Goal: Task Accomplishment & Management: Use online tool/utility

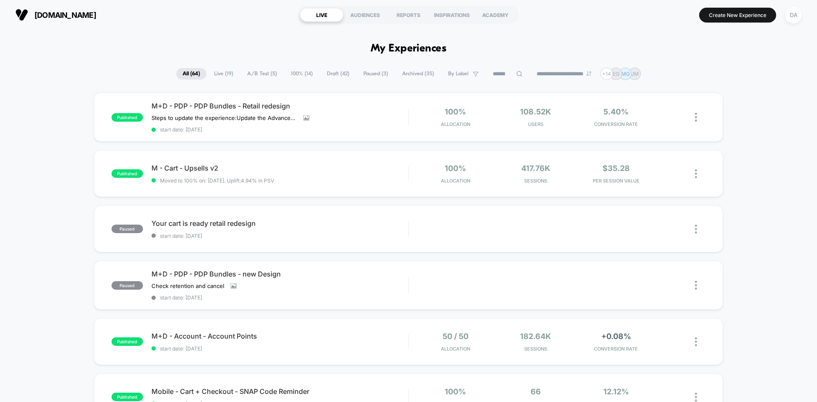
click at [337, 72] on span "Draft ( 42 )" at bounding box center [337, 73] width 35 height 11
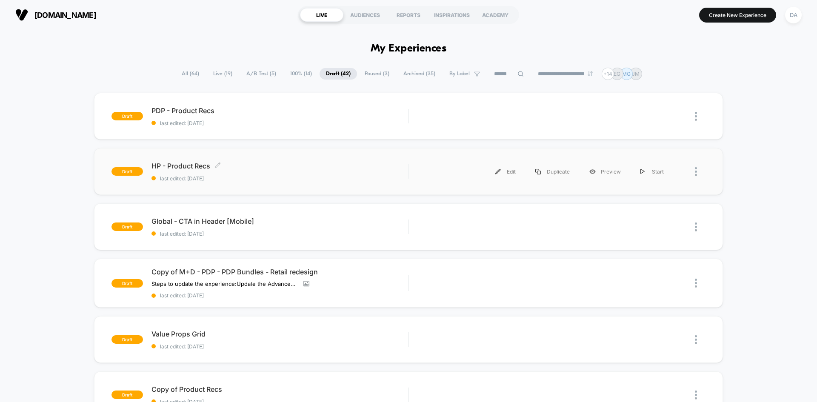
click at [291, 175] on span "last edited: [DATE]" at bounding box center [279, 178] width 256 height 6
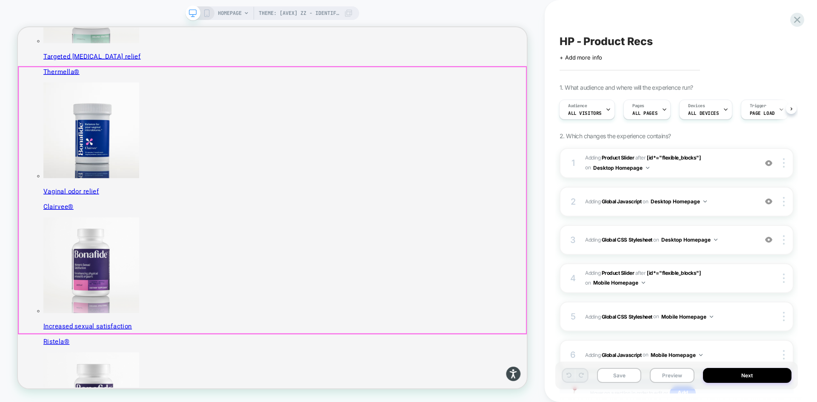
scroll to position [383, 0]
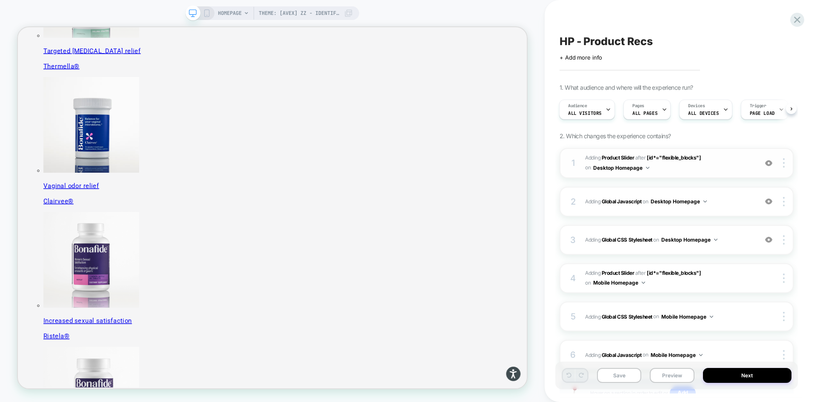
click at [722, 163] on span "#_loomi_addon_1755016232473_dup1757434986 Adding Product Slider AFTER [id*="fle…" at bounding box center [669, 163] width 168 height 20
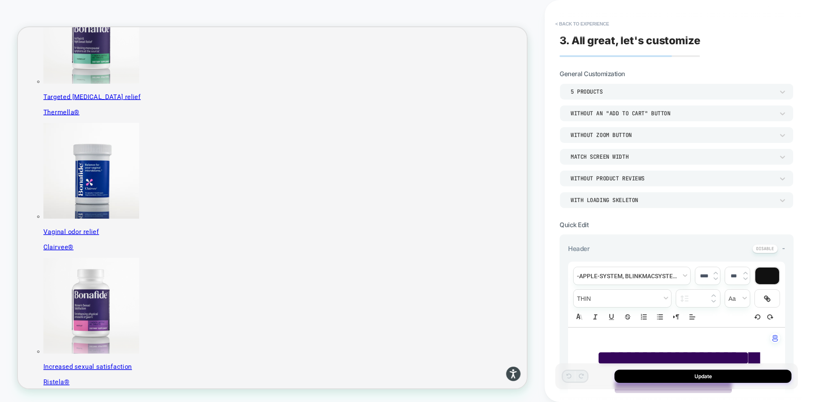
scroll to position [318, 0]
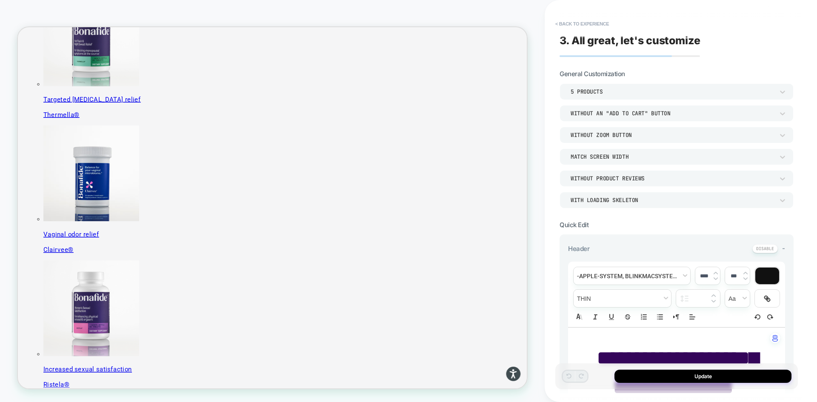
click at [629, 94] on div "5 Products" at bounding box center [671, 91] width 203 height 7
click at [604, 91] on div "5 Products" at bounding box center [671, 91] width 203 height 7
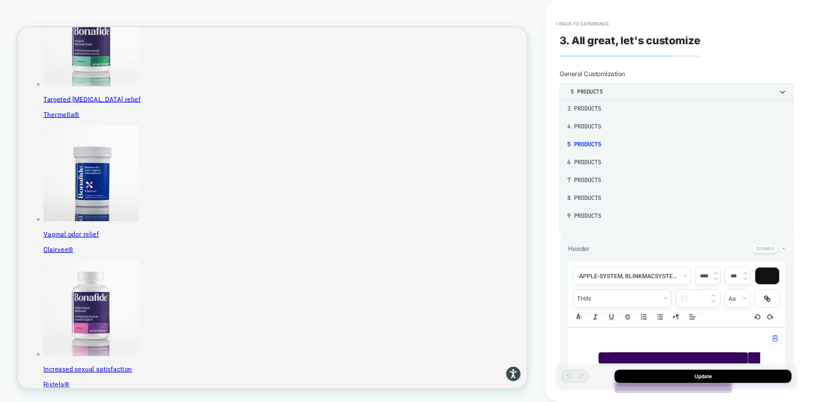
scroll to position [43, 0]
click at [589, 179] on div "7 Products" at bounding box center [676, 178] width 227 height 18
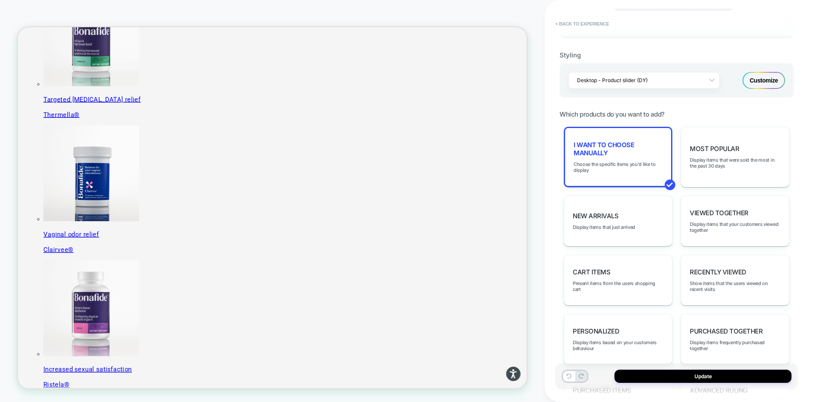
scroll to position [383, 0]
click at [624, 167] on span "Choose the specific items you'd like to display" at bounding box center [617, 167] width 89 height 12
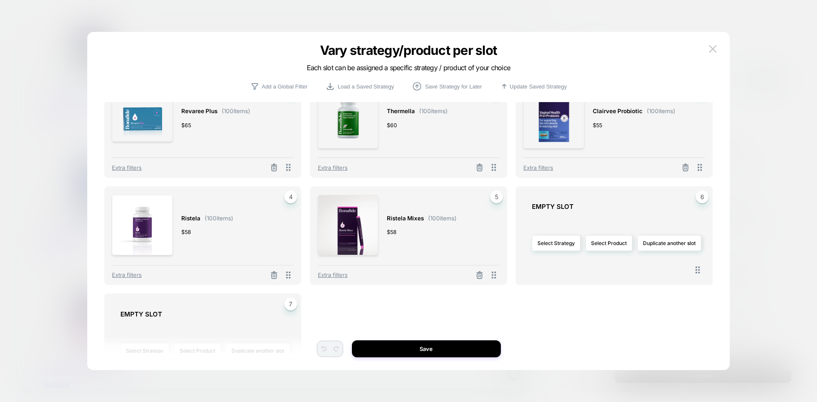
scroll to position [0, 0]
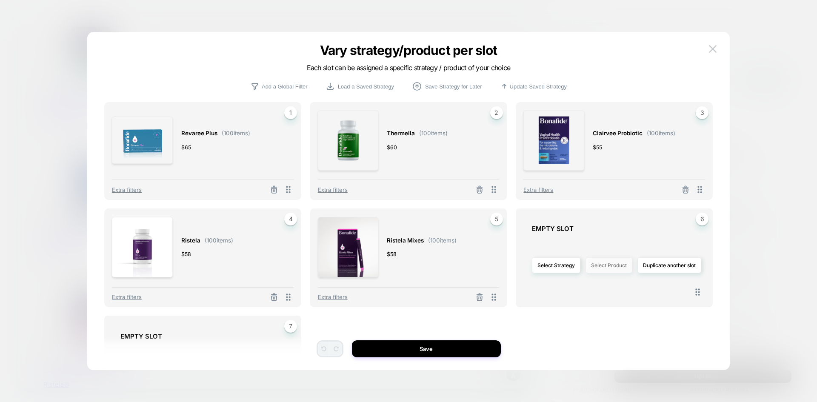
click at [612, 269] on button "Select Product" at bounding box center [608, 265] width 47 height 16
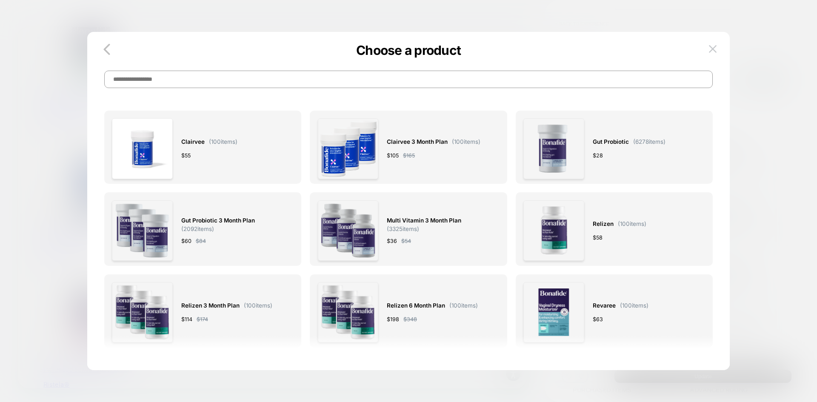
click at [307, 87] on input at bounding box center [408, 79] width 609 height 17
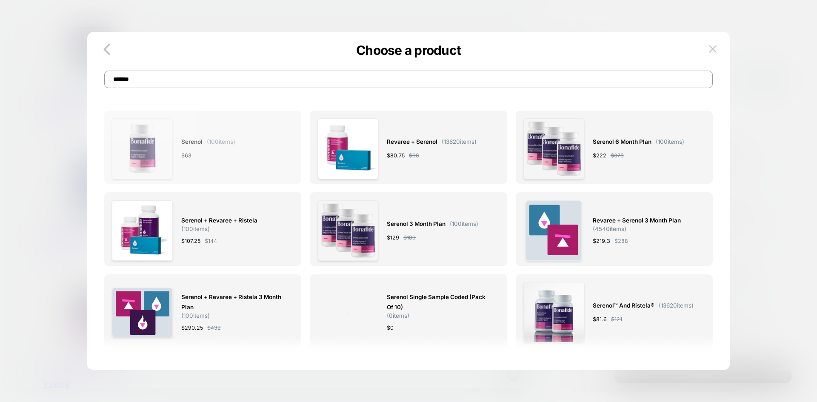
type input "*******"
click at [266, 140] on div "Serenol ( 100 items) $ 63" at bounding box center [202, 148] width 181 height 60
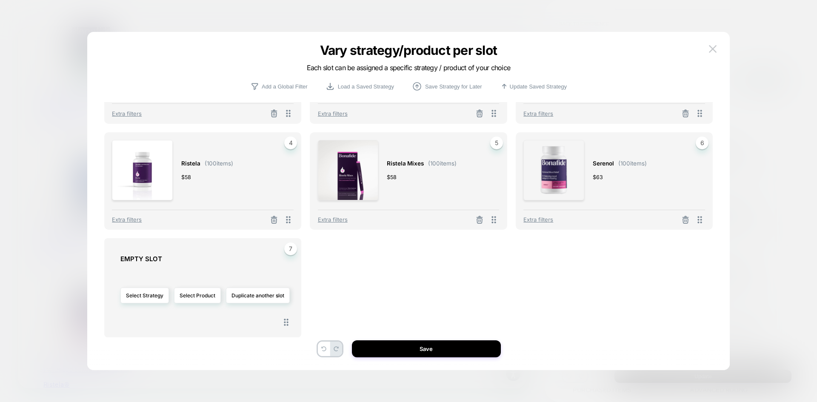
scroll to position [82, 0]
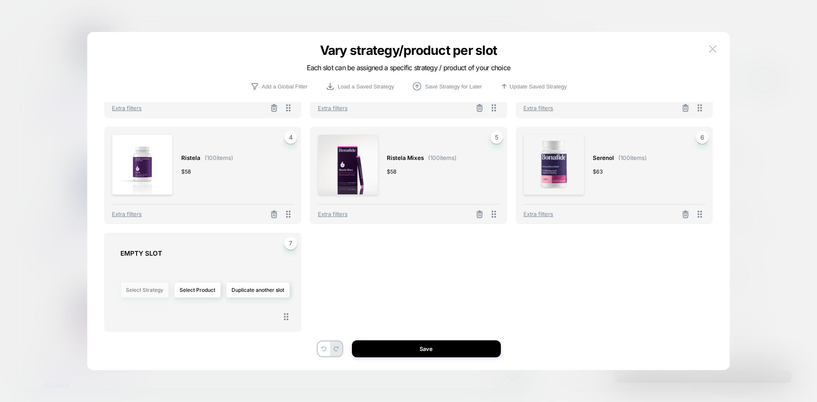
click at [154, 290] on button "Select Strategy" at bounding box center [144, 290] width 48 height 16
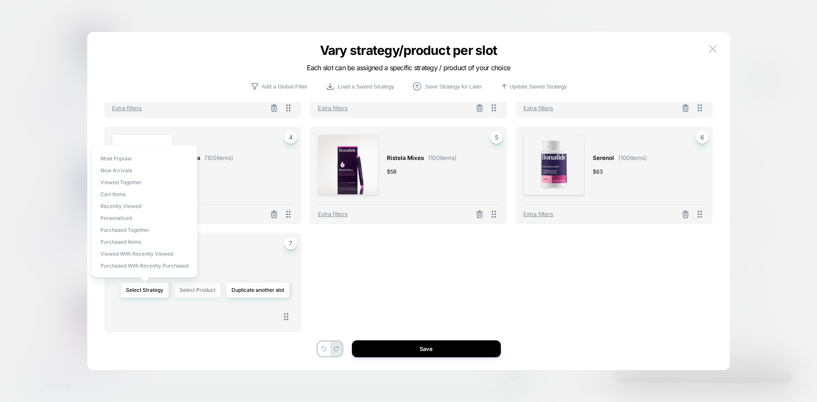
click at [204, 284] on button "Select Product" at bounding box center [197, 290] width 47 height 16
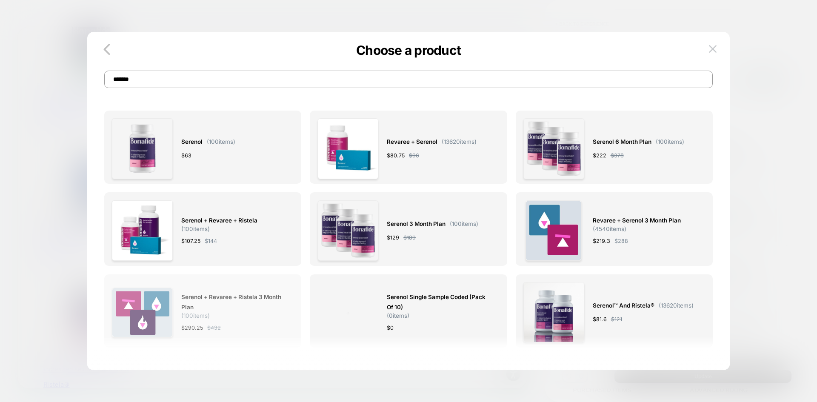
scroll to position [0, 0]
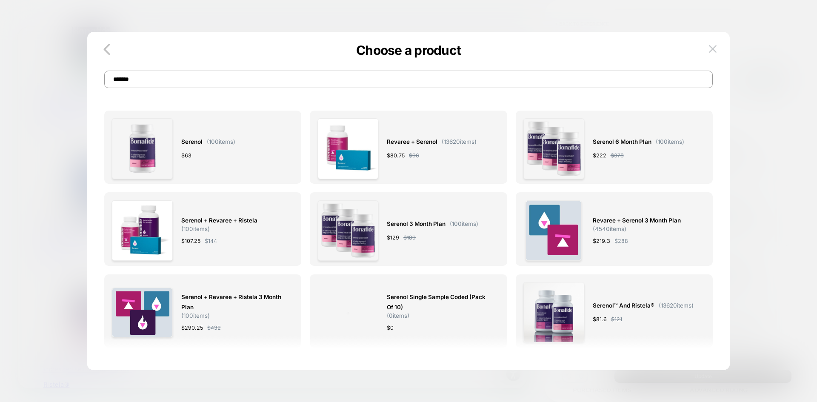
click at [255, 85] on input "*******" at bounding box center [408, 79] width 609 height 17
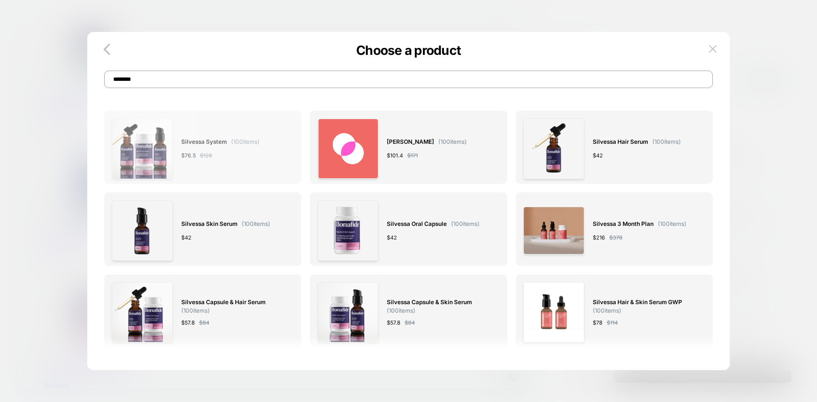
type input "********"
click at [228, 167] on div "Silvessa System ( 100 items) $ 76.5 $ 126" at bounding box center [220, 148] width 78 height 60
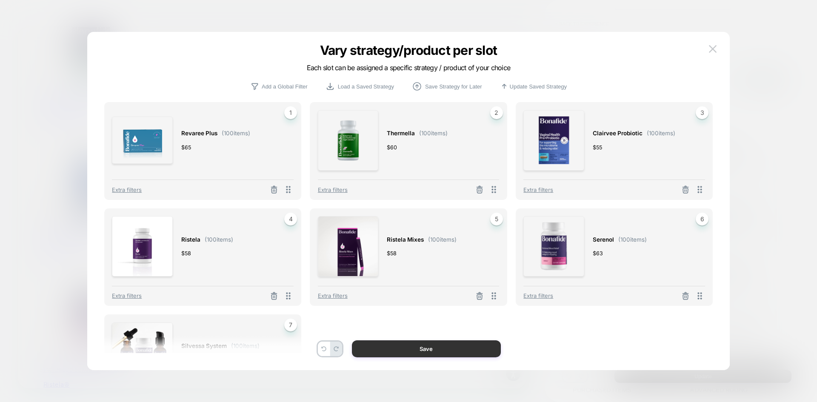
click at [481, 354] on button "Save" at bounding box center [426, 348] width 149 height 17
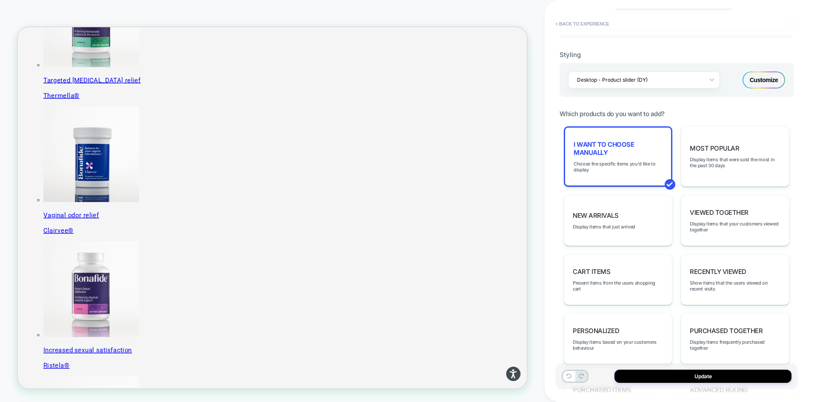
scroll to position [340, 0]
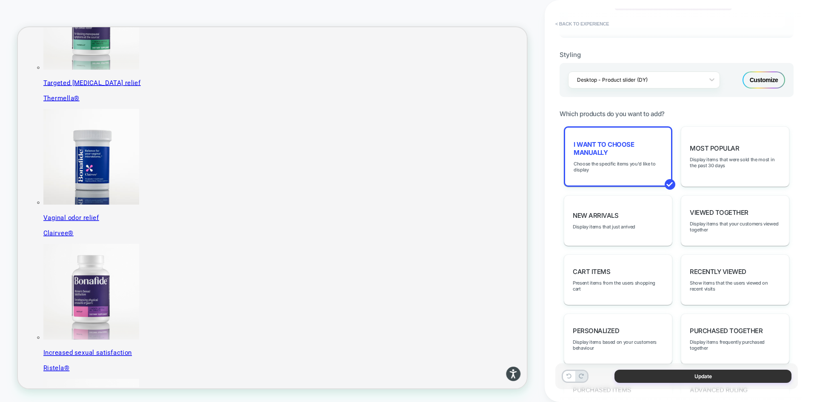
click at [653, 375] on button "Update" at bounding box center [702, 376] width 177 height 13
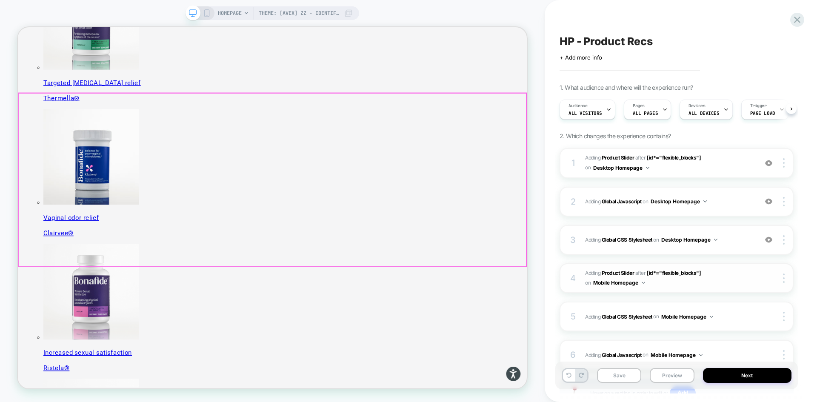
scroll to position [0, 0]
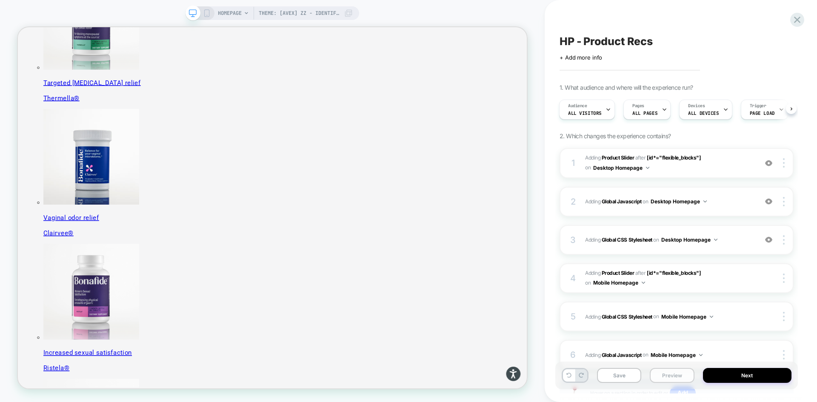
click at [664, 379] on button "Preview" at bounding box center [671, 375] width 44 height 15
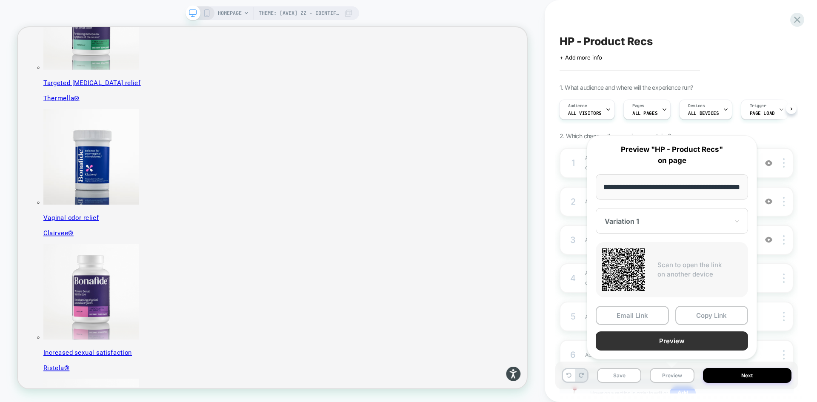
scroll to position [0, 0]
click at [679, 334] on button "Preview" at bounding box center [671, 340] width 152 height 19
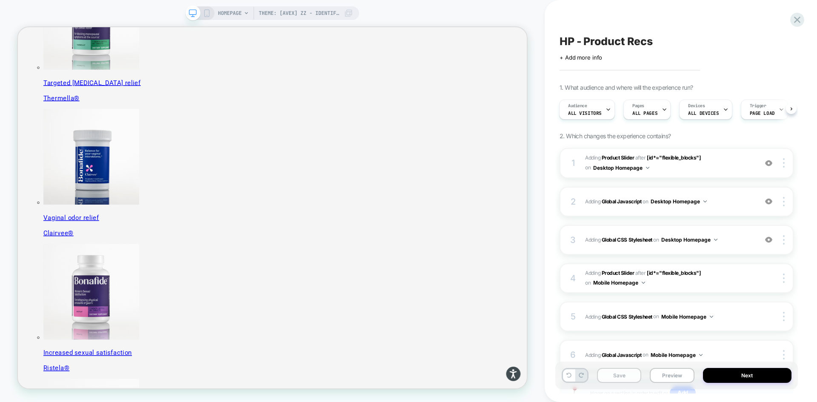
click at [618, 376] on button "Save" at bounding box center [619, 375] width 44 height 15
click at [794, 20] on icon at bounding box center [796, 19] width 11 height 11
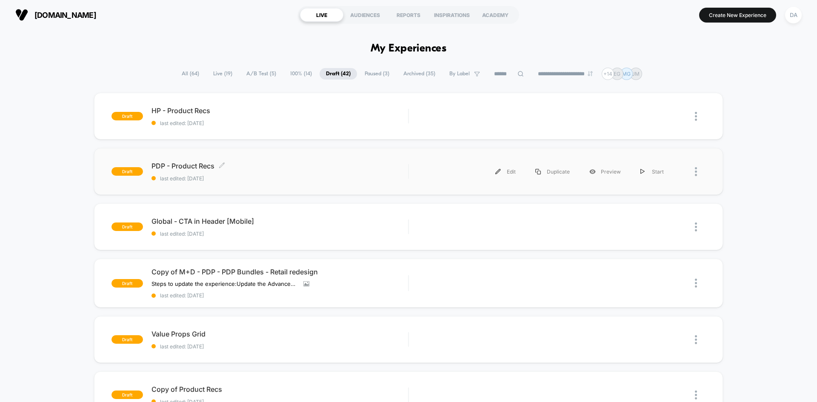
click at [285, 170] on div "PDP - Product Recs Click to edit experience details Click to edit experience de…" at bounding box center [279, 172] width 256 height 20
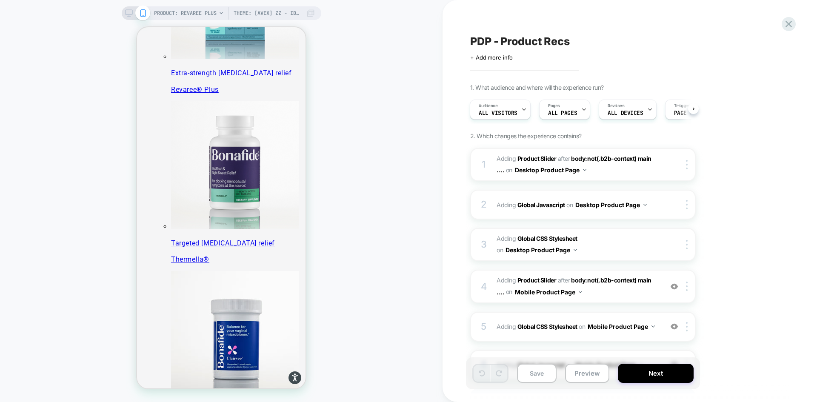
drag, startPoint x: 129, startPoint y: 13, endPoint x: 139, endPoint y: 0, distance: 16.4
click at [129, 13] on icon at bounding box center [129, 13] width 8 height 8
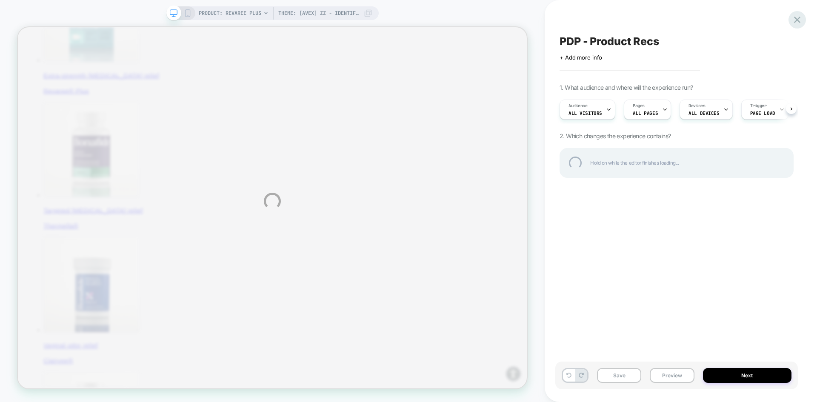
click at [800, 17] on div at bounding box center [796, 19] width 17 height 17
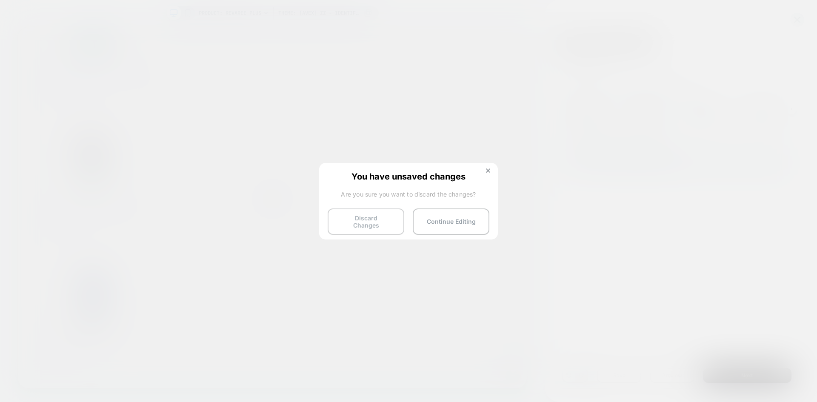
click at [392, 220] on button "Discard Changes" at bounding box center [365, 221] width 77 height 26
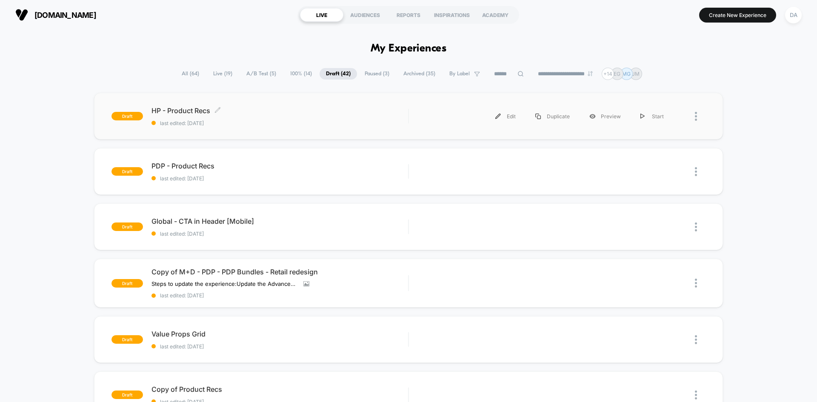
click at [287, 113] on span "HP - Product Recs Click to edit experience details" at bounding box center [279, 110] width 256 height 9
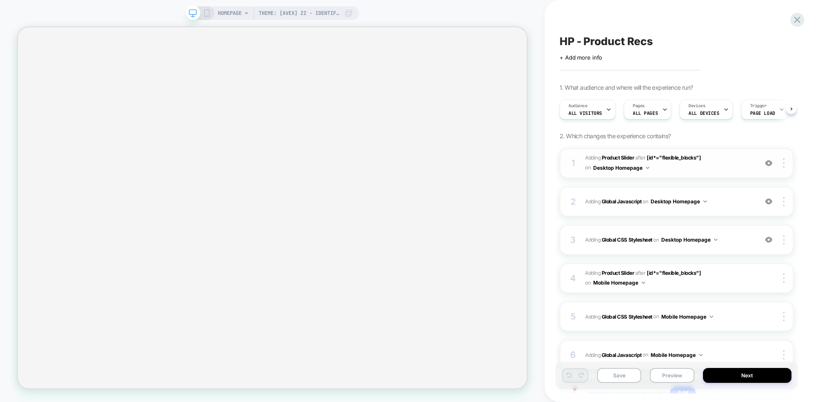
scroll to position [0, 0]
click at [210, 15] on icon at bounding box center [207, 13] width 8 height 8
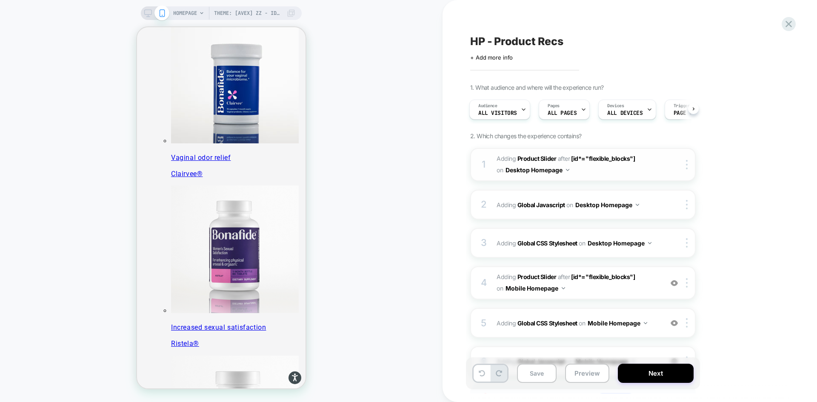
click at [662, 162] on div "1 #_loomi_addon_1755016232473_dup1757434986 Adding Product Slider AFTER [id*="f…" at bounding box center [582, 164] width 225 height 33
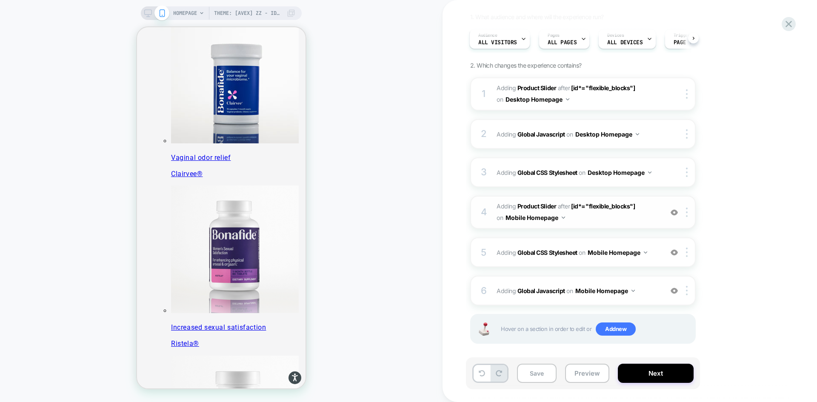
scroll to position [76, 0]
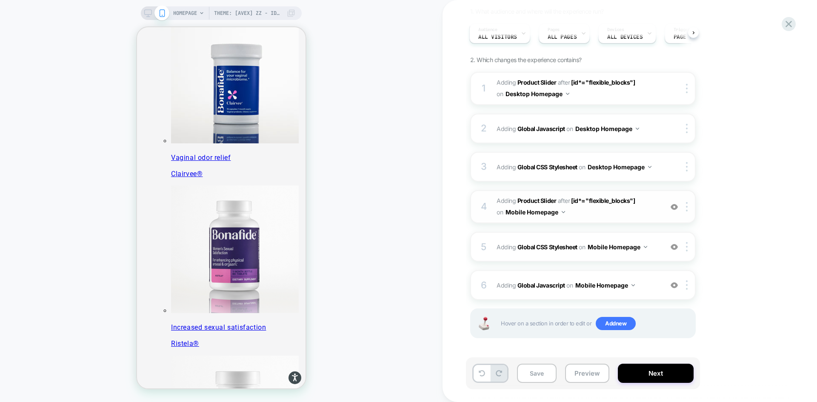
click at [644, 210] on span "#_loomi_addon_1755094638342_dup1757434986 Adding Product Slider AFTER [id*="fle…" at bounding box center [577, 206] width 162 height 23
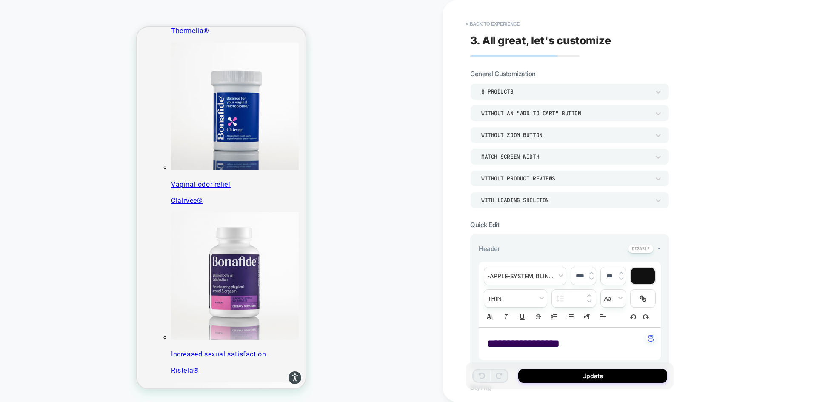
scroll to position [364, 0]
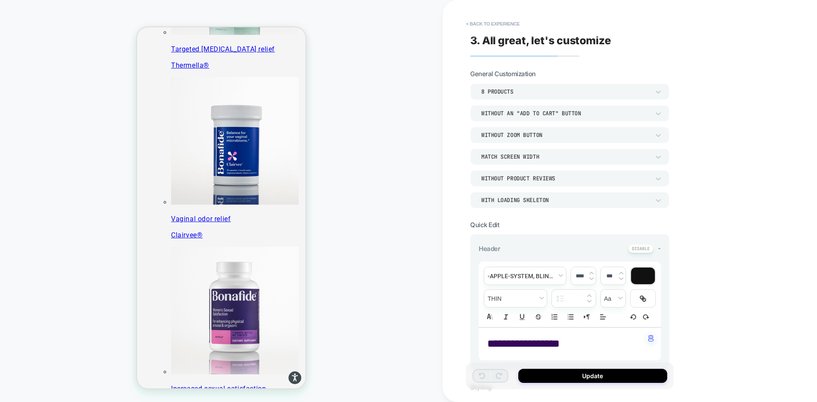
click at [545, 88] on div "8 Products" at bounding box center [565, 91] width 177 height 9
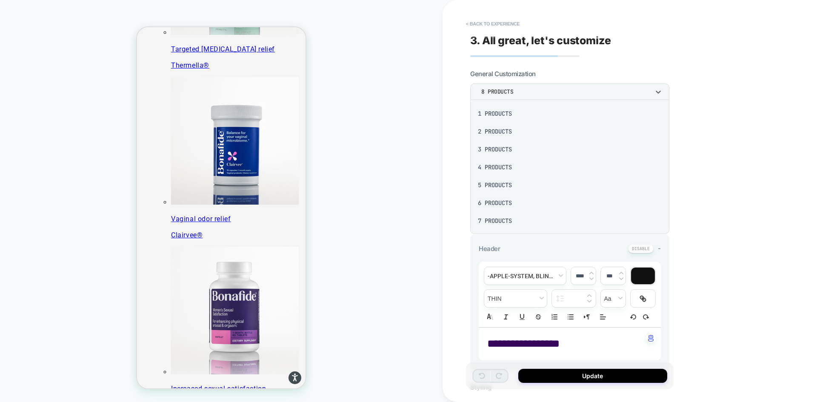
click at [504, 219] on div "7 Products" at bounding box center [569, 221] width 192 height 18
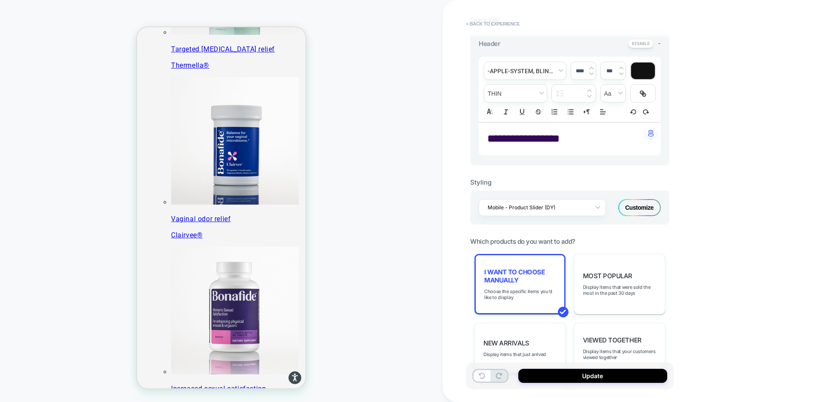
scroll to position [213, 0]
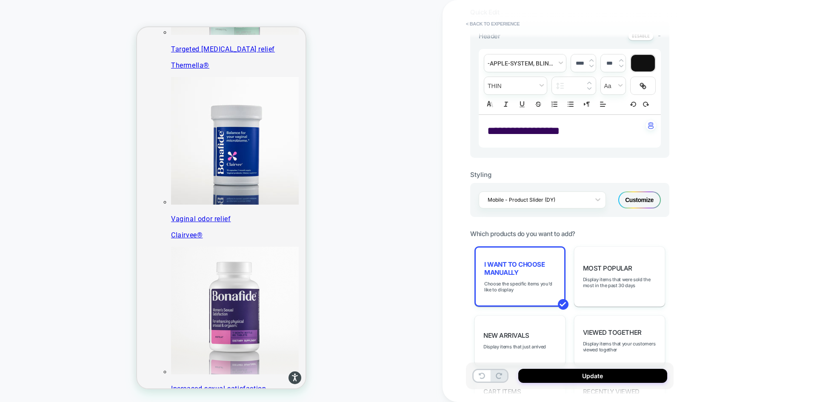
click at [546, 136] on span "**********" at bounding box center [523, 130] width 72 height 11
click at [535, 133] on span "**********" at bounding box center [523, 130] width 72 height 11
type input "****"
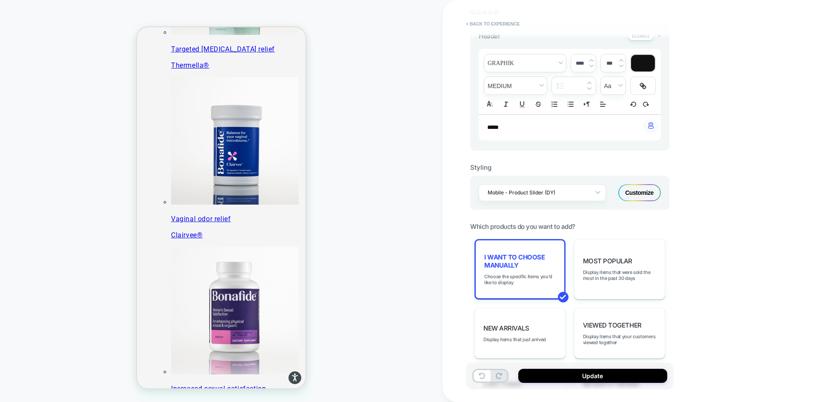
click at [484, 130] on div "***" at bounding box center [569, 128] width 182 height 26
click at [484, 130] on div "*** ﻿" at bounding box center [569, 128] width 182 height 26
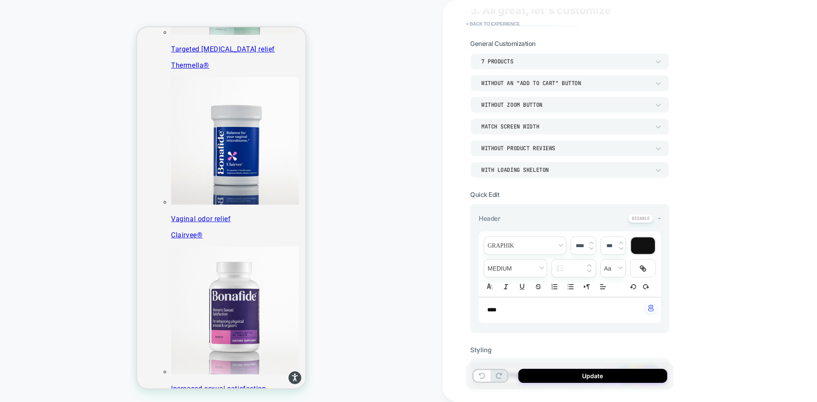
scroll to position [0, 0]
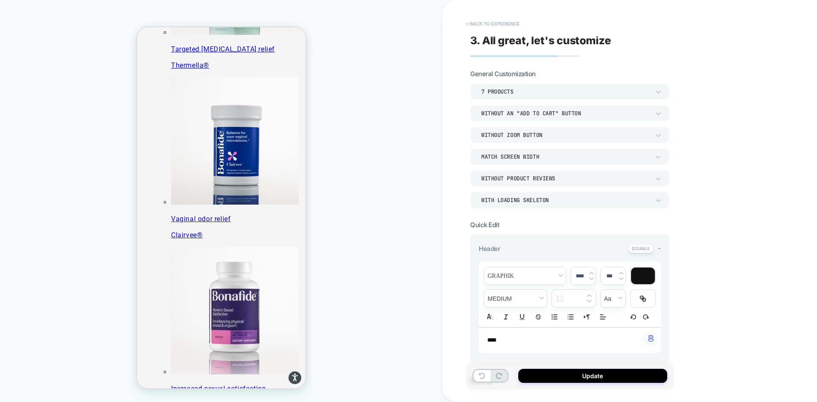
click at [484, 22] on button "< Back to experience" at bounding box center [492, 24] width 62 height 14
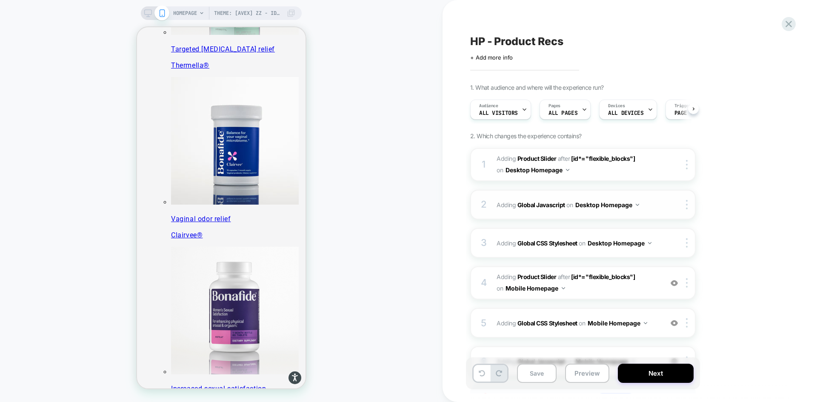
scroll to position [0, 0]
click at [639, 282] on span "#_loomi_addon_1755094638342_dup1757434986 Adding Product Slider AFTER [id*="fle…" at bounding box center [577, 282] width 162 height 23
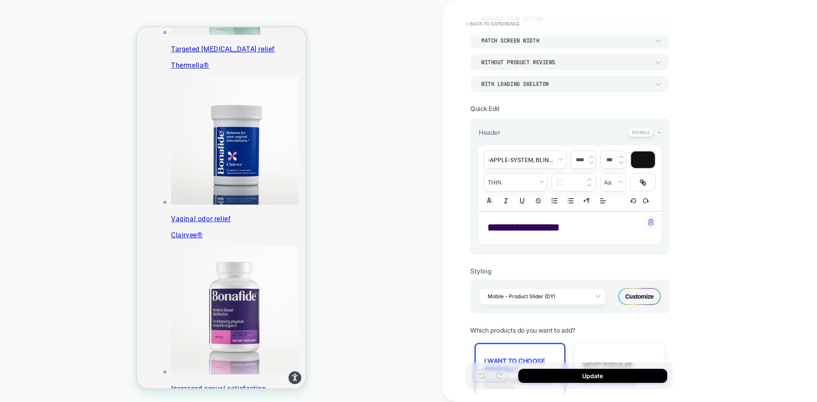
scroll to position [128, 0]
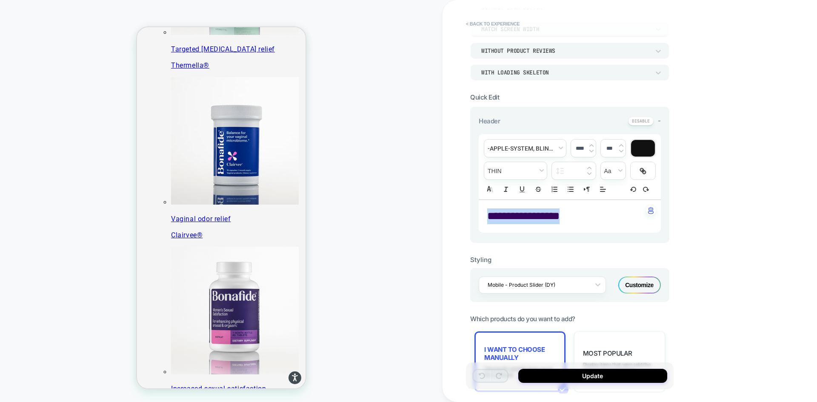
drag, startPoint x: 575, startPoint y: 216, endPoint x: 490, endPoint y: 217, distance: 84.6
click at [490, 217] on p "**********" at bounding box center [566, 216] width 159 height 16
type input "****"
click at [577, 214] on span "**********" at bounding box center [563, 216] width 153 height 11
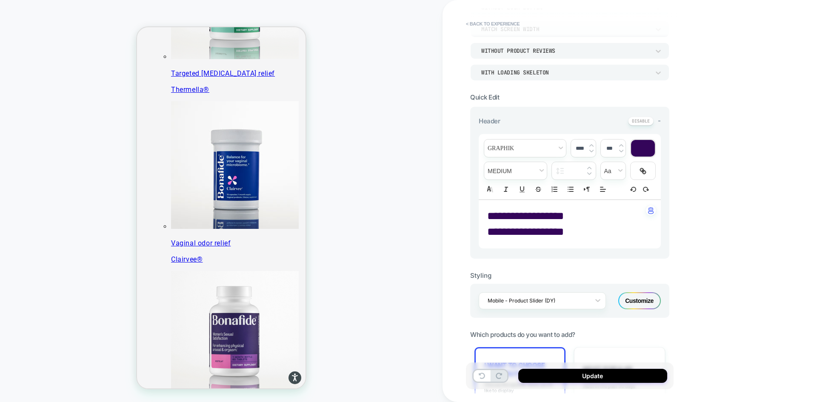
scroll to position [364, 0]
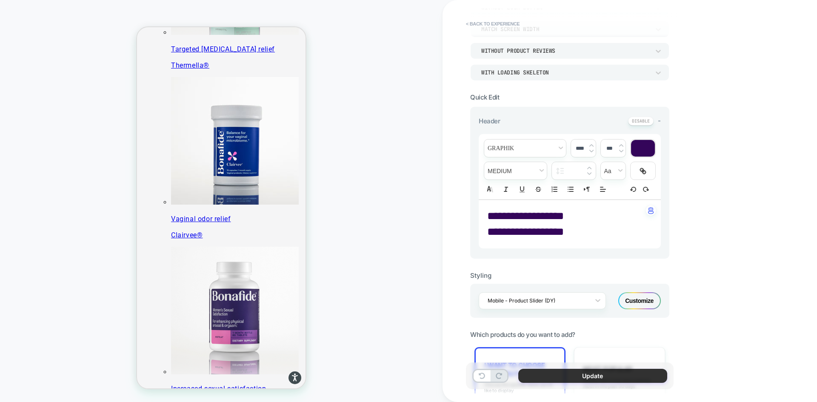
click at [588, 375] on button "Update" at bounding box center [592, 376] width 149 height 14
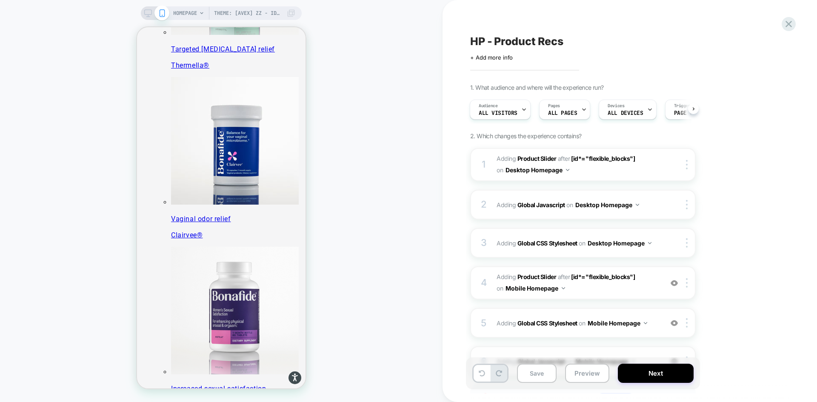
scroll to position [76, 0]
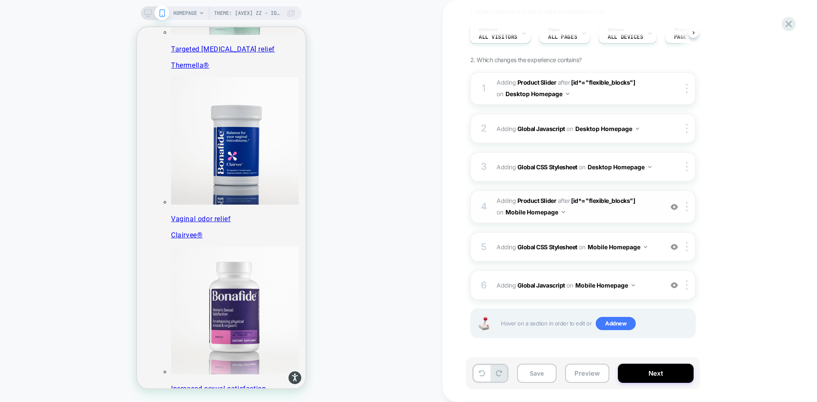
click at [647, 209] on span "#_loomi_addon_1755094638342_dup1757434986 Adding Product Slider AFTER [id*="fle…" at bounding box center [577, 206] width 162 height 23
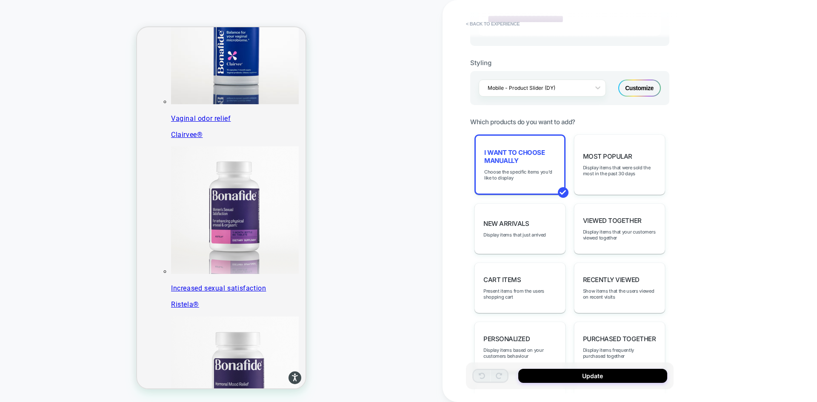
scroll to position [468, 0]
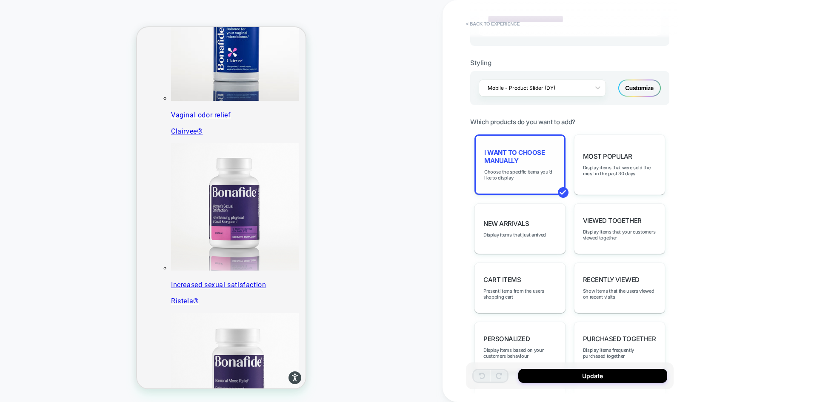
click at [529, 162] on span "I want to choose manually" at bounding box center [519, 156] width 71 height 16
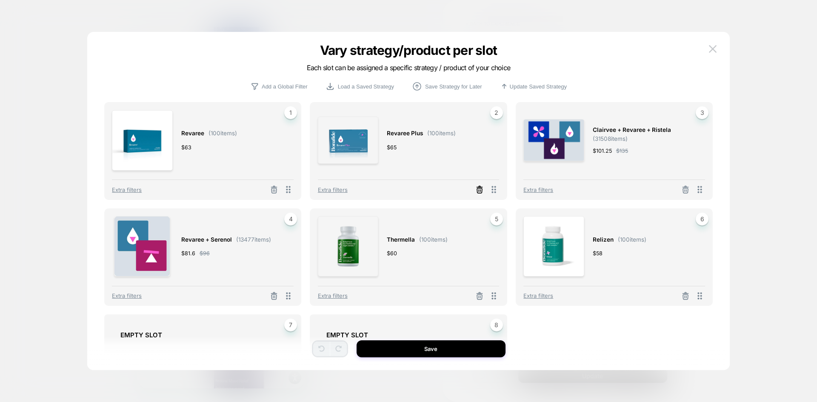
click at [478, 188] on icon at bounding box center [479, 189] width 9 height 9
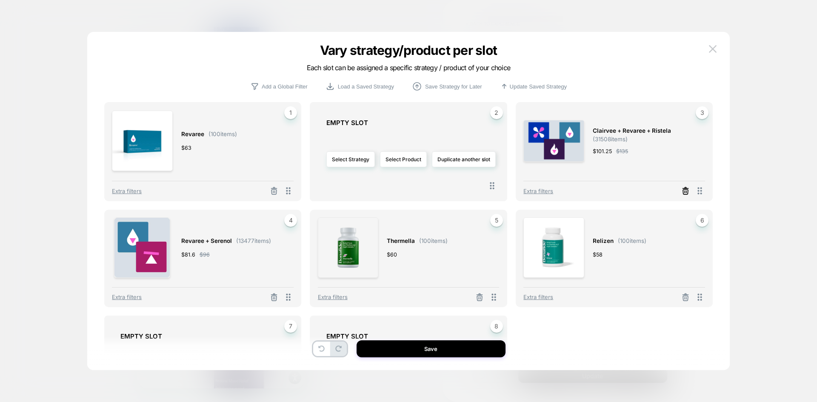
click at [686, 191] on line at bounding box center [686, 192] width 0 height 2
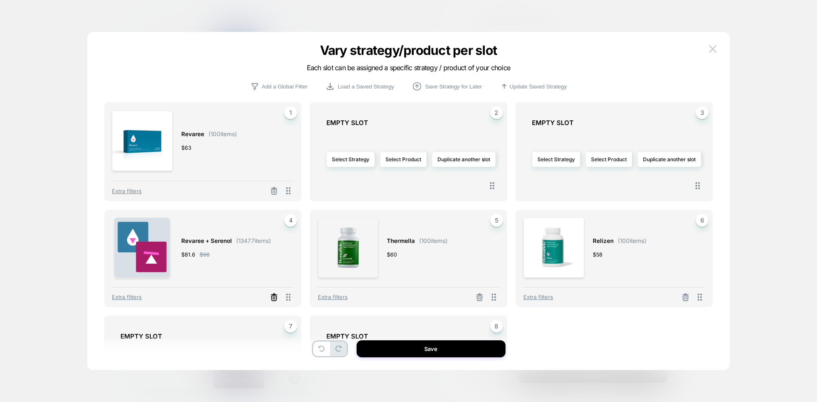
click at [270, 299] on icon at bounding box center [274, 297] width 9 height 9
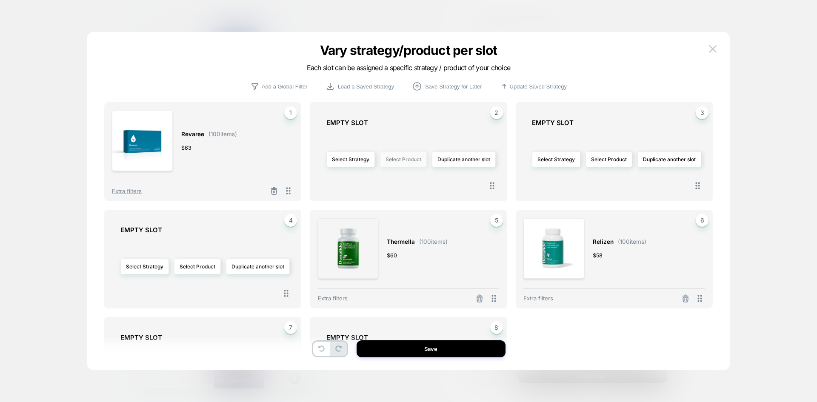
click at [417, 158] on button "Select Product" at bounding box center [403, 159] width 47 height 16
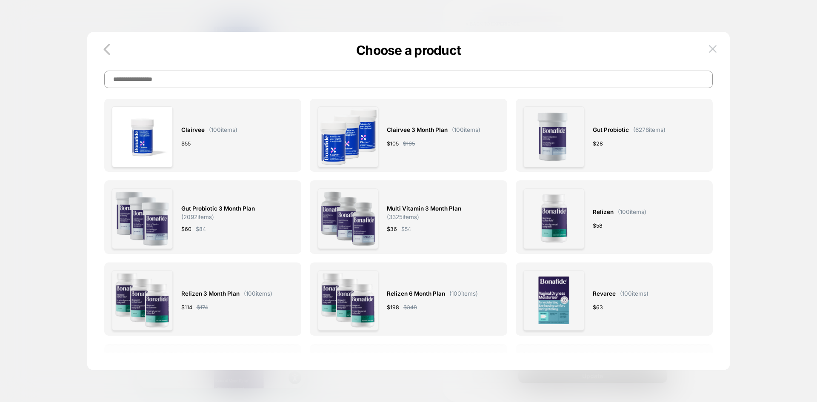
scroll to position [0, 0]
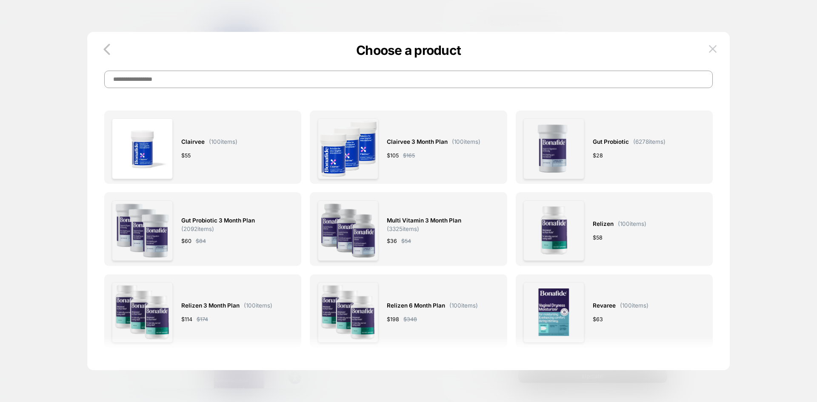
click at [343, 78] on input at bounding box center [408, 79] width 609 height 17
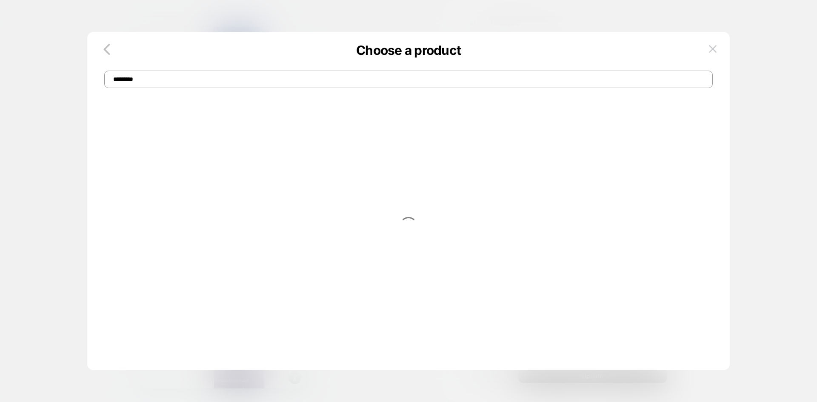
type input "*********"
click at [198, 78] on input "*********" at bounding box center [408, 79] width 609 height 17
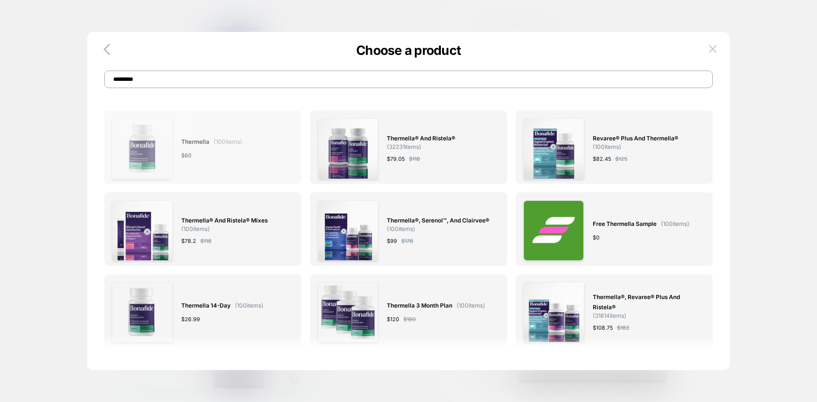
click at [225, 150] on div "Thermella ( 100 items) $ 60" at bounding box center [211, 148] width 61 height 60
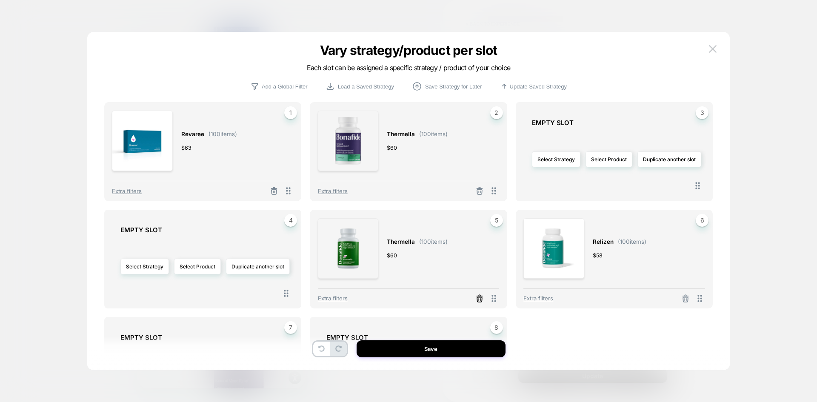
click at [477, 300] on icon at bounding box center [479, 299] width 5 height 5
click at [559, 156] on button "Select Strategy" at bounding box center [556, 159] width 48 height 16
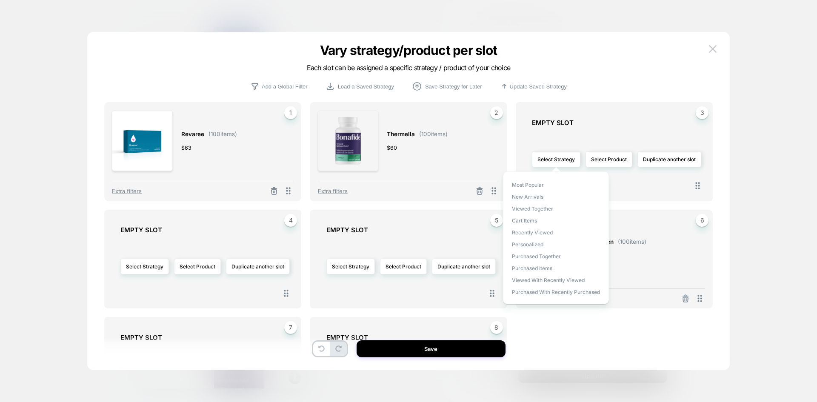
click at [467, 188] on div "Extra filters" at bounding box center [408, 188] width 181 height 15
click at [475, 190] on button at bounding box center [479, 191] width 14 height 11
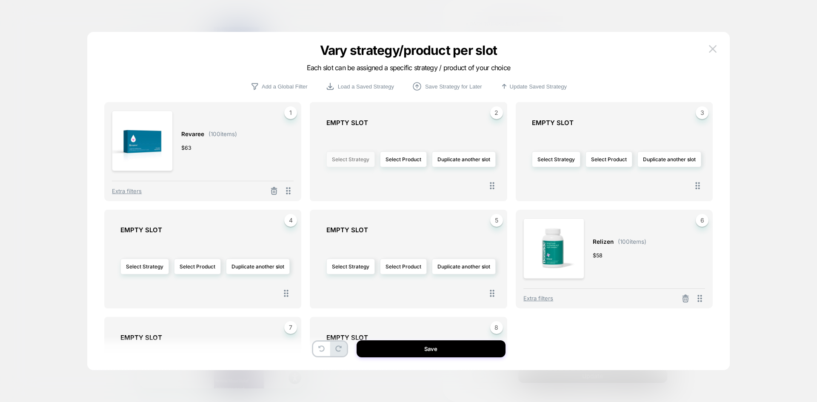
click at [363, 159] on button "Select Strategy" at bounding box center [350, 159] width 48 height 16
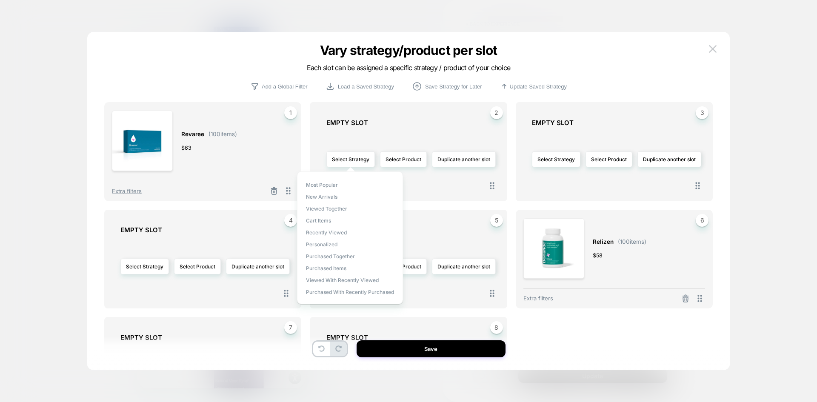
click at [466, 180] on div "Select Strategy Select Product Duplicate another slot" at bounding box center [412, 159] width 173 height 57
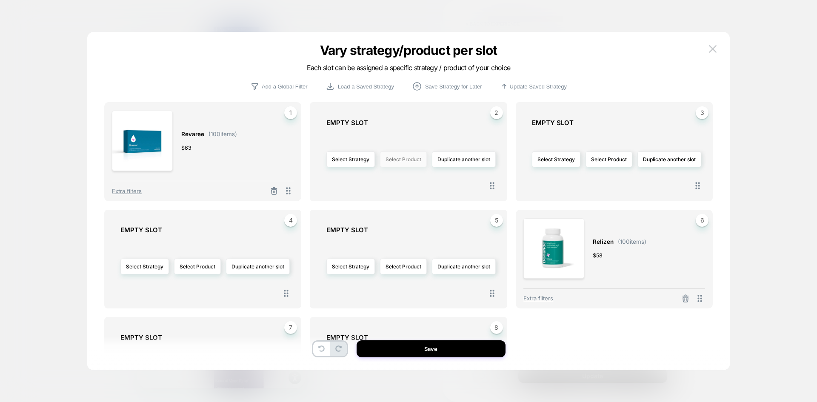
click at [408, 157] on button "Select Product" at bounding box center [403, 159] width 47 height 16
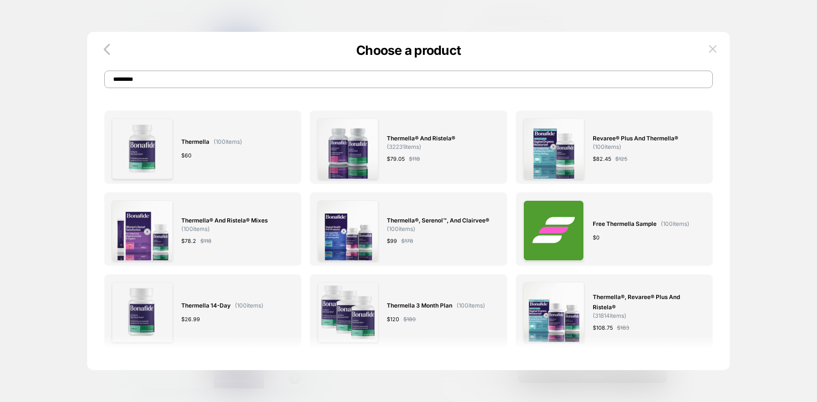
click at [334, 83] on input "*********" at bounding box center [408, 79] width 609 height 17
type input "*********"
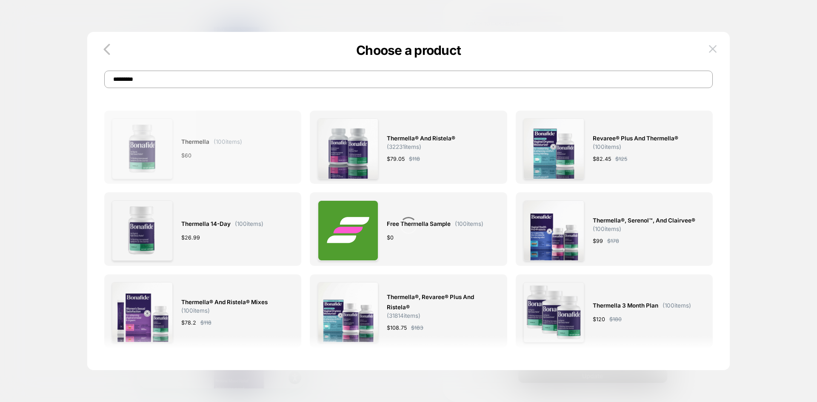
click at [269, 131] on div "Thermella ( 100 items) $ 60" at bounding box center [202, 148] width 181 height 60
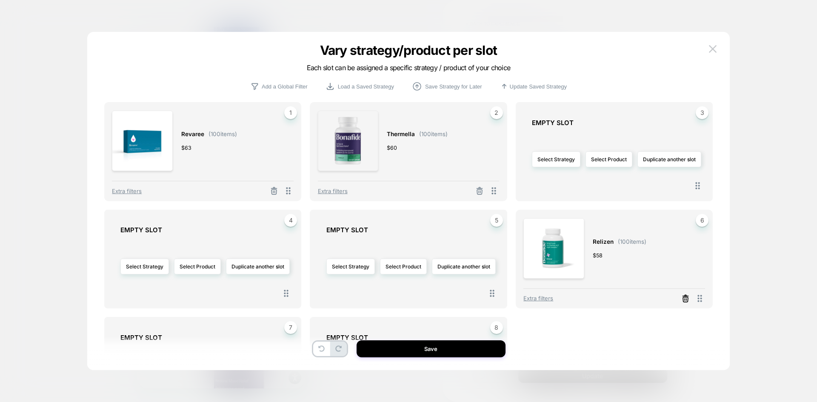
click at [687, 296] on icon at bounding box center [685, 298] width 9 height 9
click at [606, 162] on button "Select Product" at bounding box center [608, 159] width 47 height 16
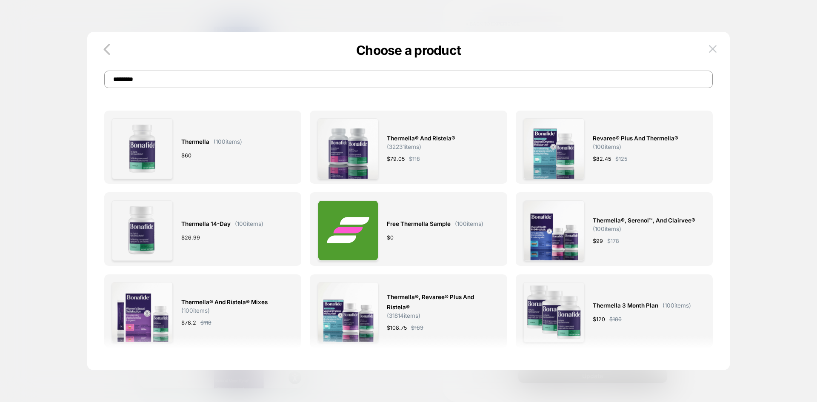
click at [245, 81] on input "*********" at bounding box center [408, 79] width 609 height 17
type input "********"
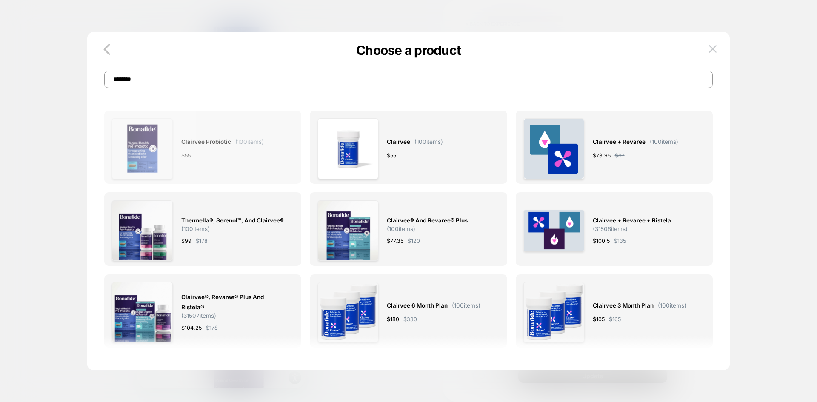
click at [257, 160] on div "Clairvee Probiotic ( 100 items) $ 55" at bounding box center [222, 148] width 83 height 60
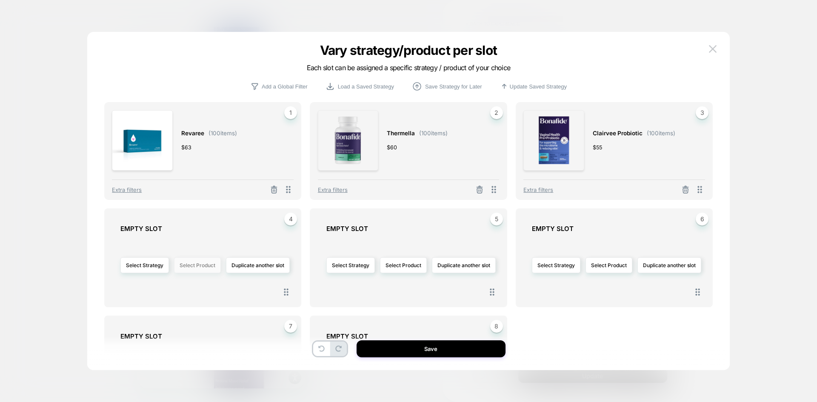
click at [193, 266] on button "Select Product" at bounding box center [197, 265] width 47 height 16
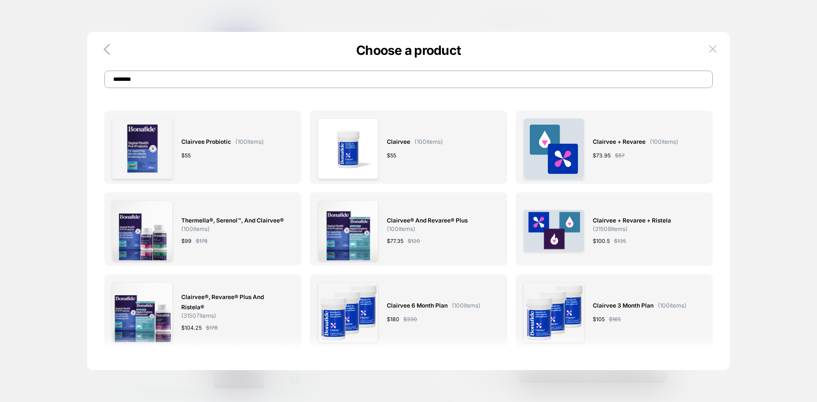
click at [168, 83] on input "********" at bounding box center [408, 79] width 609 height 17
type input "*******"
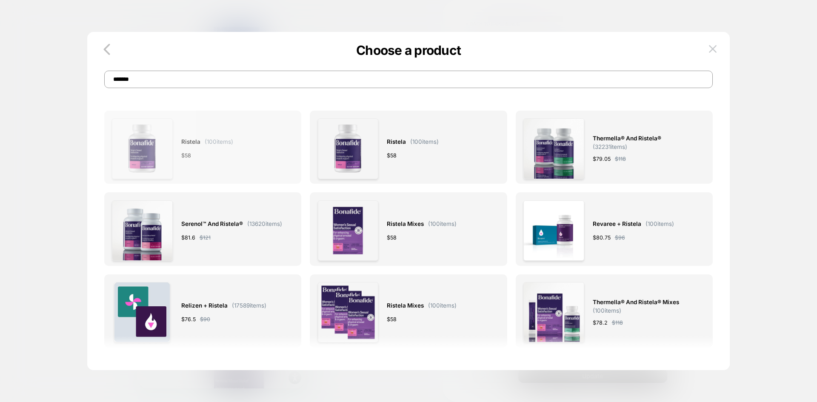
click at [232, 161] on div "Ristela ( 100 items) $ 58" at bounding box center [207, 148] width 52 height 60
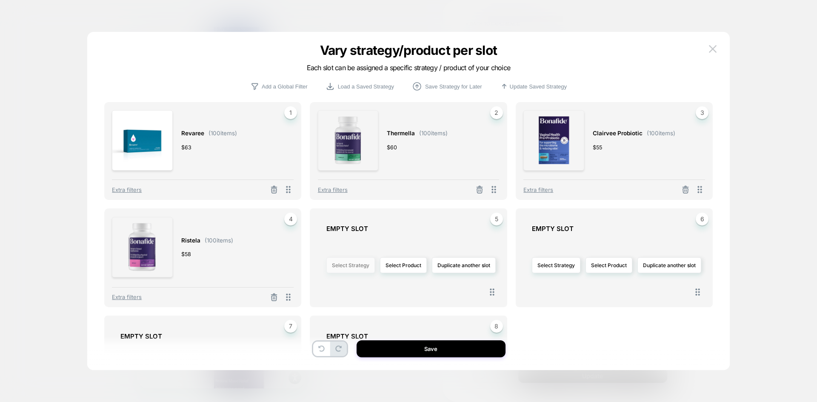
click at [364, 266] on button "Select Strategy" at bounding box center [350, 265] width 48 height 16
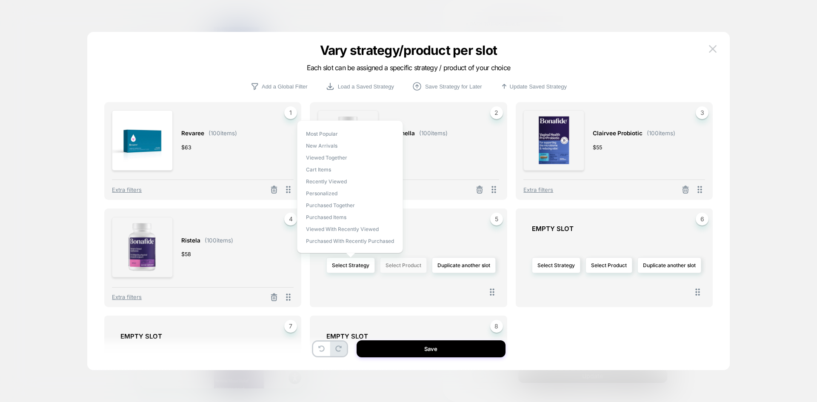
click at [409, 268] on button "Select Product" at bounding box center [403, 265] width 47 height 16
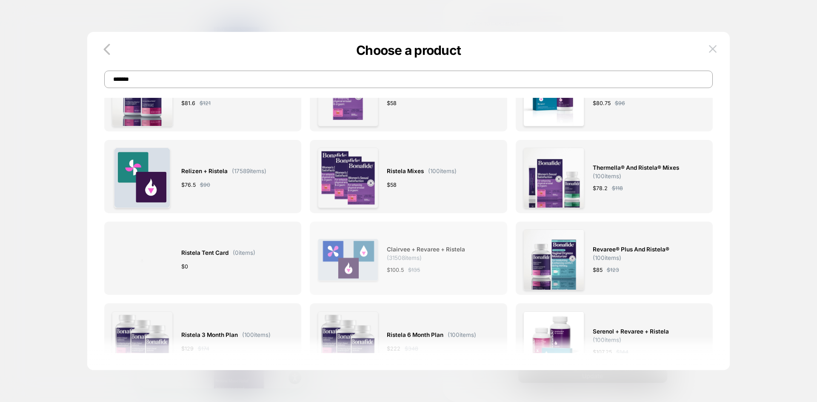
scroll to position [128, 0]
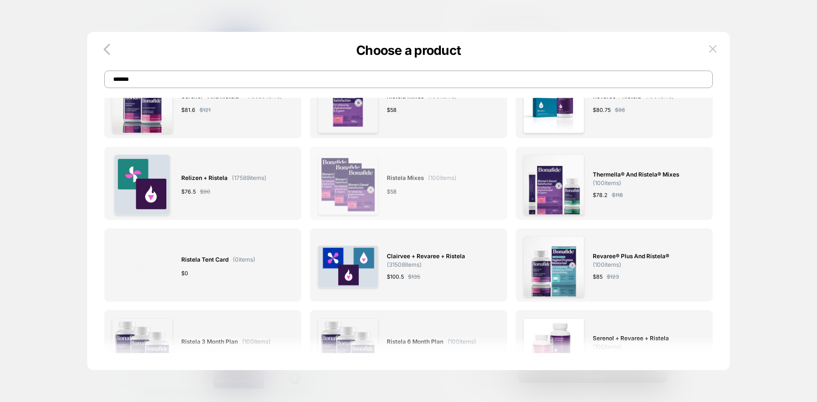
click at [450, 200] on div "Ristela Mixes ( 100 items) $ 58" at bounding box center [422, 184] width 70 height 60
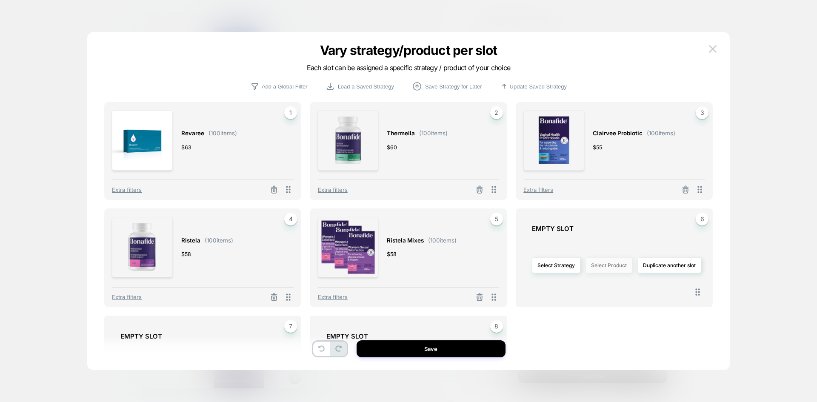
click at [607, 262] on button "Select Product" at bounding box center [608, 265] width 47 height 16
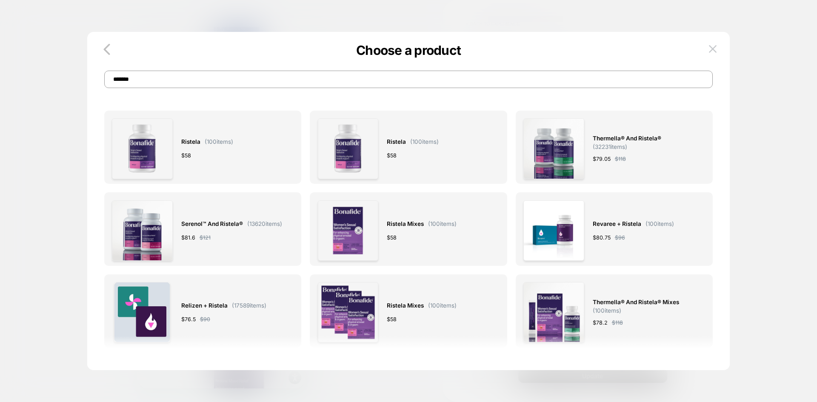
click at [216, 83] on input "*******" at bounding box center [408, 79] width 609 height 17
type input "********"
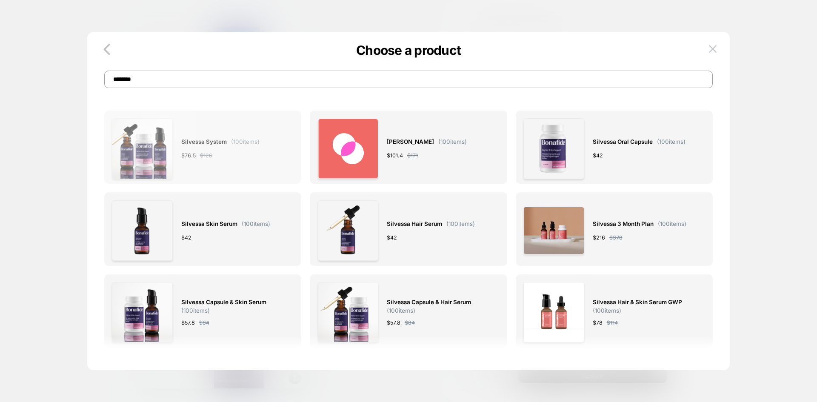
click at [254, 155] on div "$ 76.5 $ 126" at bounding box center [220, 155] width 78 height 9
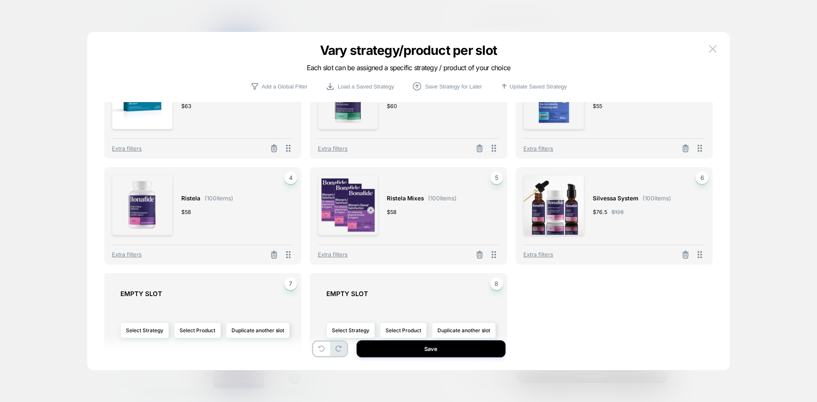
scroll to position [82, 0]
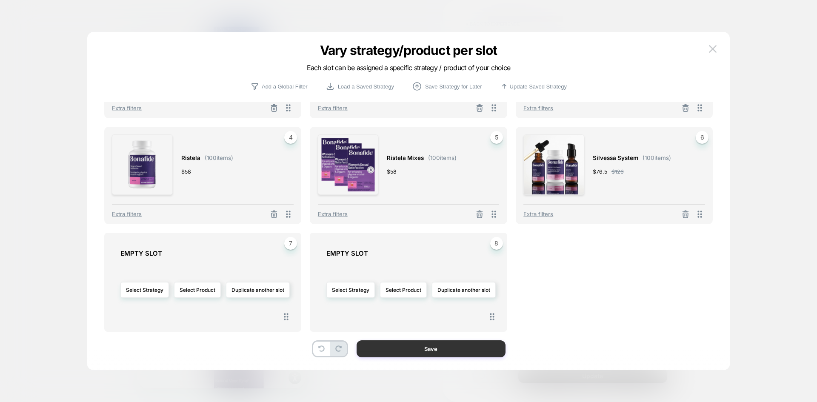
click at [429, 351] on button "Save" at bounding box center [430, 348] width 149 height 17
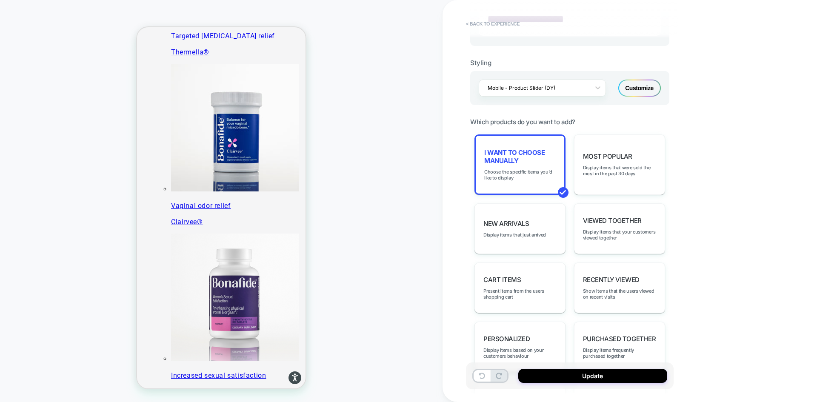
scroll to position [397, 0]
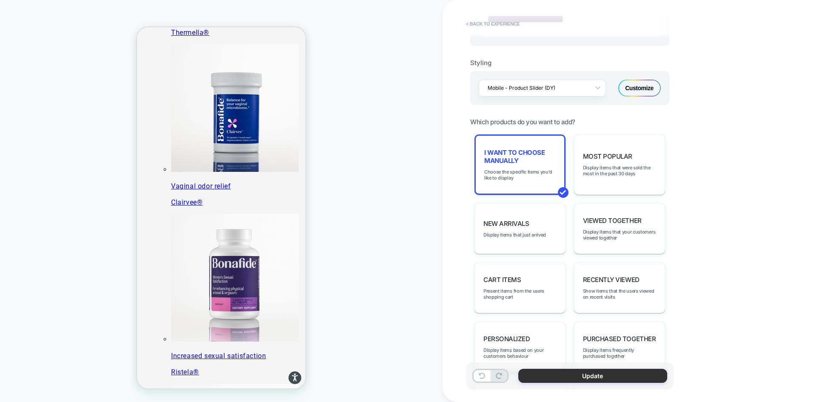
click at [616, 375] on button "Update" at bounding box center [592, 376] width 149 height 14
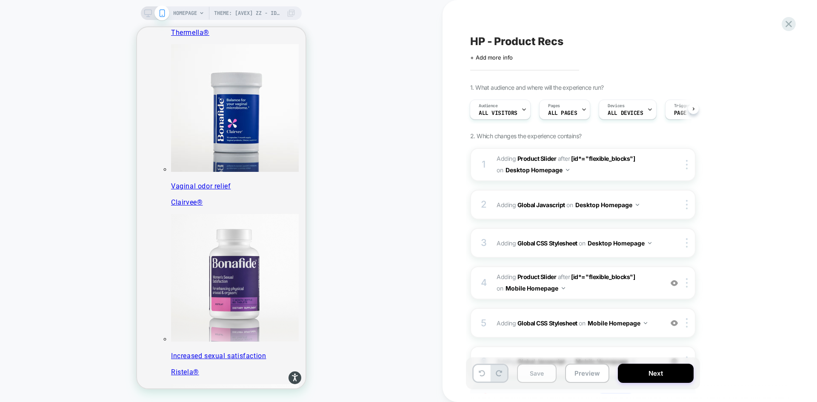
click at [547, 371] on button "Save" at bounding box center [537, 373] width 40 height 19
click at [588, 369] on button "Preview" at bounding box center [587, 373] width 44 height 19
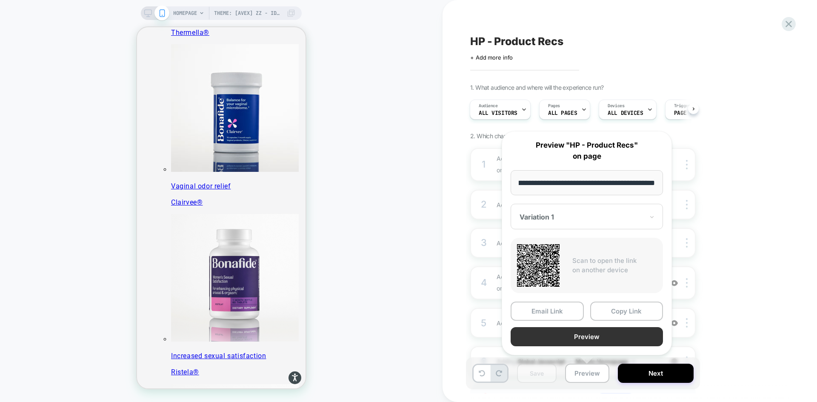
scroll to position [0, 0]
click at [584, 336] on button "Preview" at bounding box center [586, 336] width 152 height 19
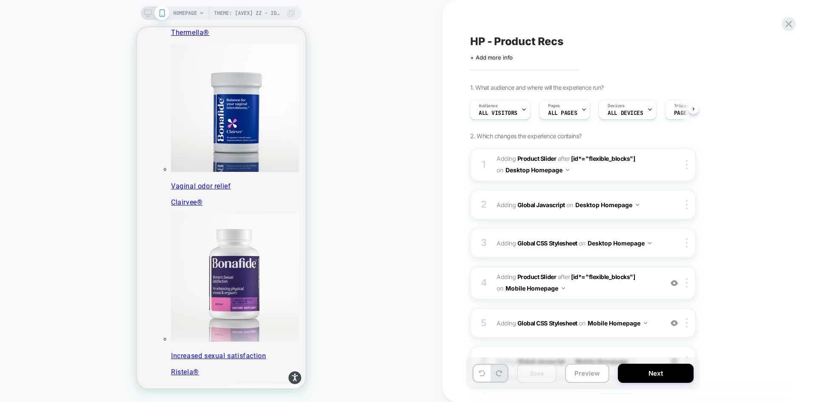
click at [792, 23] on icon at bounding box center [788, 23] width 11 height 11
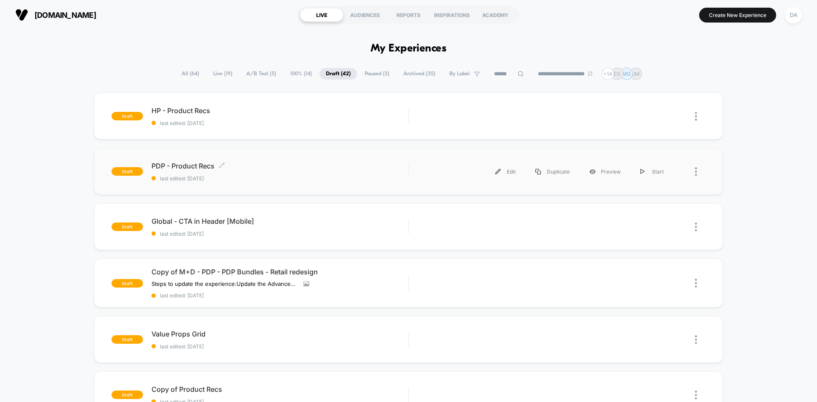
click at [248, 164] on span "PDP - Product Recs Click to edit experience details" at bounding box center [279, 166] width 256 height 9
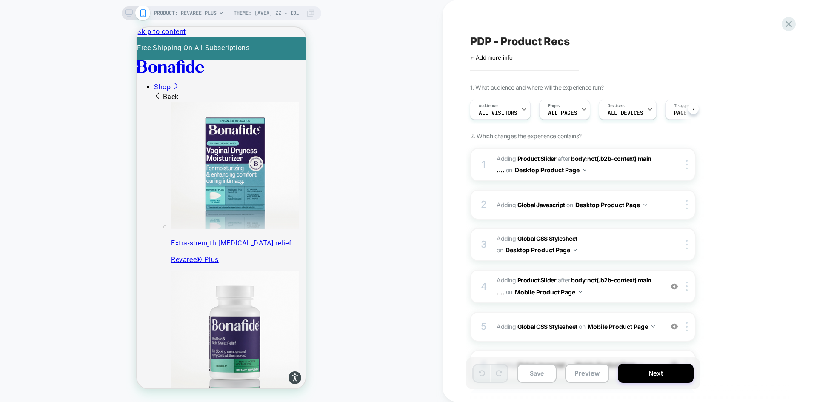
click at [128, 13] on icon at bounding box center [129, 13] width 8 height 8
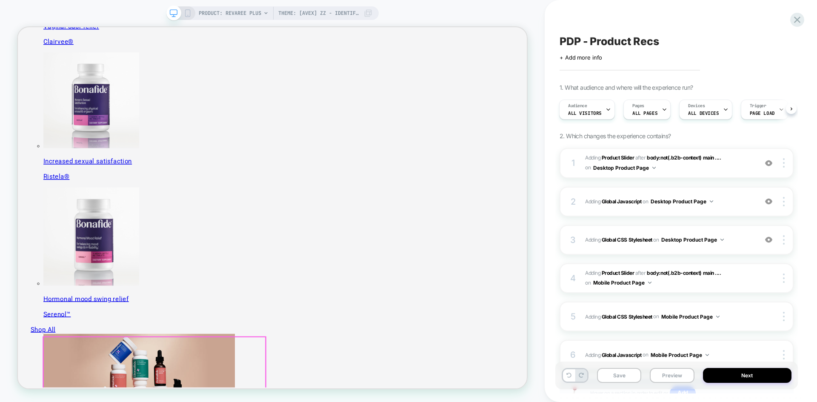
scroll to position [1125, 0]
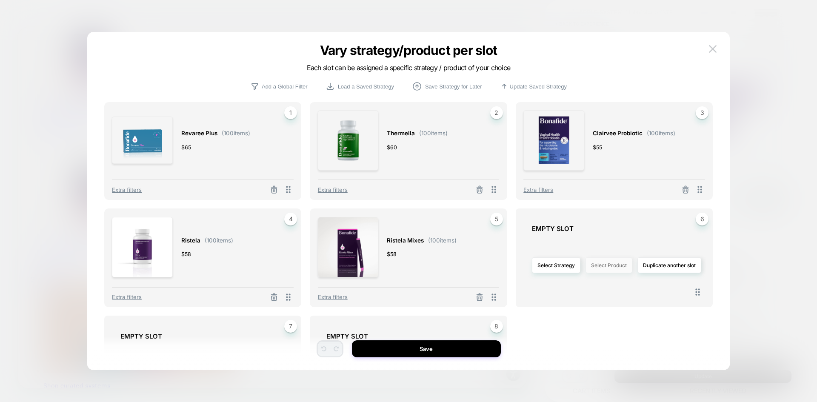
click at [612, 265] on button "Select Product" at bounding box center [608, 265] width 47 height 16
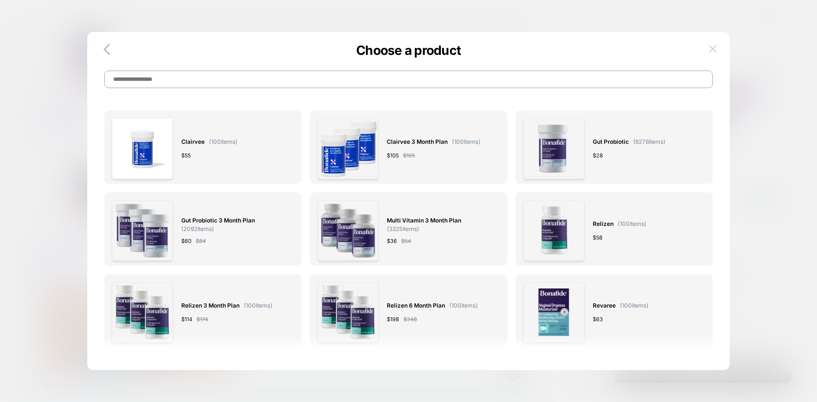
click at [711, 44] on button at bounding box center [712, 49] width 13 height 13
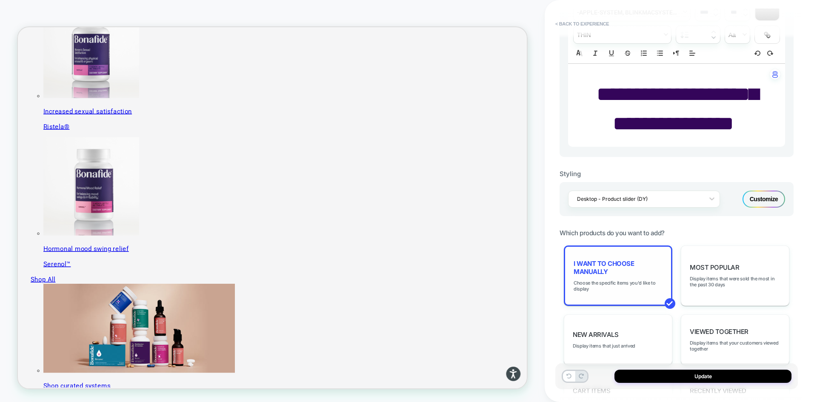
click at [621, 275] on span "I want to choose manually" at bounding box center [617, 267] width 89 height 16
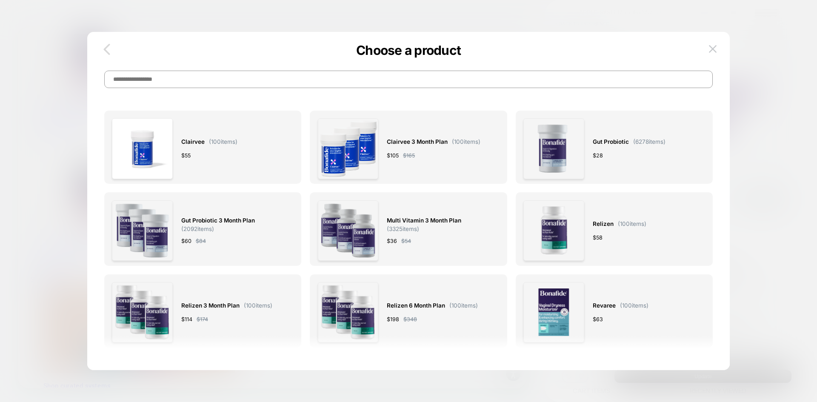
click at [111, 48] on icon "button" at bounding box center [106, 49] width 17 height 17
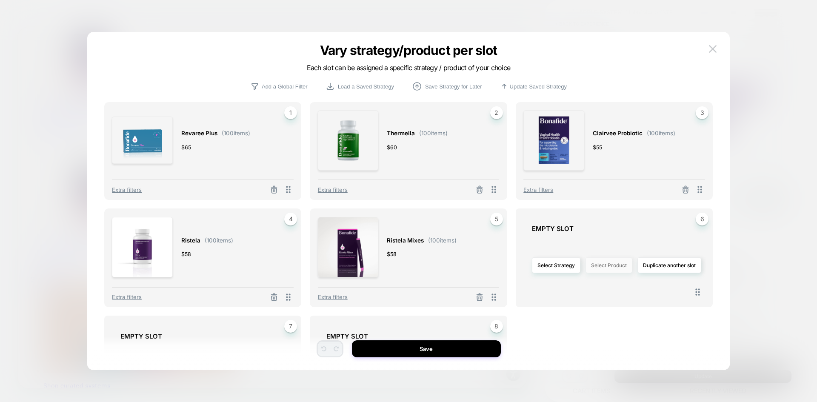
click at [595, 265] on button "Select Product" at bounding box center [608, 265] width 47 height 16
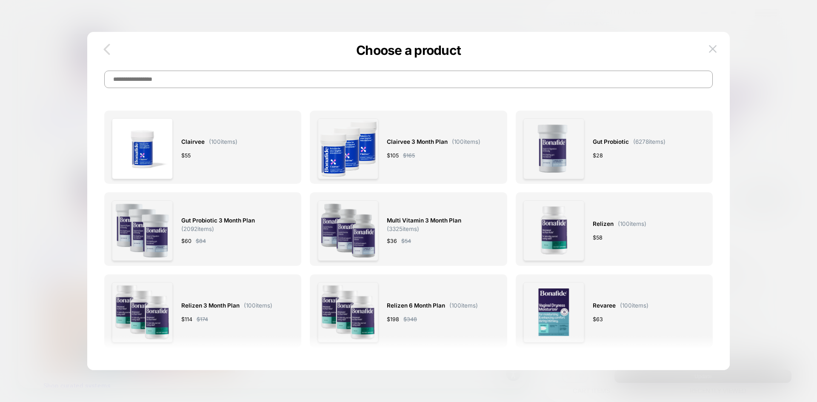
click at [100, 43] on icon "button" at bounding box center [106, 49] width 17 height 17
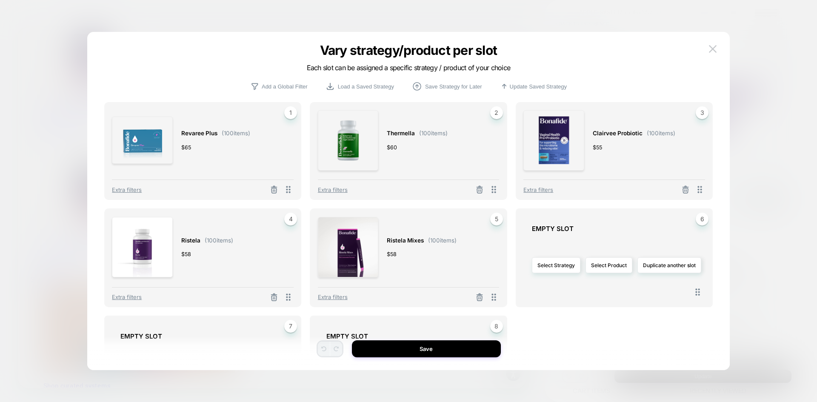
drag, startPoint x: 567, startPoint y: 268, endPoint x: 621, endPoint y: 275, distance: 54.6
click at [621, 275] on div "Select Strategy Select Product Duplicate another slot" at bounding box center [618, 265] width 173 height 57
click at [612, 261] on button "Select Product" at bounding box center [608, 265] width 47 height 16
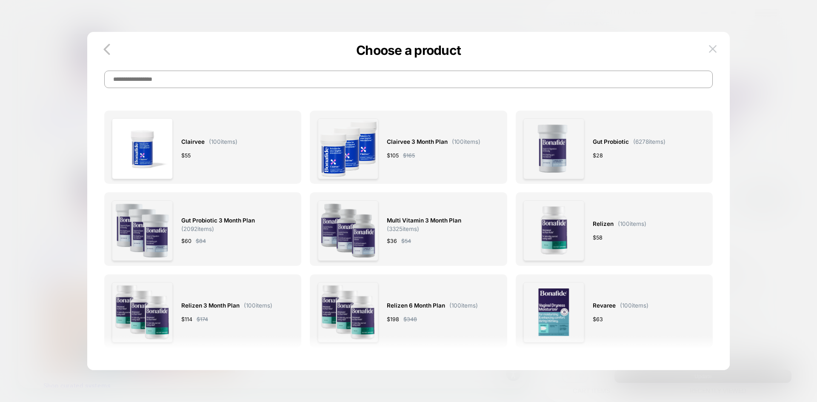
click at [370, 85] on input at bounding box center [408, 79] width 609 height 17
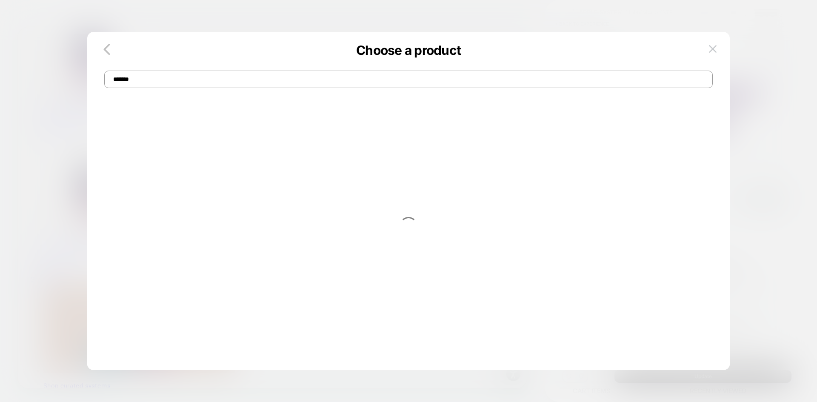
type input "*******"
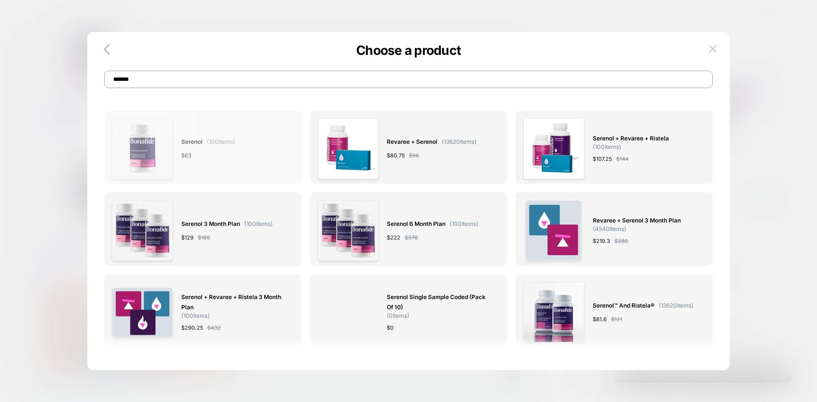
click at [219, 136] on div "Serenol ( 100 items) $ 63" at bounding box center [208, 148] width 54 height 60
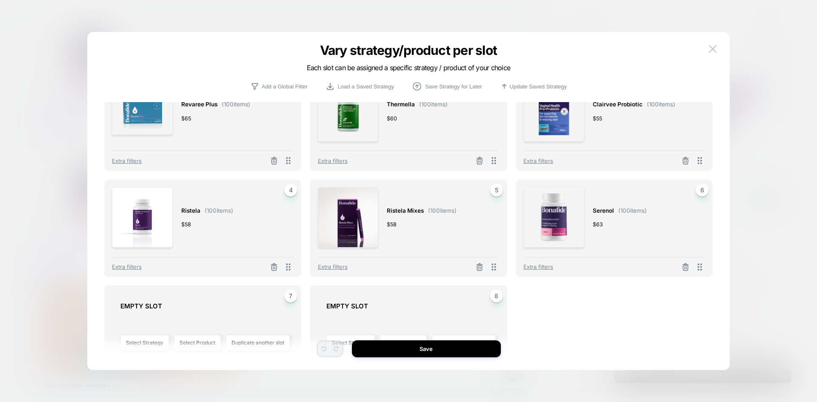
scroll to position [82, 0]
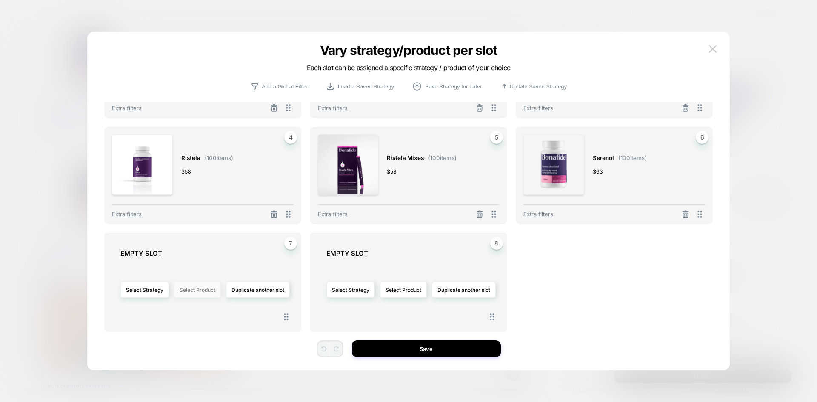
click at [187, 291] on button "Select Product" at bounding box center [197, 290] width 47 height 16
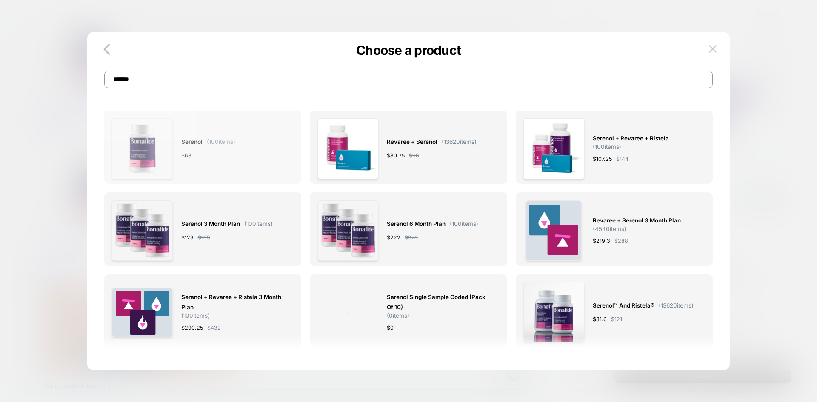
scroll to position [0, 0]
click at [183, 73] on input "*******" at bounding box center [408, 79] width 609 height 17
type input "********"
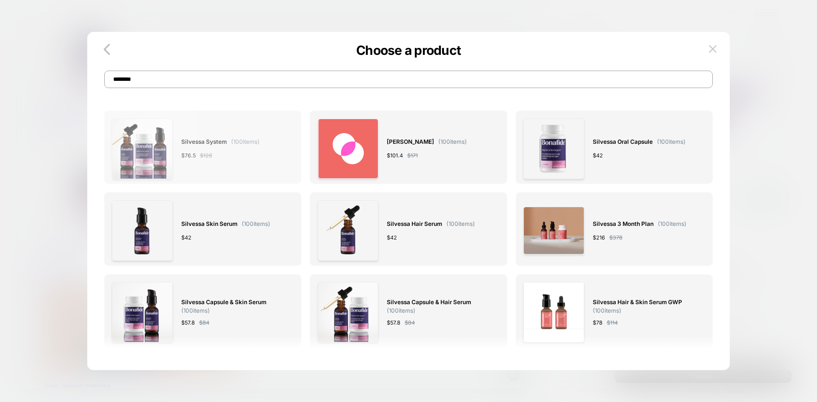
click at [229, 142] on span "Silvessa System ( 100 items)" at bounding box center [220, 142] width 78 height 10
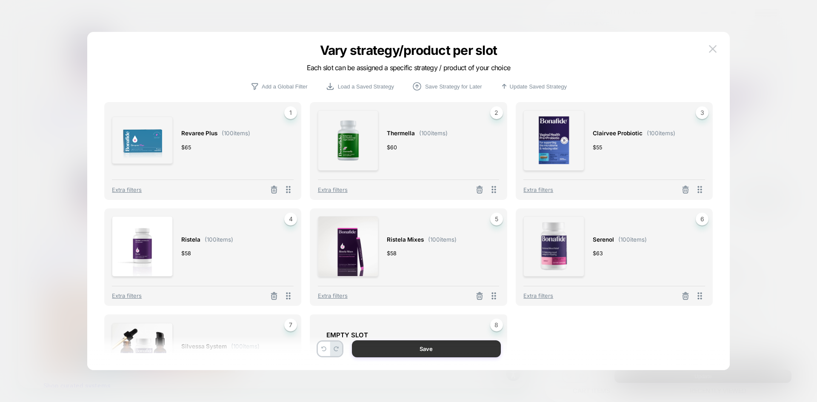
click at [456, 345] on button "Save" at bounding box center [426, 348] width 149 height 17
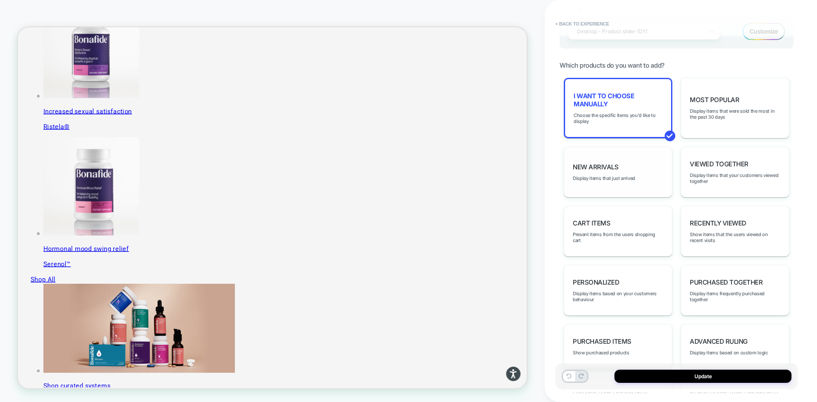
scroll to position [434, 0]
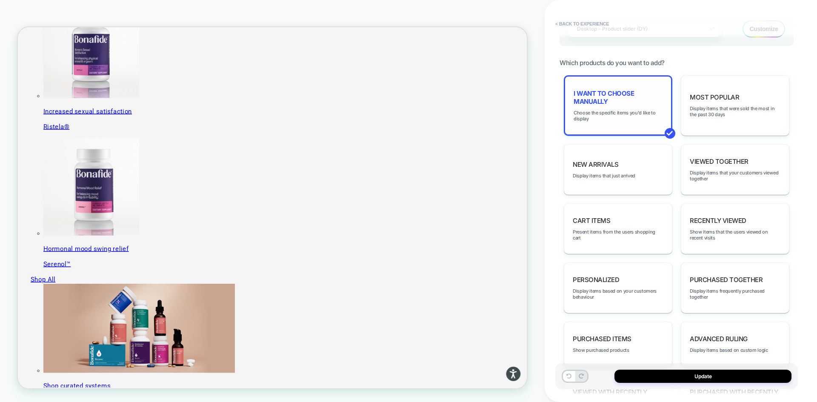
click at [637, 107] on div "I want to choose manually Choose the specific items you'd like to display" at bounding box center [618, 105] width 108 height 60
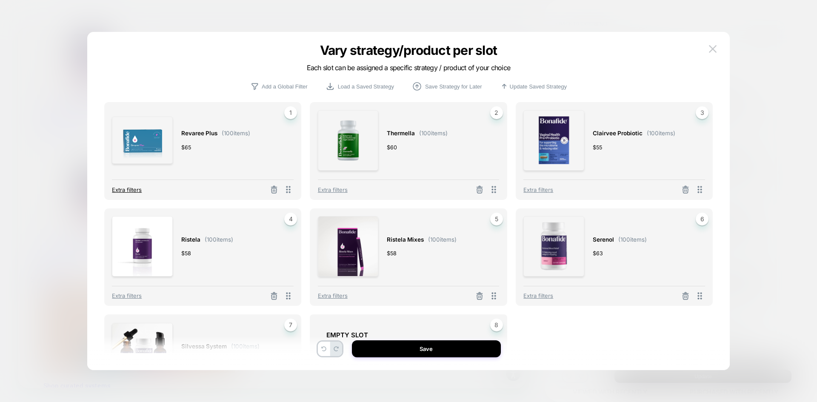
click at [118, 192] on span "Extra filters" at bounding box center [127, 189] width 30 height 7
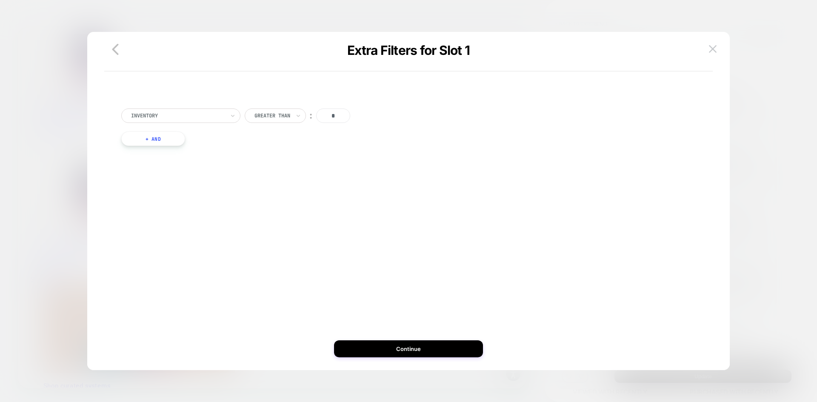
click at [197, 117] on div at bounding box center [178, 116] width 94 height 8
click at [358, 149] on div "option Inventory focused, 1 of 3. 3 results available. Use Up and Down to choos…" at bounding box center [408, 129] width 583 height 67
click at [199, 115] on div at bounding box center [178, 116] width 94 height 8
click at [166, 168] on div "Include Cart Items" at bounding box center [185, 166] width 111 height 14
drag, startPoint x: 201, startPoint y: 115, endPoint x: 194, endPoint y: 135, distance: 20.9
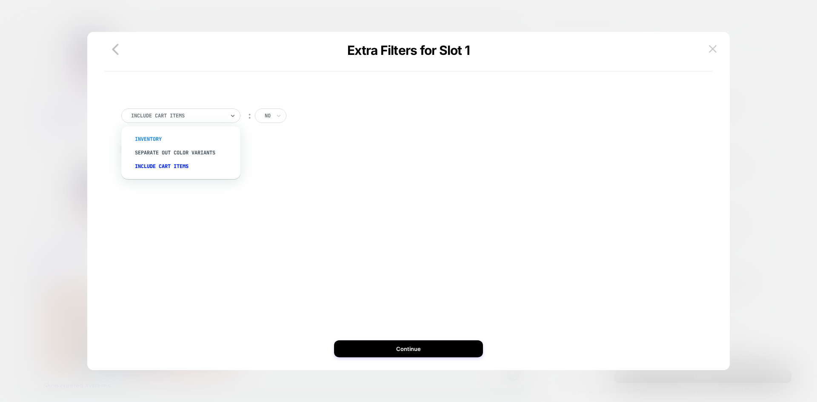
click at [202, 116] on div at bounding box center [178, 116] width 94 height 8
click at [173, 137] on div "Inventory" at bounding box center [185, 139] width 111 height 14
click at [117, 53] on icon "button" at bounding box center [115, 49] width 6 height 11
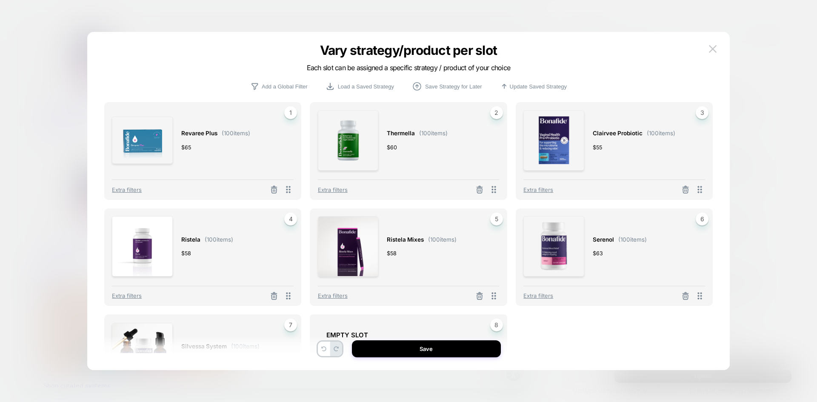
scroll to position [82, 0]
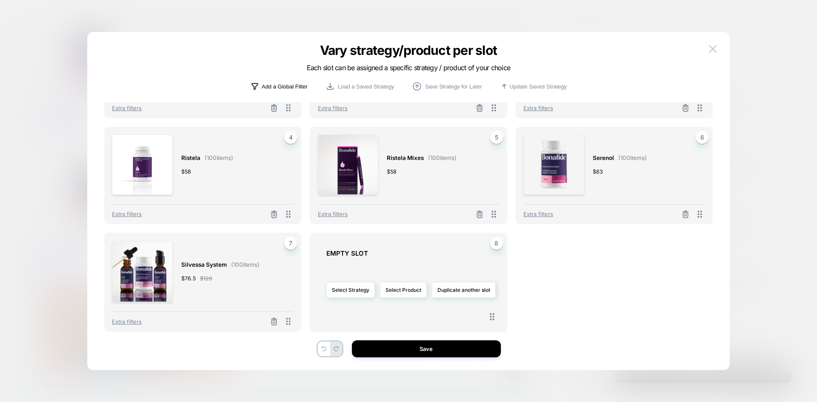
click at [278, 89] on p "Add a Global Filter" at bounding box center [285, 86] width 46 height 6
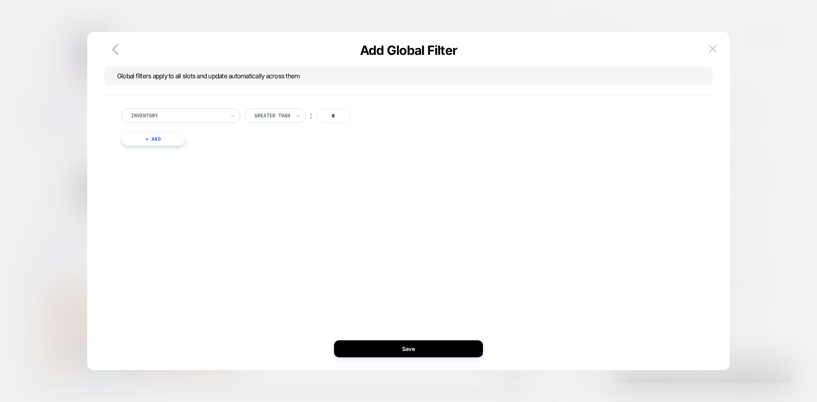
scroll to position [0, 0]
click at [173, 119] on div at bounding box center [178, 116] width 94 height 8
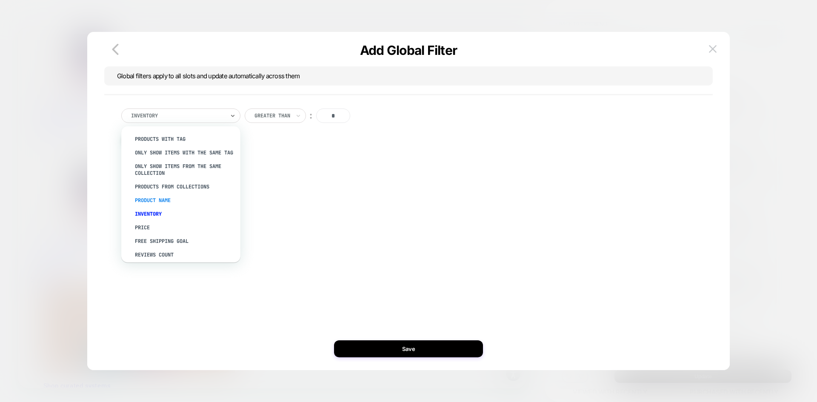
click at [163, 205] on div "Product Name" at bounding box center [185, 201] width 111 height 14
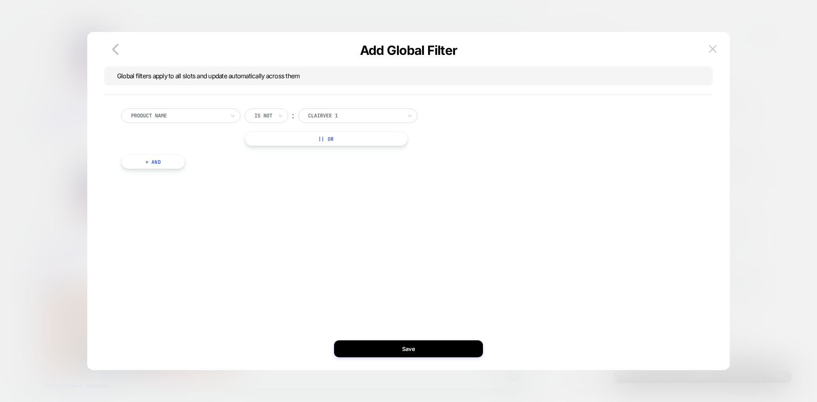
click at [332, 114] on div at bounding box center [355, 116] width 94 height 8
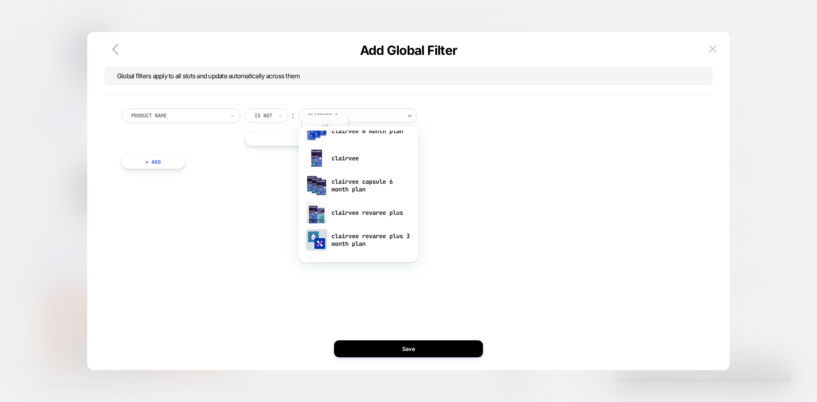
scroll to position [383, 0]
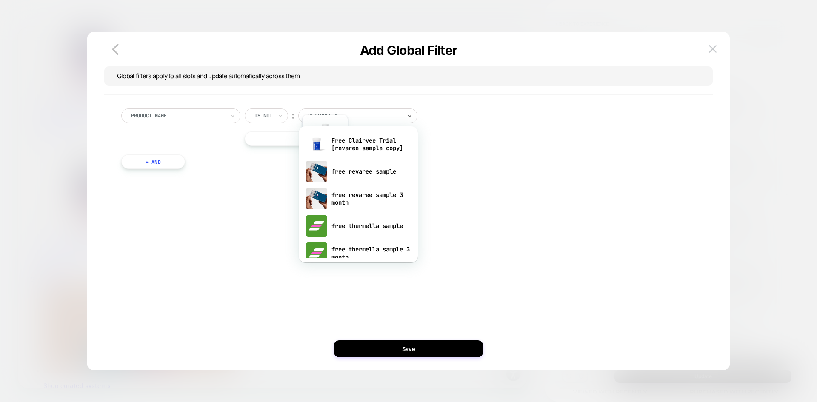
click at [265, 118] on div at bounding box center [263, 116] width 18 height 8
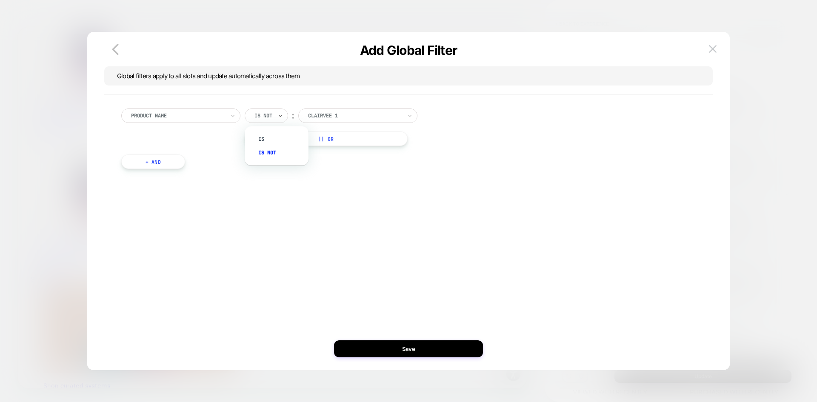
click at [183, 117] on div at bounding box center [178, 116] width 94 height 8
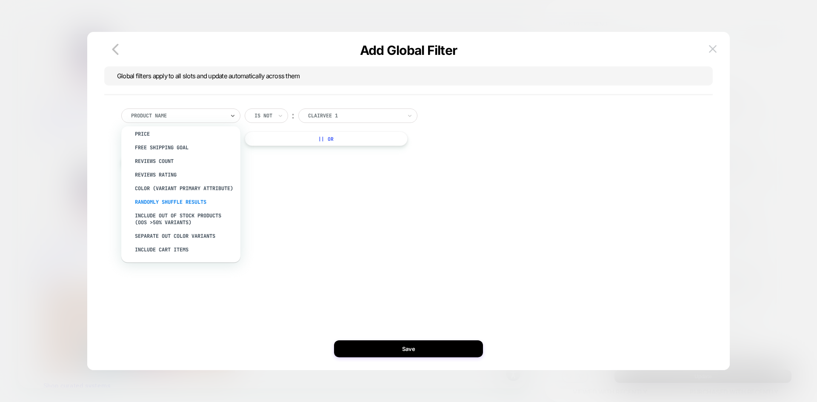
scroll to position [0, 0]
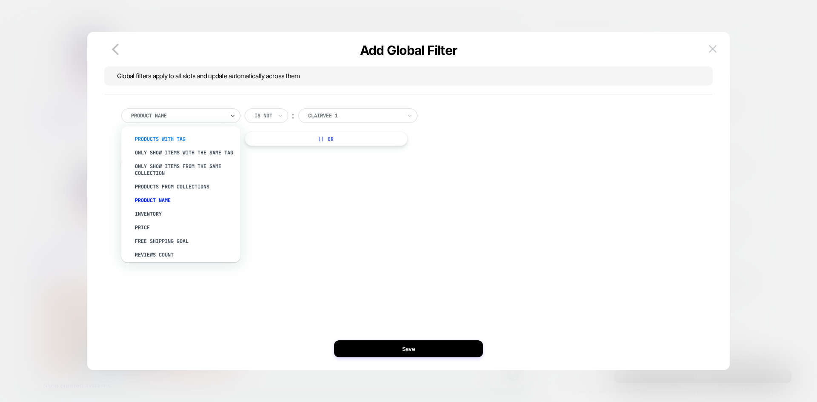
click at [182, 142] on div "PRODUCTS WITH TAG" at bounding box center [185, 139] width 111 height 14
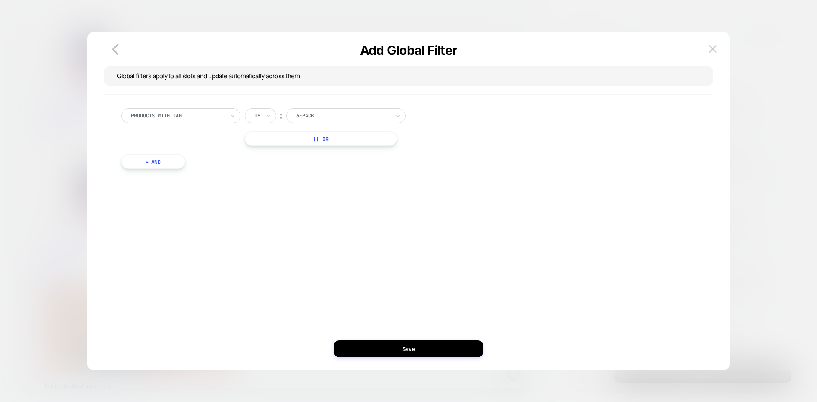
click at [205, 116] on div at bounding box center [178, 116] width 94 height 8
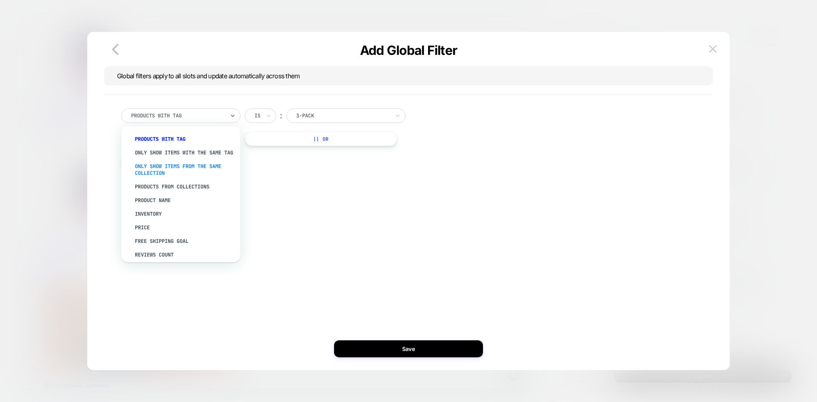
click at [180, 174] on div "Only show items from the same collection" at bounding box center [185, 169] width 111 height 20
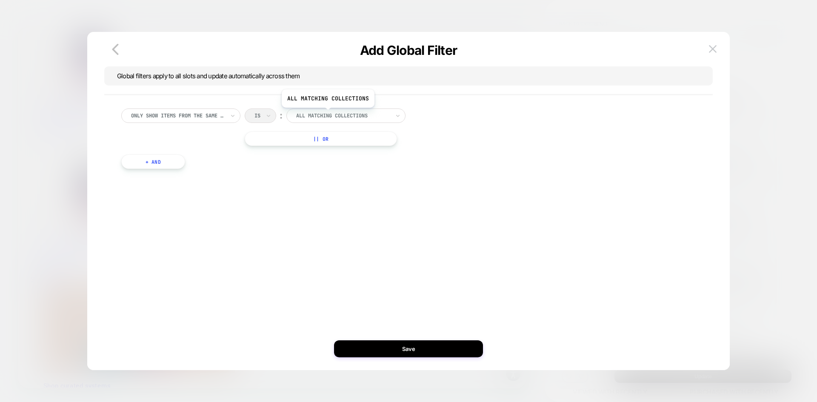
click at [365, 111] on div "All matching collections" at bounding box center [342, 115] width 95 height 9
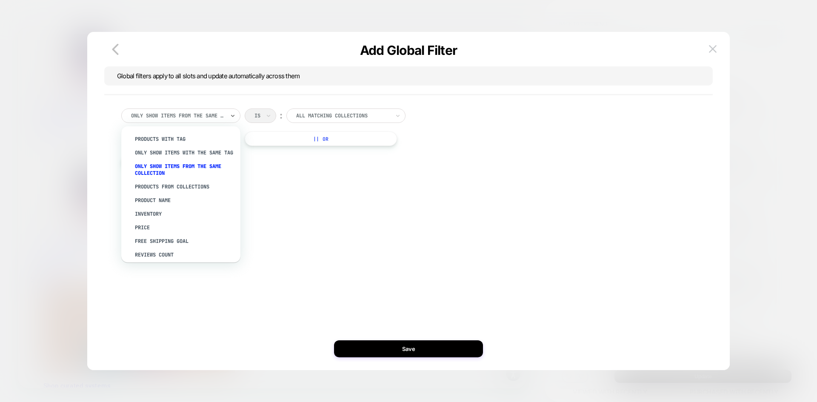
click at [174, 113] on div at bounding box center [178, 116] width 94 height 8
click at [160, 153] on div "Only show items with the same tag" at bounding box center [185, 153] width 111 height 14
click at [193, 110] on div "Only show items with the same tag" at bounding box center [180, 115] width 119 height 14
click at [317, 116] on div at bounding box center [343, 116] width 94 height 8
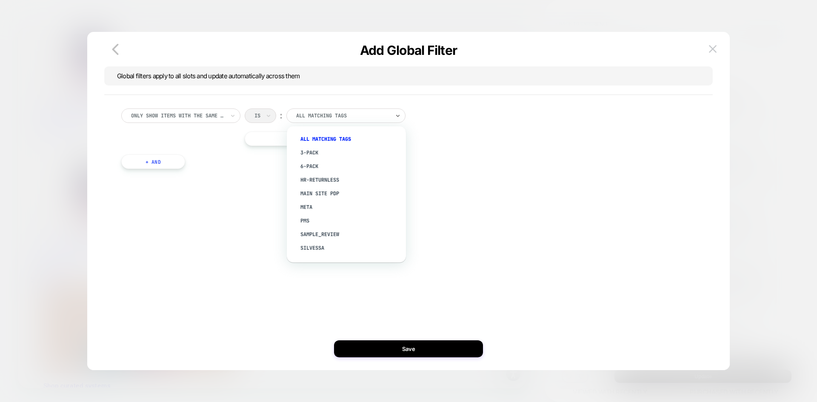
click at [180, 113] on div at bounding box center [178, 116] width 94 height 8
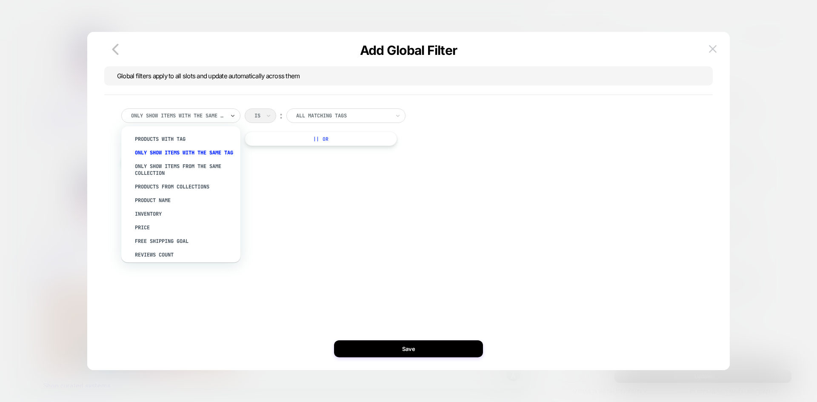
click at [268, 111] on div "Is ︰ All matching tags" at bounding box center [332, 115] width 175 height 14
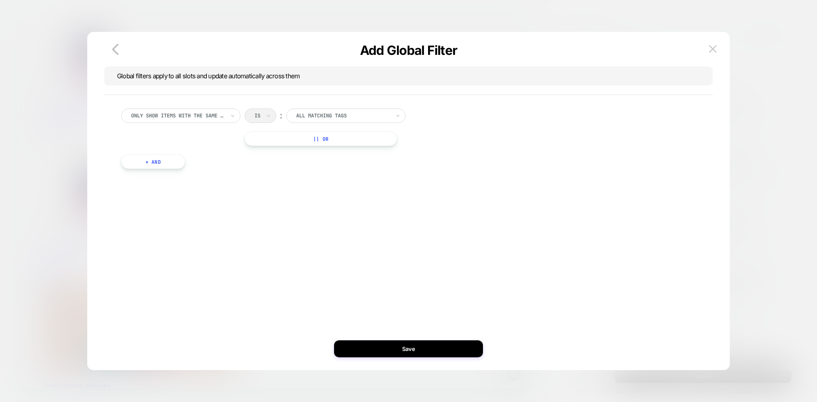
click at [262, 116] on div "Is ︰ All matching tags" at bounding box center [332, 115] width 175 height 14
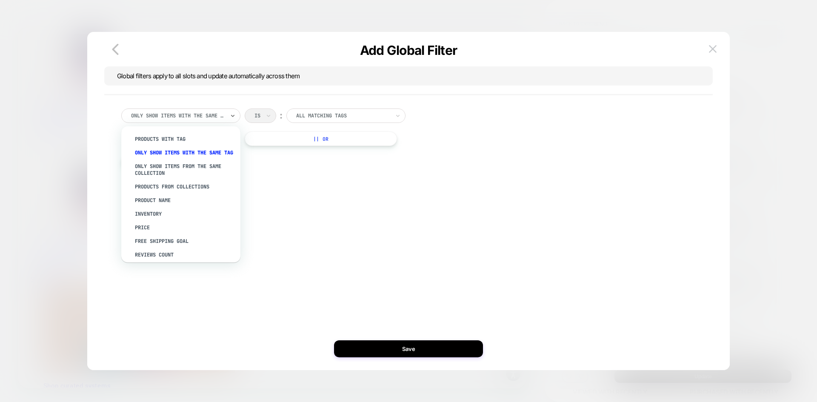
click at [201, 117] on div at bounding box center [178, 116] width 94 height 8
click at [173, 204] on div "Product Name" at bounding box center [185, 201] width 111 height 14
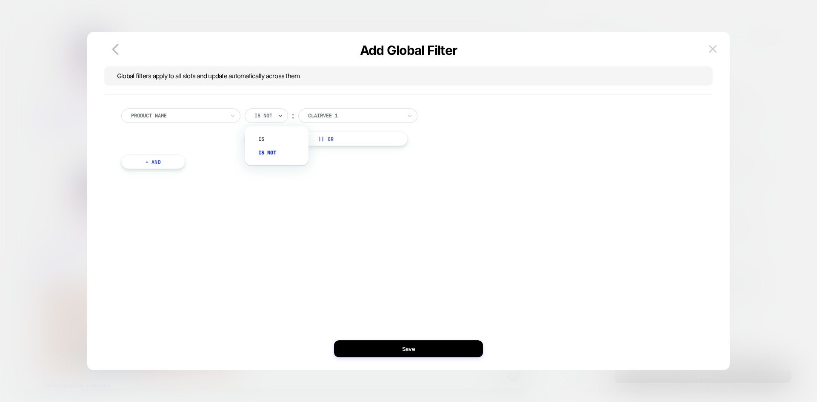
drag, startPoint x: 262, startPoint y: 109, endPoint x: 205, endPoint y: 115, distance: 58.2
click at [262, 108] on div "Is not" at bounding box center [266, 115] width 43 height 14
click at [192, 117] on div at bounding box center [178, 116] width 94 height 8
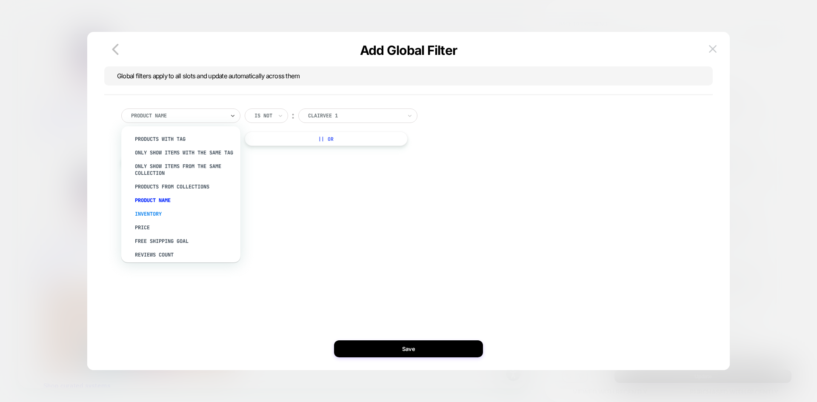
click at [154, 219] on div "Inventory" at bounding box center [185, 214] width 111 height 14
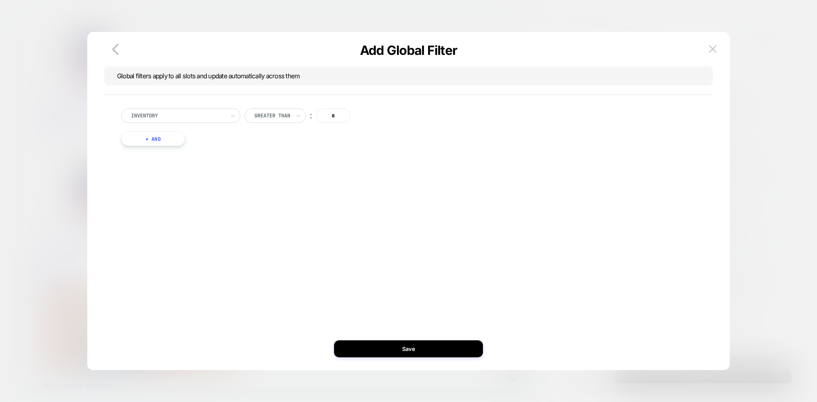
click at [185, 113] on div at bounding box center [178, 116] width 94 height 8
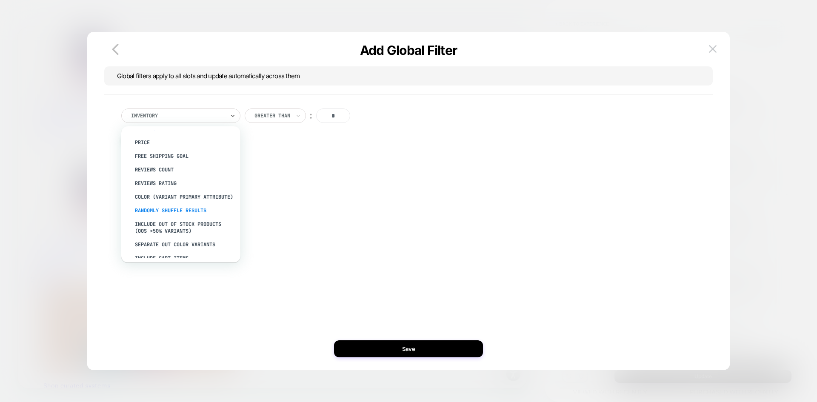
scroll to position [107, 0]
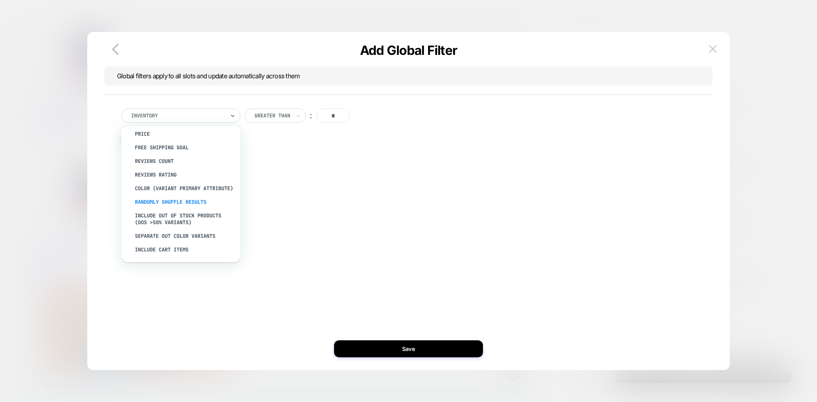
click at [202, 204] on div "Randomly Shuffle Results" at bounding box center [185, 202] width 111 height 14
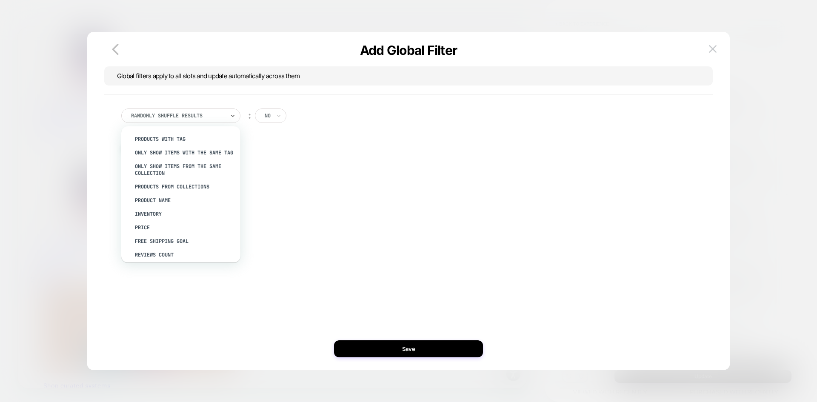
click at [211, 112] on div at bounding box center [178, 116] width 94 height 8
click at [264, 114] on div "no" at bounding box center [268, 115] width 8 height 9
click at [201, 114] on div at bounding box center [178, 116] width 94 height 8
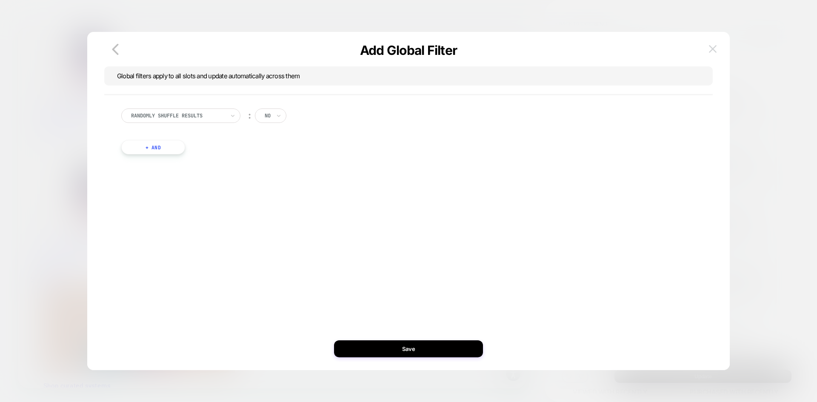
click at [711, 54] on button at bounding box center [712, 49] width 13 height 13
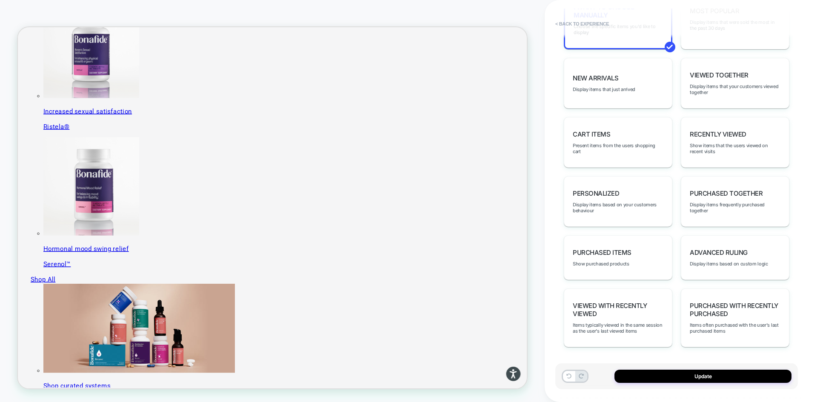
scroll to position [521, 0]
click at [731, 273] on div "Advanced Ruling Display items based on custom logic" at bounding box center [734, 257] width 108 height 45
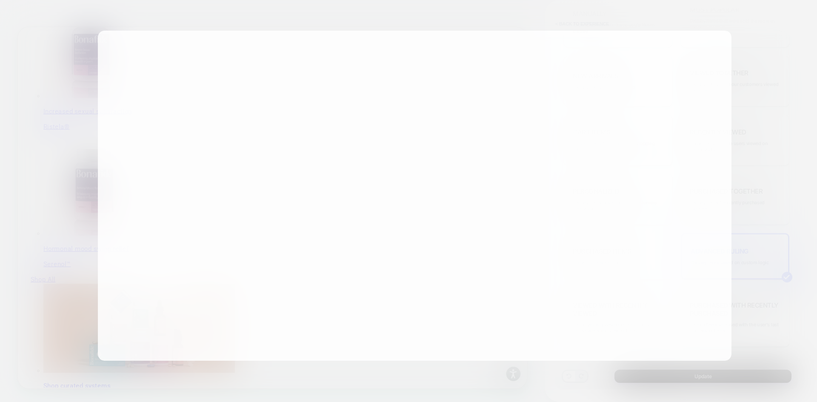
scroll to position [520, 0]
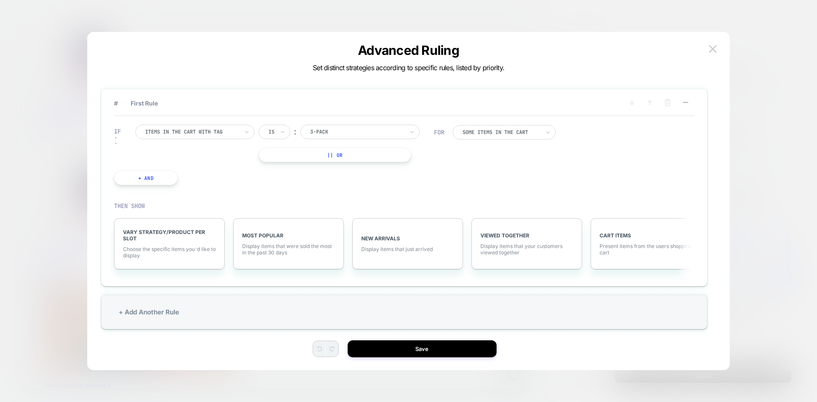
click at [184, 129] on div at bounding box center [192, 132] width 94 height 8
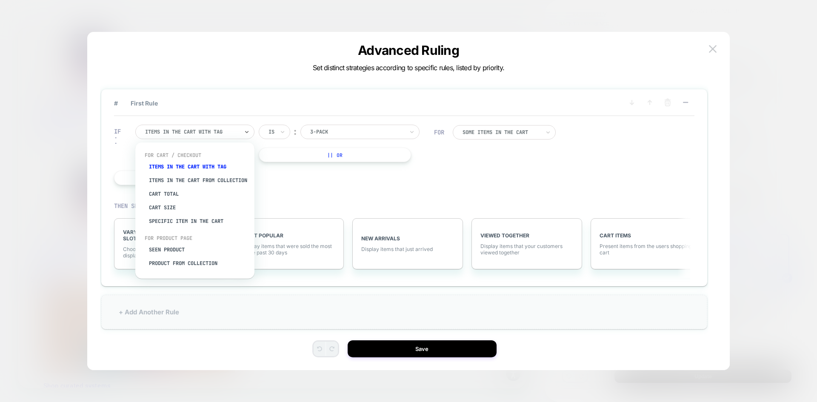
click at [312, 301] on div "+ Add Another Rule" at bounding box center [404, 312] width 606 height 34
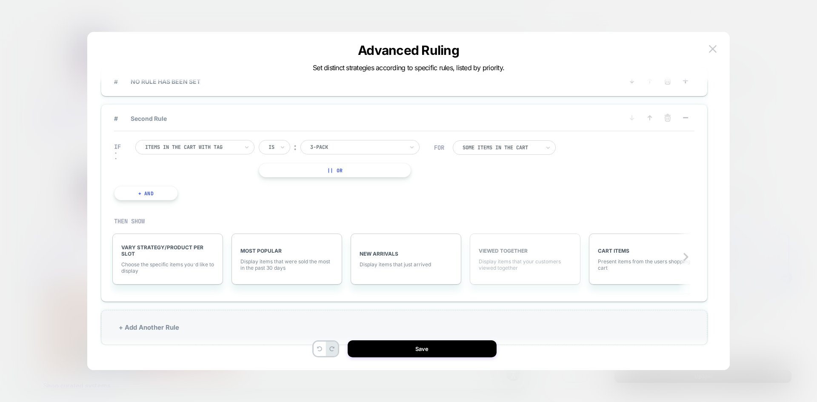
scroll to position [0, 3]
drag, startPoint x: 443, startPoint y: 255, endPoint x: 743, endPoint y: 250, distance: 299.4
click at [713, 244] on div "# NO RULE HAS BEEN SET # Second Rule IF Items in the cart with tag Is ︰ 3-pack …" at bounding box center [408, 205] width 617 height 330
click at [688, 258] on icon at bounding box center [685, 256] width 9 height 9
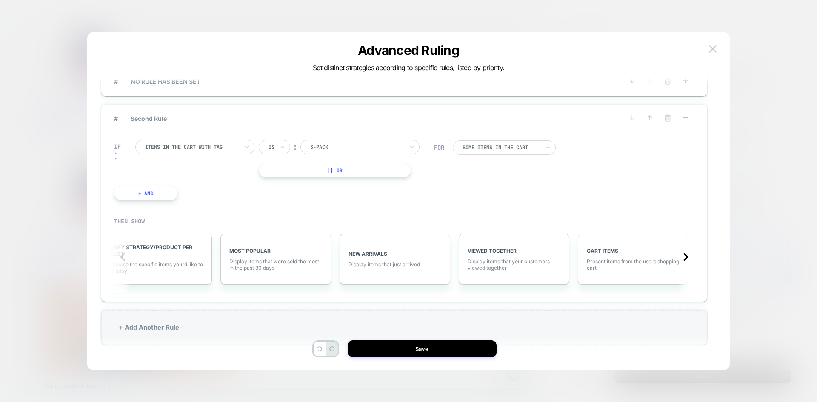
click at [691, 258] on div at bounding box center [685, 256] width 17 height 21
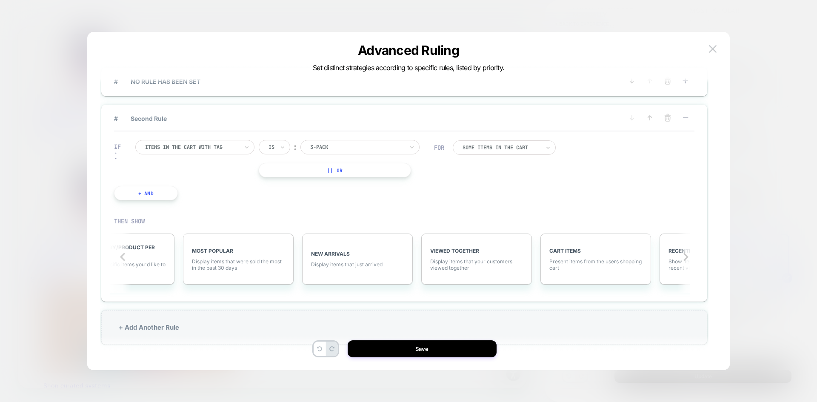
scroll to position [0, 52]
drag, startPoint x: 147, startPoint y: 260, endPoint x: 390, endPoint y: 257, distance: 243.3
click at [578, 262] on div "VARY STRATEGY/PRODUCT PER SLOT Choose the specific items you׳d like to display …" at bounding box center [400, 259] width 581 height 77
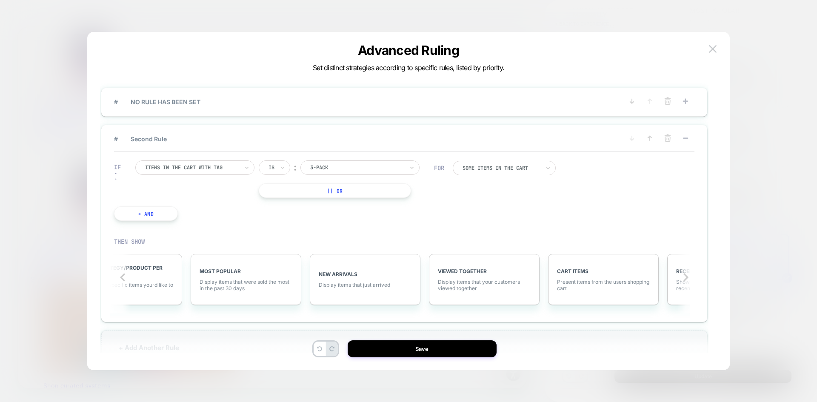
scroll to position [0, 0]
click at [223, 100] on span "# NO RULE HAS BEEN SET" at bounding box center [368, 103] width 509 height 7
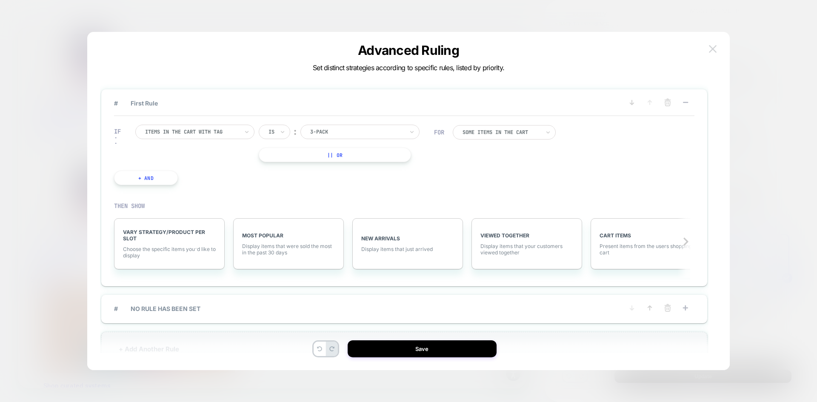
click at [712, 48] on img at bounding box center [713, 48] width 8 height 7
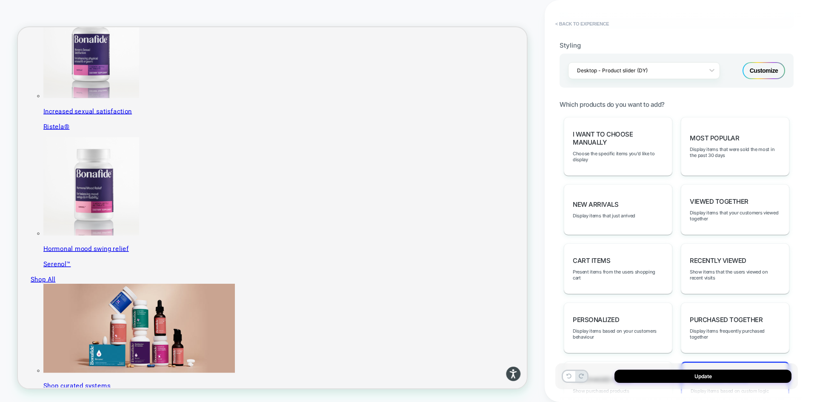
scroll to position [521, 0]
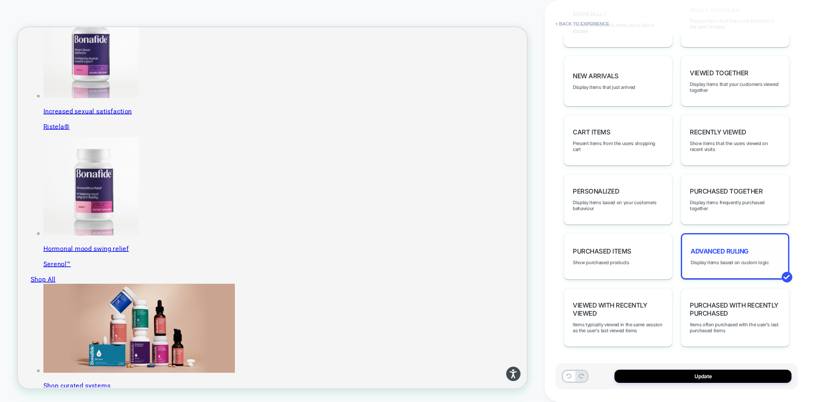
click at [725, 256] on div "Advanced Ruling Display items based on custom logic" at bounding box center [734, 256] width 108 height 46
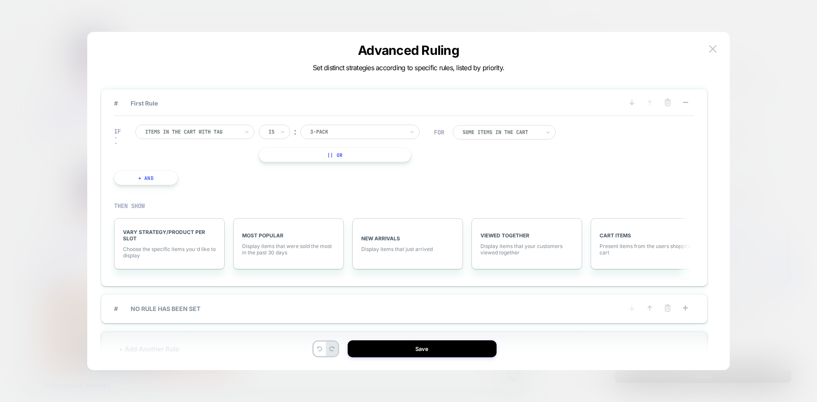
click at [182, 133] on div at bounding box center [192, 132] width 94 height 8
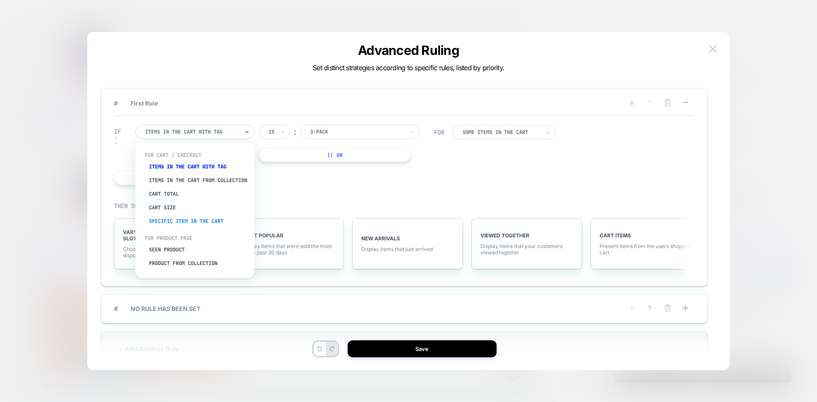
scroll to position [21, 0]
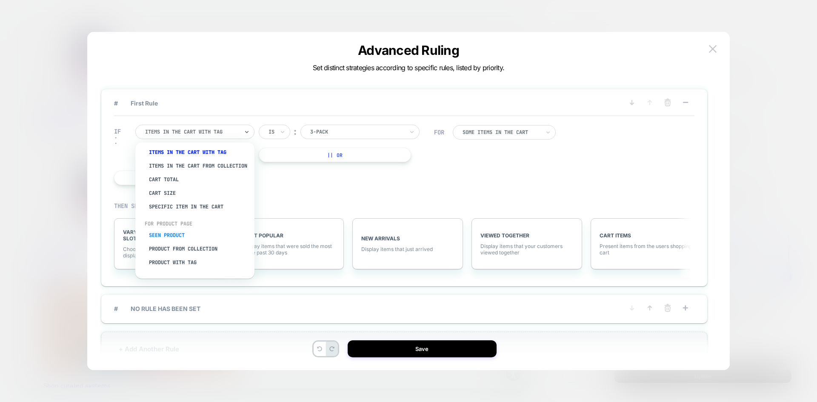
click at [171, 236] on div "Seen Product" at bounding box center [199, 235] width 111 height 14
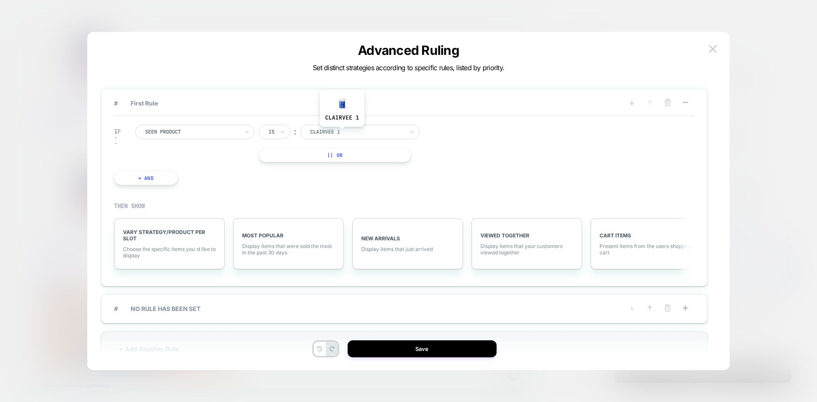
click at [342, 133] on div at bounding box center [357, 132] width 94 height 8
click at [204, 126] on div "Seen Product" at bounding box center [194, 132] width 119 height 14
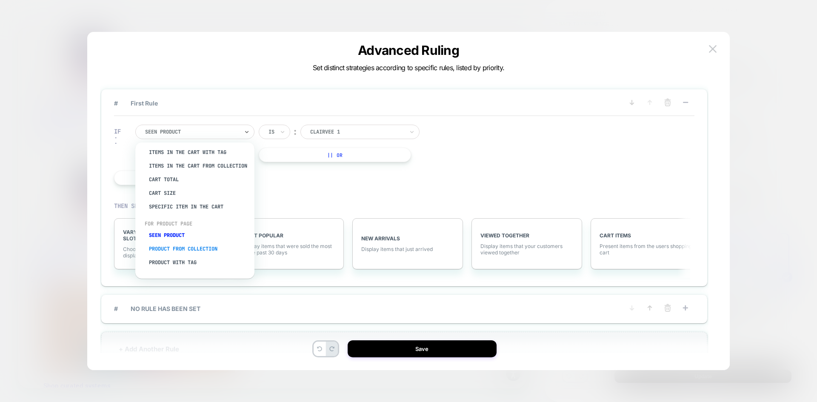
click at [190, 247] on div "Product from collection" at bounding box center [199, 249] width 111 height 14
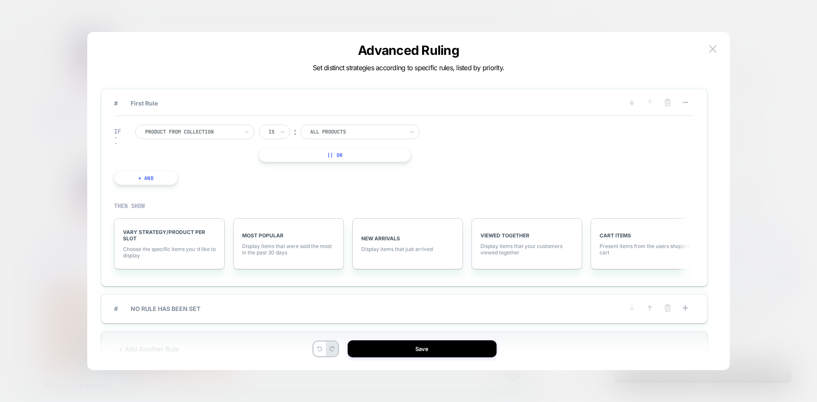
click at [350, 122] on div "IF Product from collection Is ︰ All Products || Or + And" at bounding box center [274, 155] width 328 height 86
click at [355, 128] on div at bounding box center [357, 132] width 94 height 8
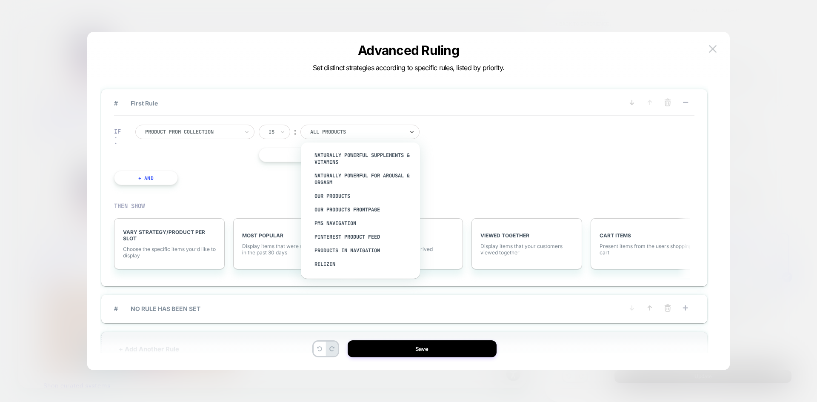
scroll to position [427, 0]
click at [231, 129] on div at bounding box center [192, 132] width 94 height 8
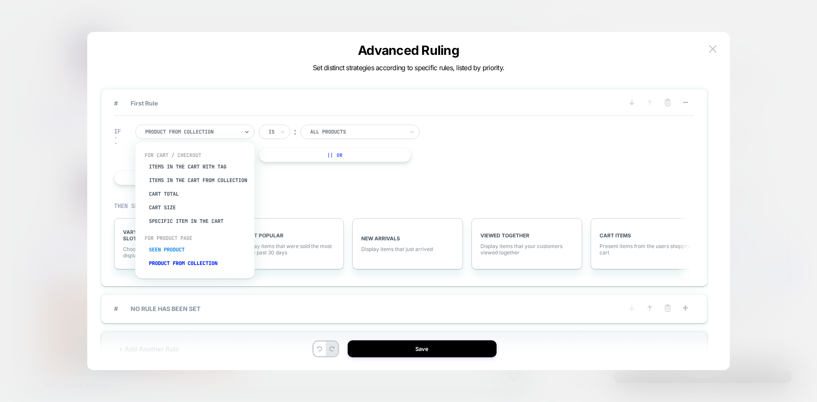
scroll to position [21, 0]
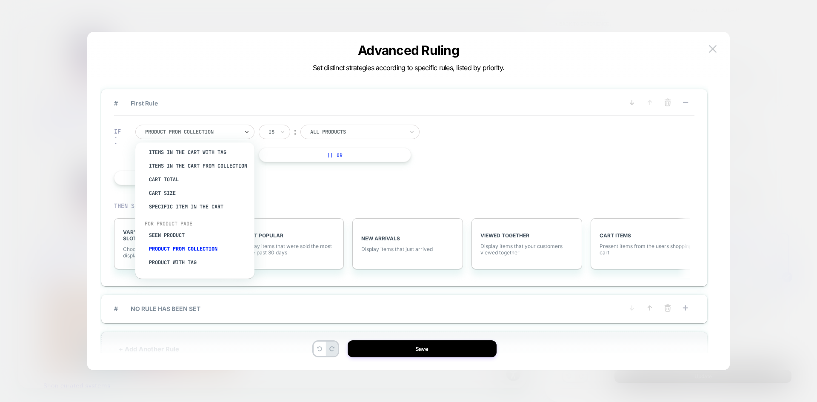
click at [290, 187] on div "IF option Cart Size focused, 4 of 8. 8 results available. Use Up and Down to ch…" at bounding box center [274, 155] width 328 height 86
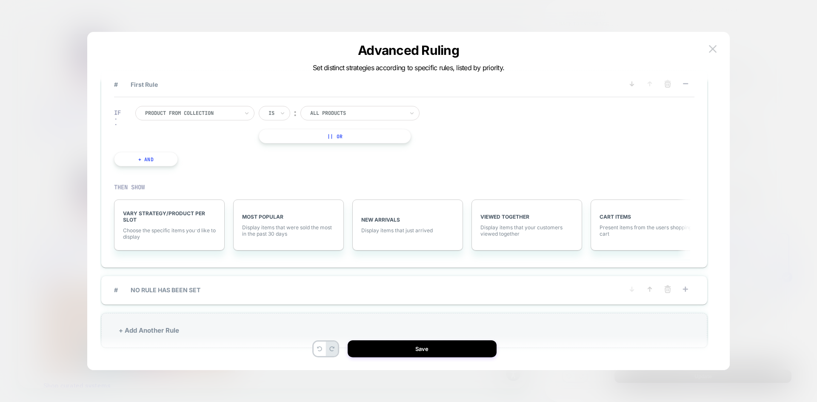
scroll to position [22, 0]
click at [249, 275] on div "# NO RULE HAS BEEN SET" at bounding box center [404, 287] width 606 height 28
click at [714, 50] on img at bounding box center [713, 48] width 8 height 7
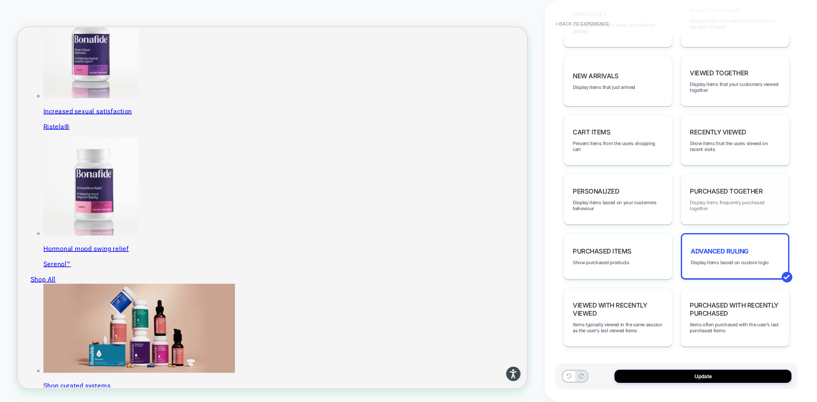
click at [780, 203] on span "Display items frequently purchased together" at bounding box center [734, 205] width 91 height 12
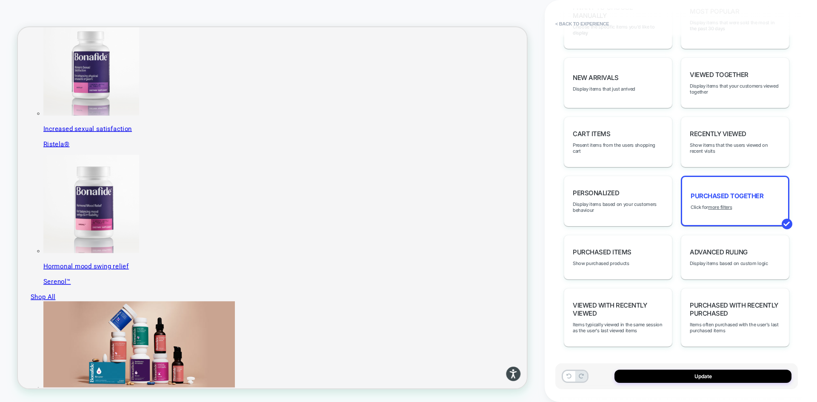
scroll to position [662, 0]
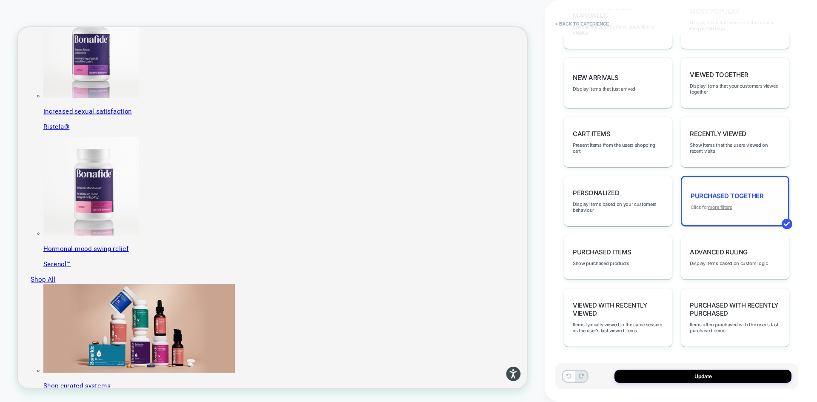
click at [727, 208] on u "more filters" at bounding box center [720, 207] width 24 height 6
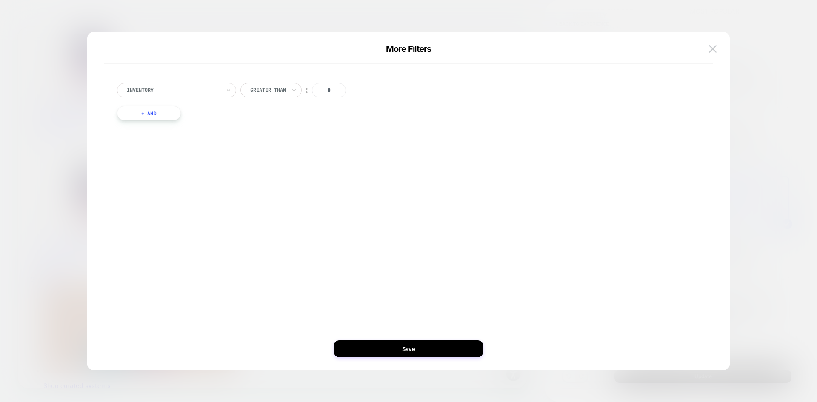
click at [165, 89] on div at bounding box center [174, 90] width 94 height 8
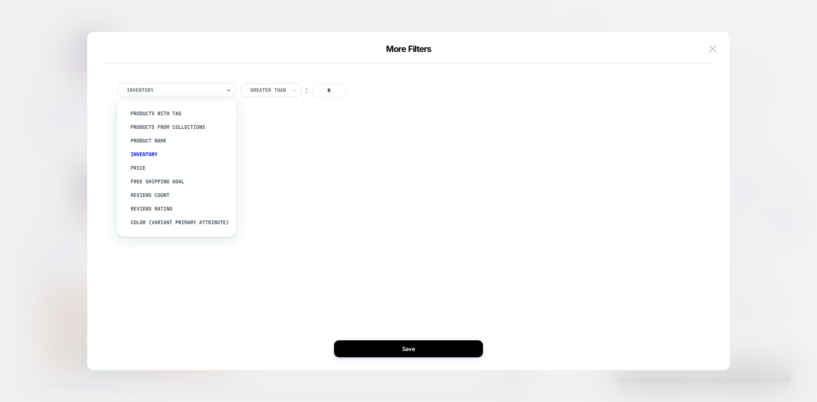
click at [430, 134] on div "option products with tag focused, 1 of 15. 15 results available. Use Up and Dow…" at bounding box center [404, 106] width 609 height 80
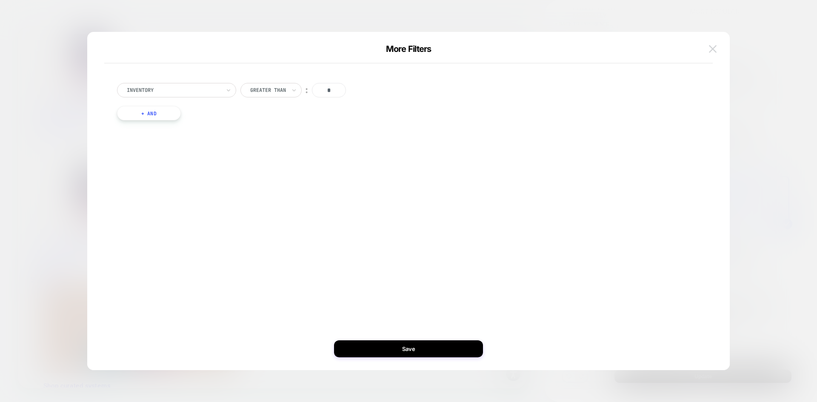
click at [712, 46] on img at bounding box center [713, 48] width 8 height 7
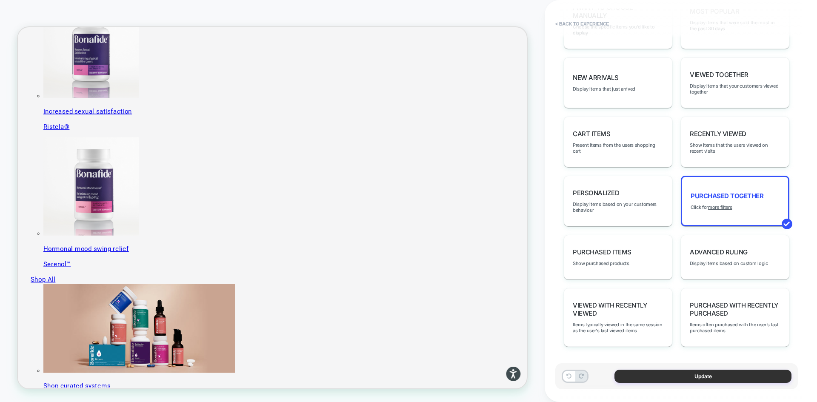
click at [720, 373] on button "Update" at bounding box center [702, 376] width 177 height 13
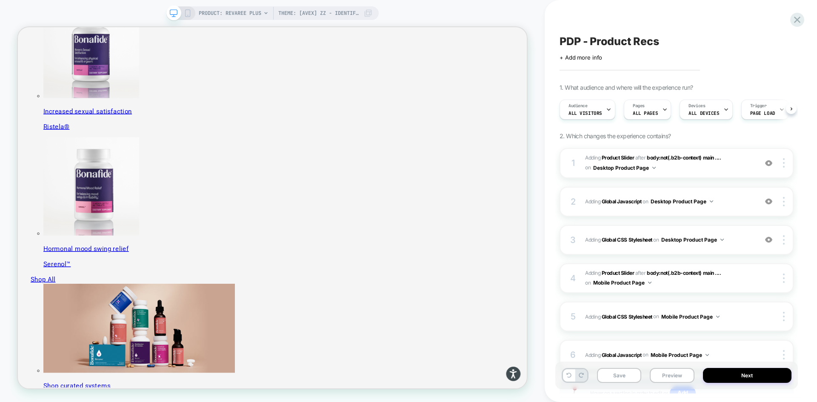
scroll to position [0, 0]
click at [667, 373] on button "Preview" at bounding box center [671, 375] width 44 height 15
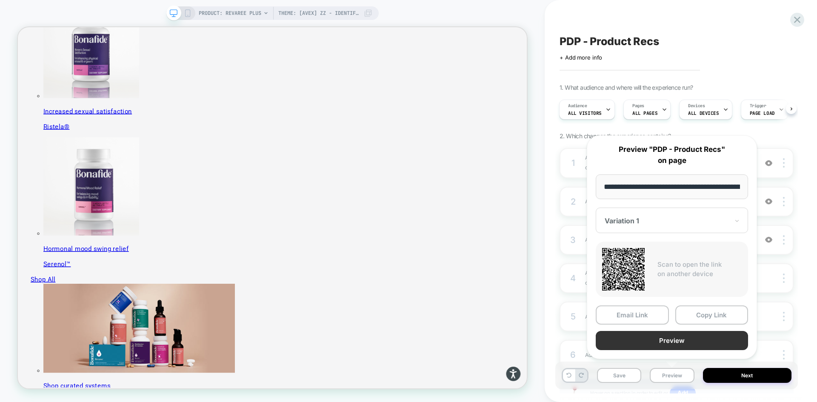
scroll to position [0, 147]
click at [674, 342] on button "Preview" at bounding box center [671, 340] width 152 height 19
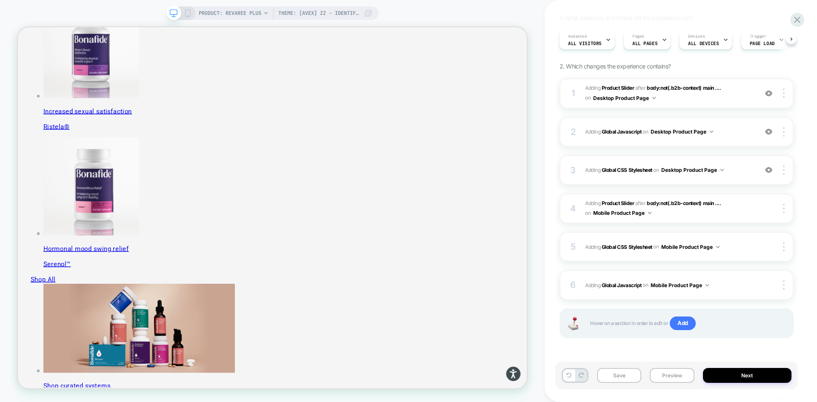
scroll to position [0, 0]
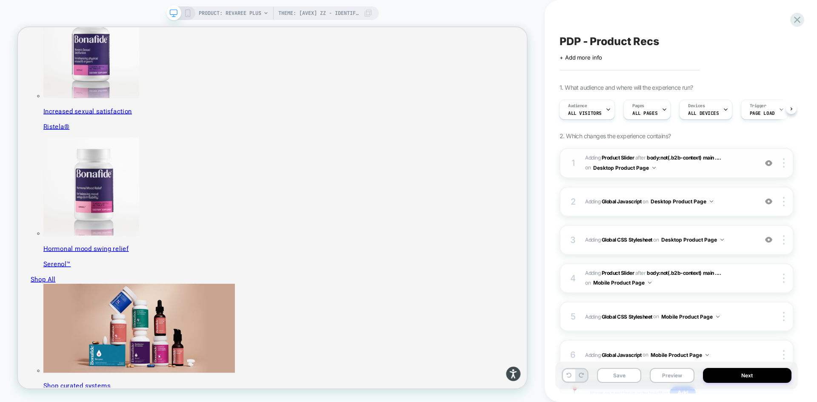
click at [732, 172] on span "#_loomi_addon_1755016232473_dup1757434986_dup1757435364 Adding Product Slider A…" at bounding box center [669, 163] width 168 height 20
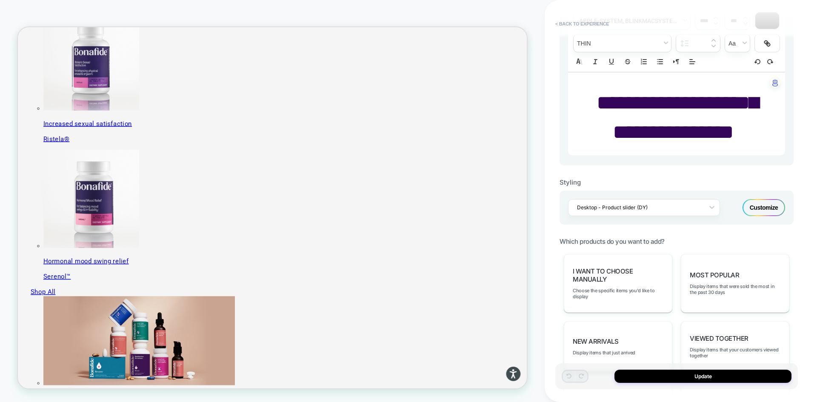
scroll to position [510, 0]
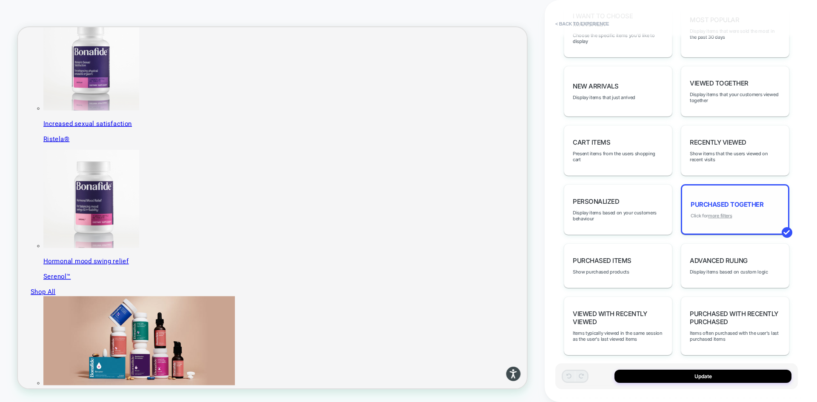
click at [720, 216] on u "more filters" at bounding box center [720, 216] width 24 height 6
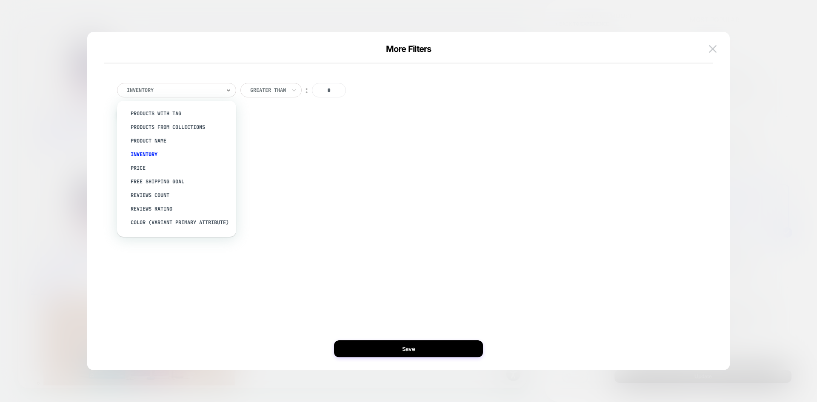
click at [185, 88] on div at bounding box center [174, 90] width 94 height 8
click at [166, 138] on div "Product Name" at bounding box center [180, 141] width 111 height 14
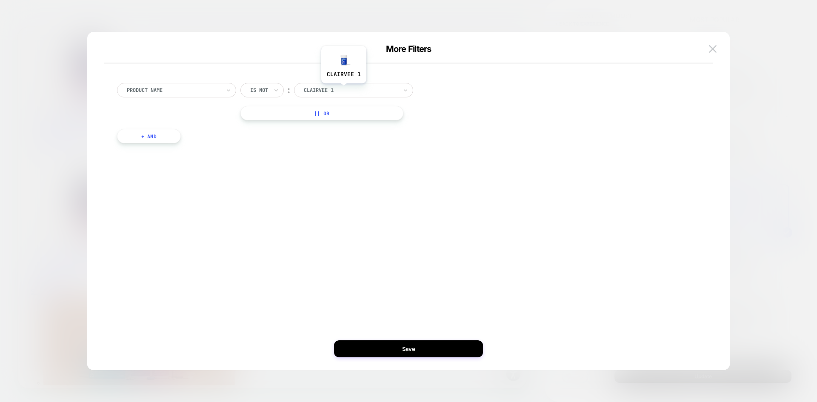
click at [326, 91] on div at bounding box center [351, 90] width 94 height 8
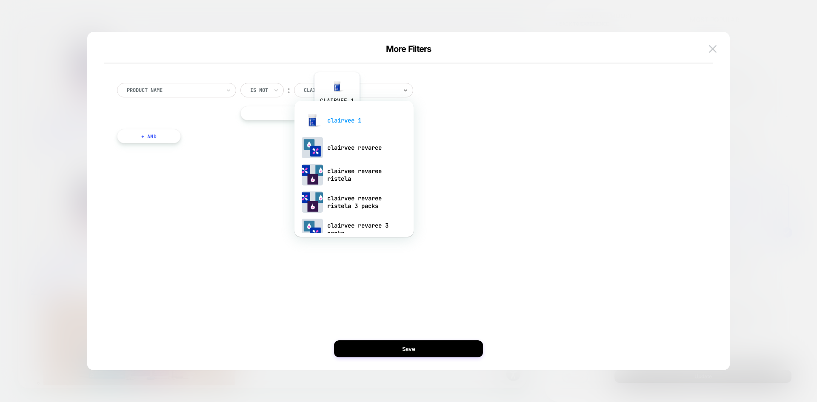
click at [336, 116] on div "clairvee 1" at bounding box center [354, 120] width 111 height 27
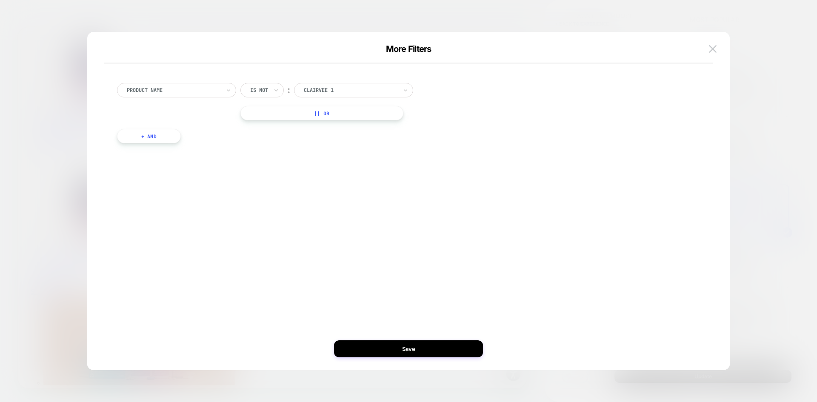
click at [282, 111] on button "|| Or" at bounding box center [321, 113] width 163 height 14
click at [335, 108] on div "clairvee 1" at bounding box center [350, 112] width 95 height 9
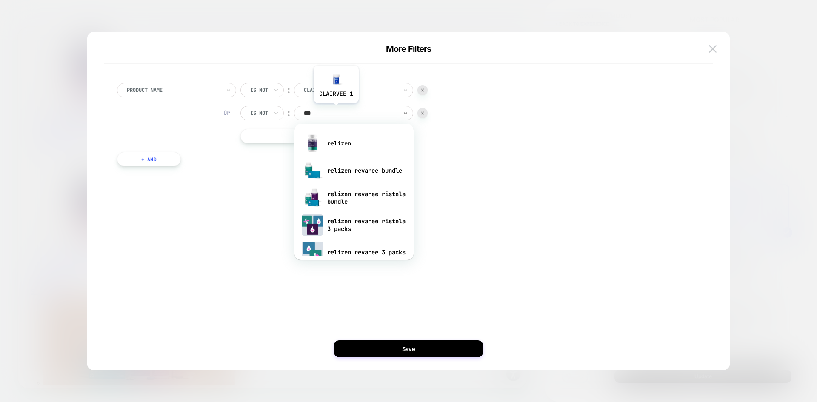
type input "****"
click at [339, 140] on div "relizen" at bounding box center [354, 143] width 111 height 27
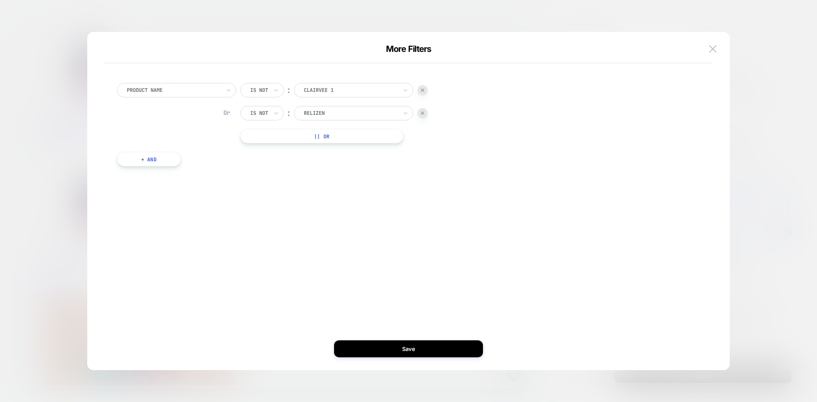
click at [135, 157] on button "+ And" at bounding box center [149, 159] width 64 height 14
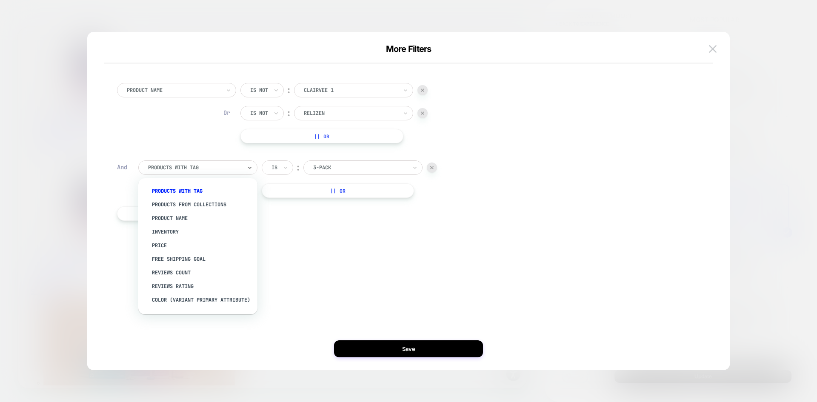
click at [172, 169] on div at bounding box center [195, 168] width 94 height 8
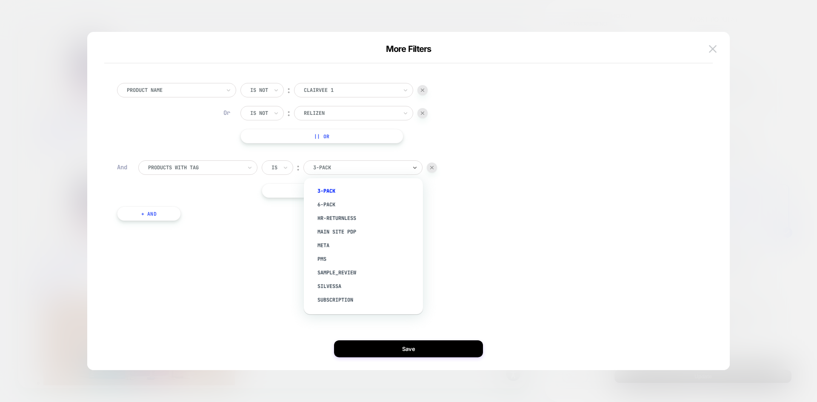
click at [321, 165] on div at bounding box center [360, 168] width 94 height 8
click at [280, 164] on div "Is" at bounding box center [277, 167] width 31 height 14
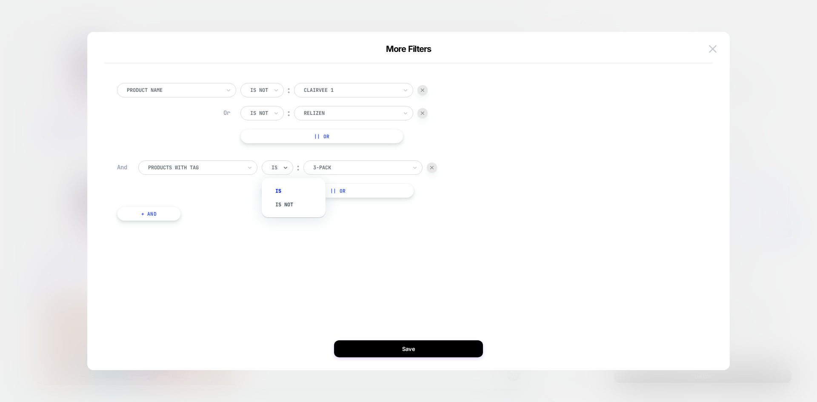
click at [288, 205] on div "Is not" at bounding box center [297, 205] width 55 height 14
click at [328, 191] on button "|| Or" at bounding box center [343, 190] width 163 height 14
click at [336, 189] on div at bounding box center [360, 191] width 94 height 8
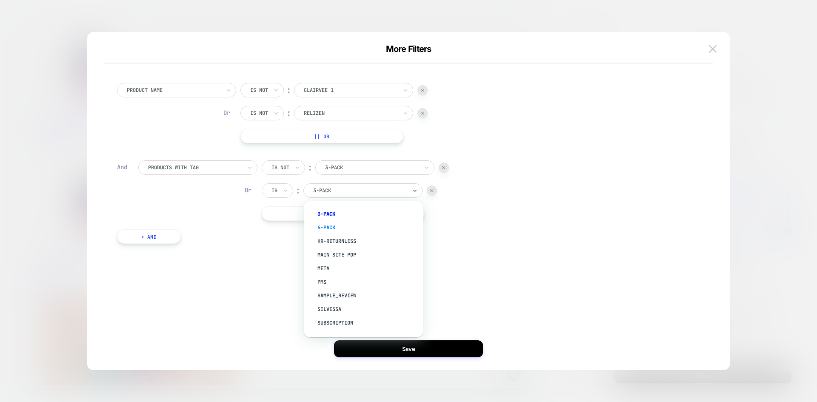
click at [339, 225] on div "6-pack" at bounding box center [367, 228] width 111 height 14
click at [298, 216] on button "|| Or" at bounding box center [343, 213] width 163 height 14
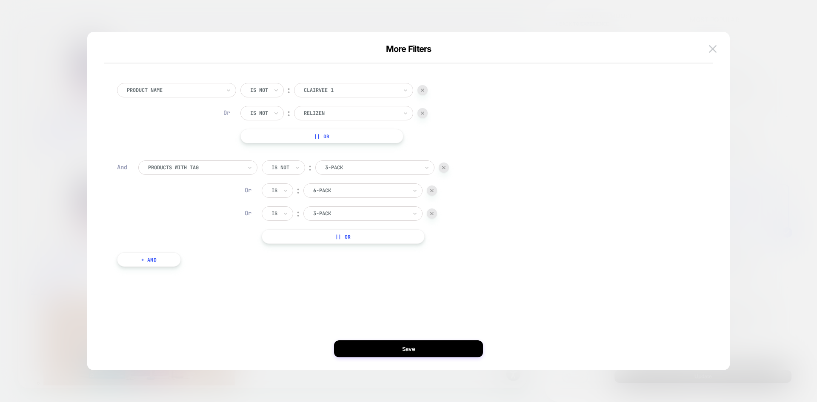
click at [340, 215] on div at bounding box center [360, 214] width 94 height 8
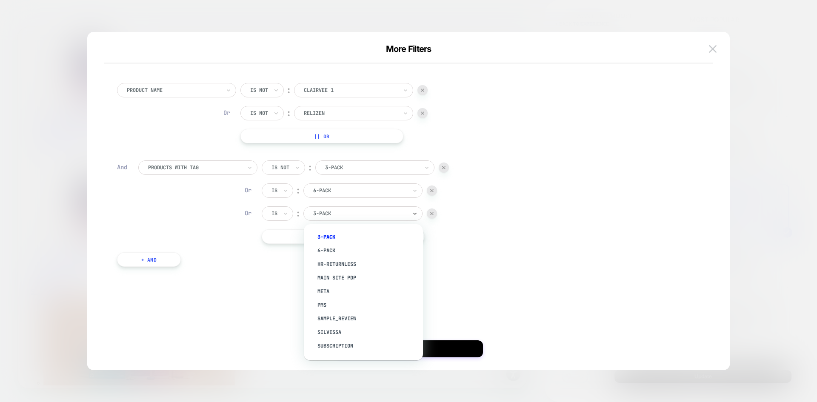
scroll to position [170, 0]
click at [336, 320] on div "bundle" at bounding box center [367, 326] width 111 height 14
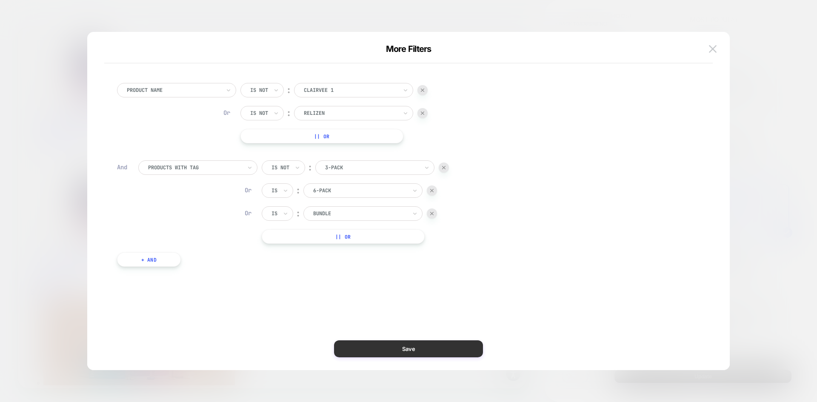
click at [427, 350] on button "Save" at bounding box center [408, 348] width 149 height 17
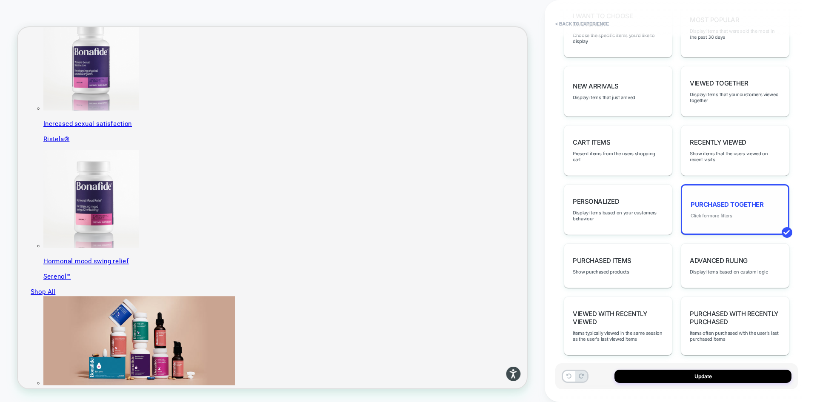
click at [716, 216] on u "more filters" at bounding box center [720, 216] width 24 height 6
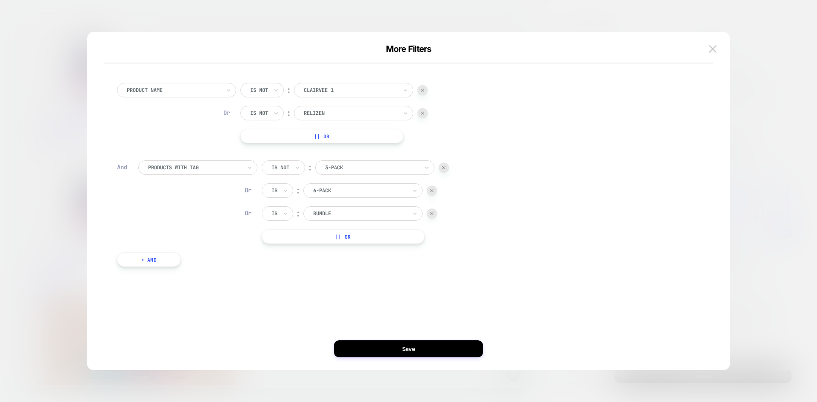
click at [279, 189] on div "Is" at bounding box center [277, 190] width 31 height 14
click at [285, 224] on div "Is not" at bounding box center [297, 228] width 55 height 14
click at [273, 215] on input "text" at bounding box center [272, 214] width 3 height 8
click at [285, 249] on div "Is not" at bounding box center [297, 251] width 55 height 14
click at [398, 348] on button "Save" at bounding box center [408, 348] width 149 height 17
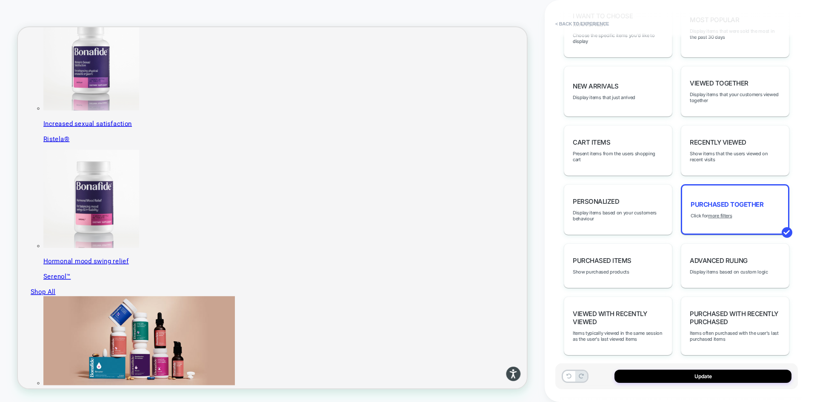
scroll to position [433, 0]
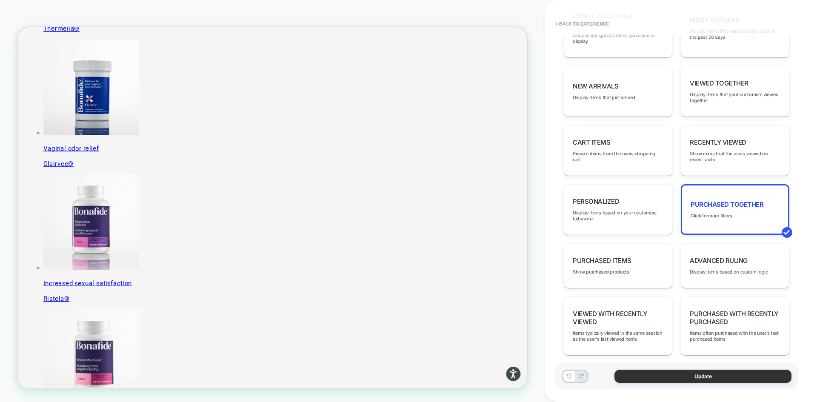
click at [699, 380] on button "Update" at bounding box center [702, 376] width 177 height 13
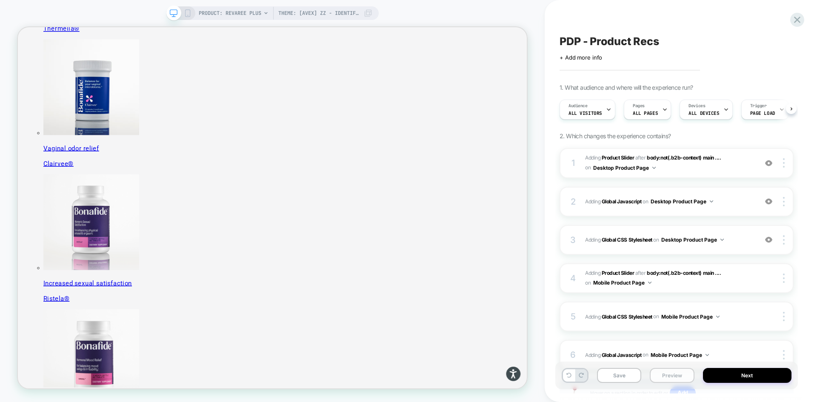
scroll to position [0, 0]
click at [680, 378] on button "Preview" at bounding box center [671, 375] width 44 height 15
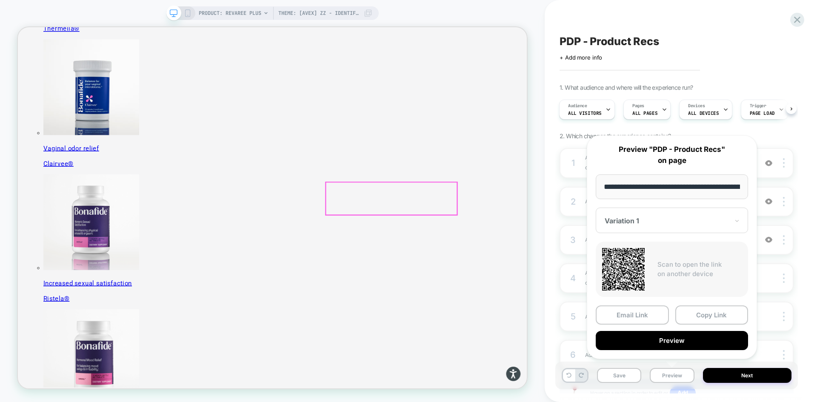
scroll to position [0, 147]
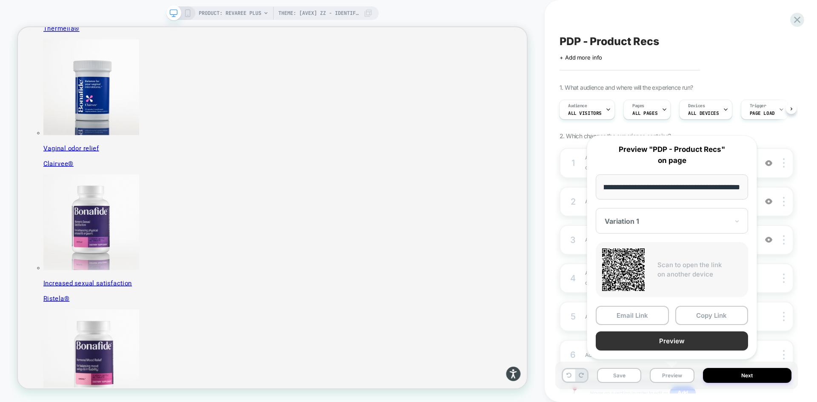
click at [707, 340] on button "Preview" at bounding box center [671, 340] width 152 height 19
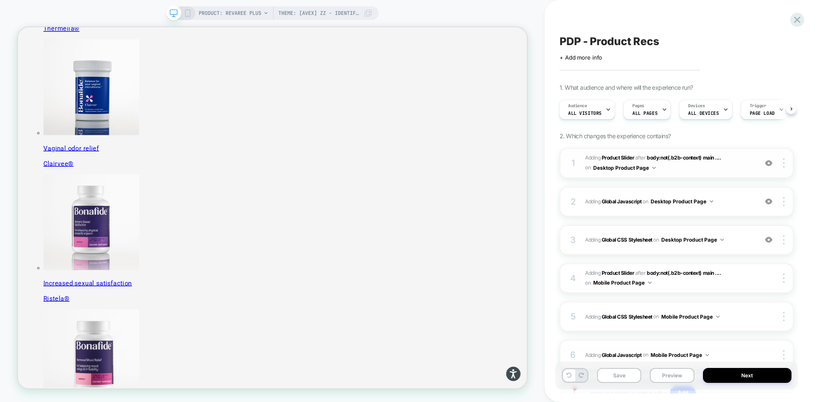
click at [734, 159] on span "#_loomi_addon_1755016232473_dup1757434986_dup1757435364 Adding Product Slider A…" at bounding box center [669, 163] width 168 height 20
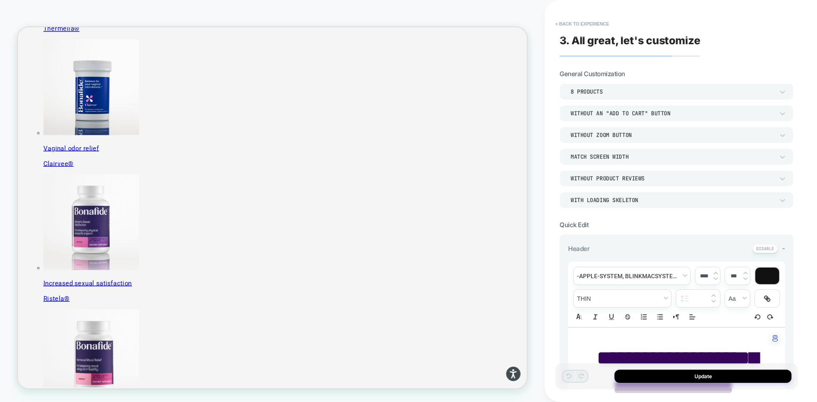
scroll to position [646, 0]
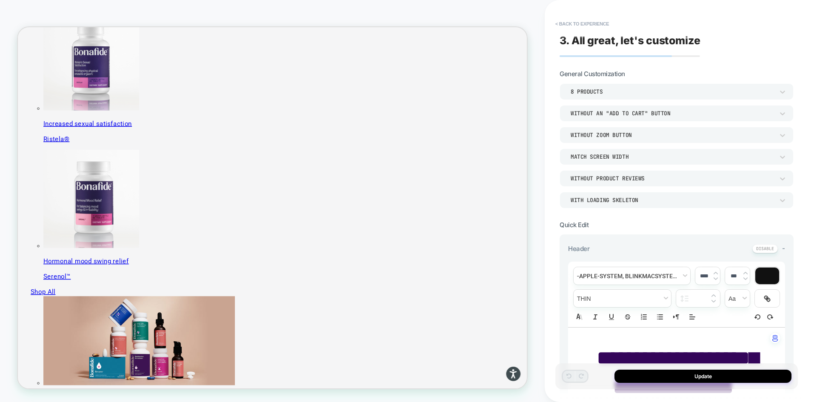
click at [604, 89] on div "8 Products" at bounding box center [671, 91] width 203 height 7
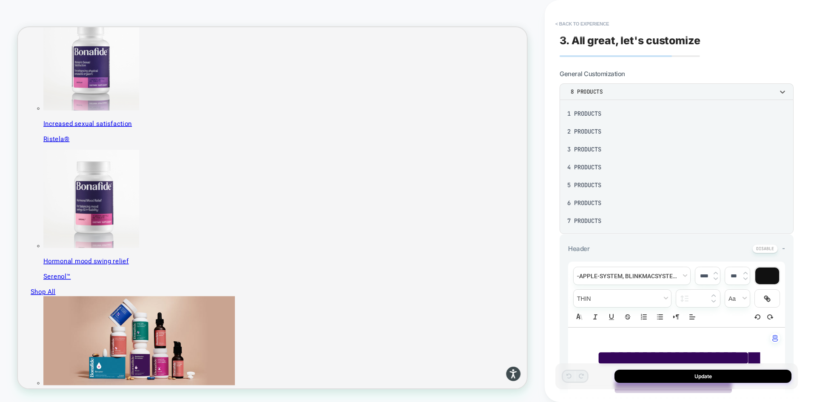
click at [585, 185] on div "5 Products" at bounding box center [676, 185] width 227 height 18
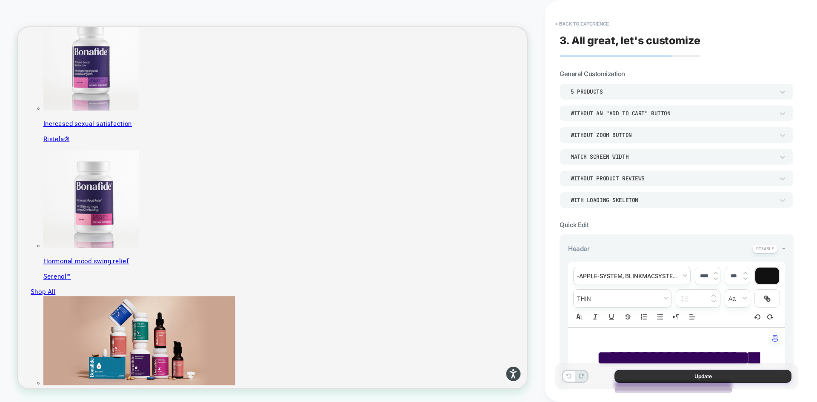
click at [713, 376] on button "Update" at bounding box center [702, 376] width 177 height 13
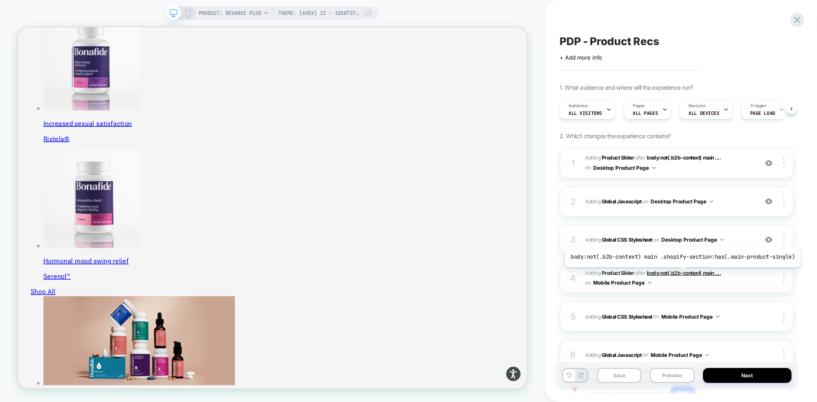
scroll to position [0, 0]
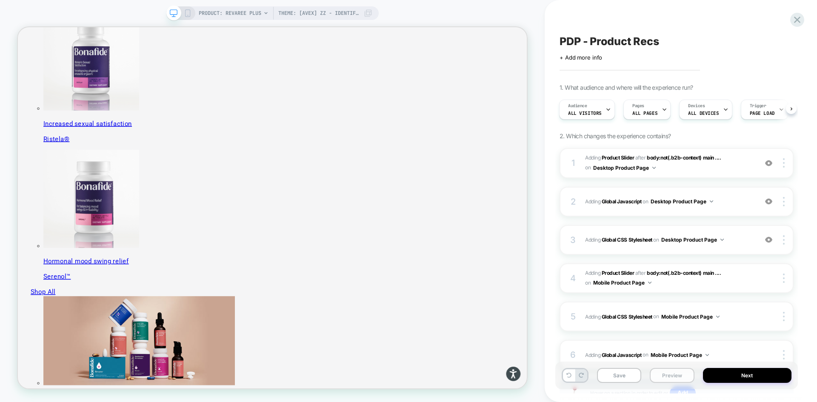
click at [660, 378] on button "Preview" at bounding box center [671, 375] width 44 height 15
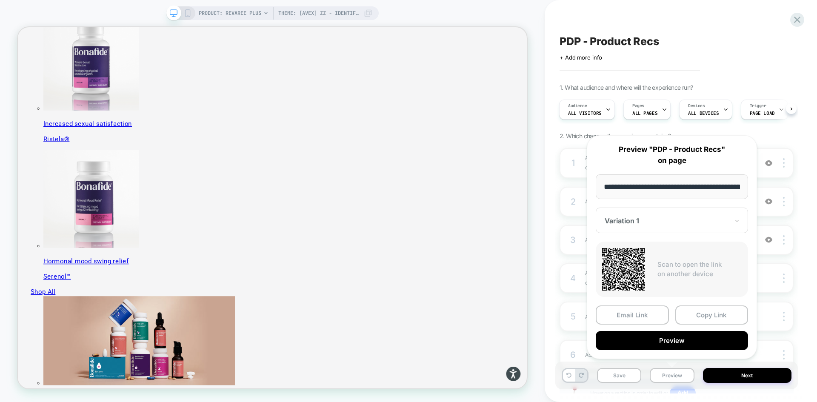
scroll to position [0, 147]
click at [676, 340] on button "Preview" at bounding box center [671, 340] width 152 height 19
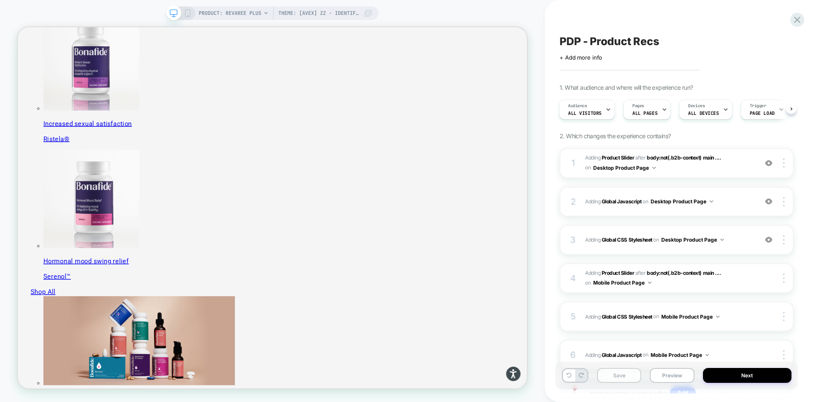
click at [624, 376] on button "Save" at bounding box center [619, 375] width 44 height 15
click at [186, 12] on icon at bounding box center [188, 13] width 8 height 8
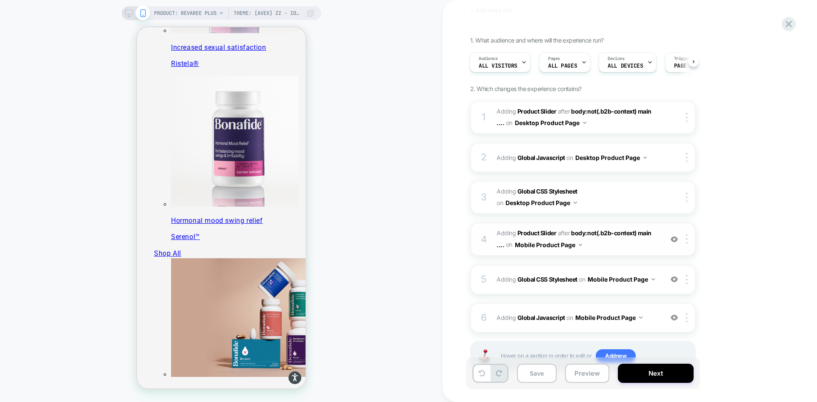
scroll to position [80, 0]
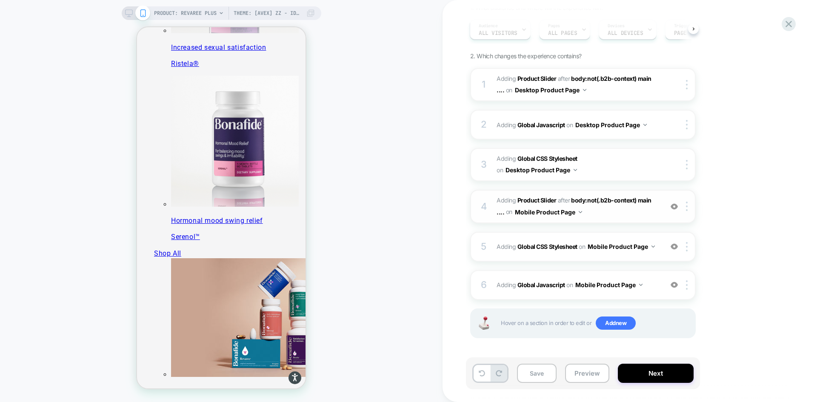
click at [613, 214] on span "#_loomi_addon_1755094638342_dup1757434986_dup1757435364 Adding Product Slider A…" at bounding box center [577, 206] width 162 height 23
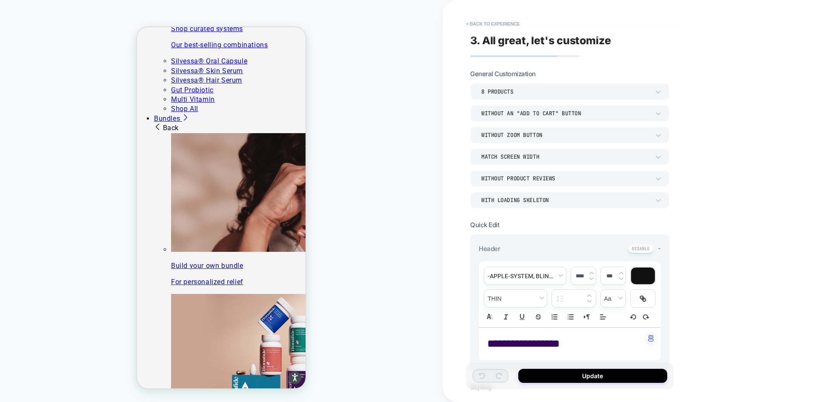
scroll to position [85, 0]
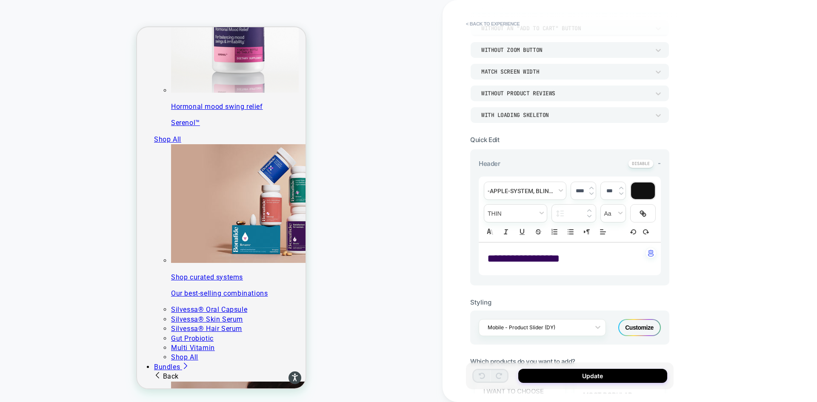
drag, startPoint x: 515, startPoint y: 258, endPoint x: 494, endPoint y: 259, distance: 20.9
click at [494, 259] on p "**********" at bounding box center [566, 259] width 159 height 16
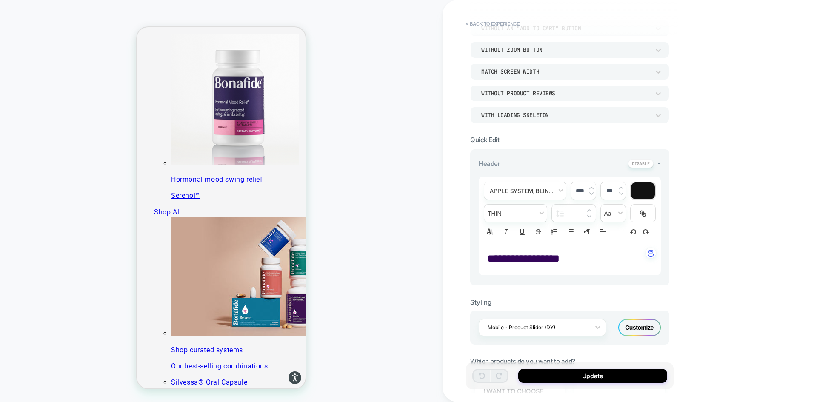
click at [508, 256] on span "**********" at bounding box center [523, 258] width 72 height 11
type input "****"
click at [508, 256] on span "**********" at bounding box center [523, 258] width 72 height 11
click at [537, 258] on span "**********" at bounding box center [523, 258] width 72 height 11
drag, startPoint x: 575, startPoint y: 258, endPoint x: 486, endPoint y: 260, distance: 88.9
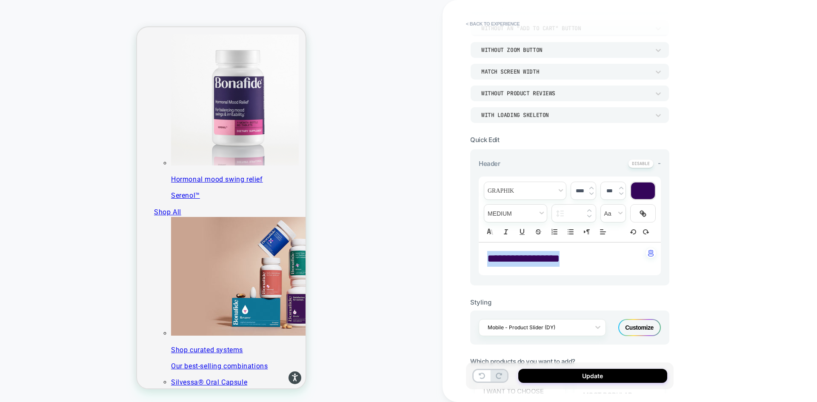
click at [486, 260] on div "**********" at bounding box center [569, 258] width 182 height 33
click at [577, 257] on span "**********" at bounding box center [561, 258] width 149 height 11
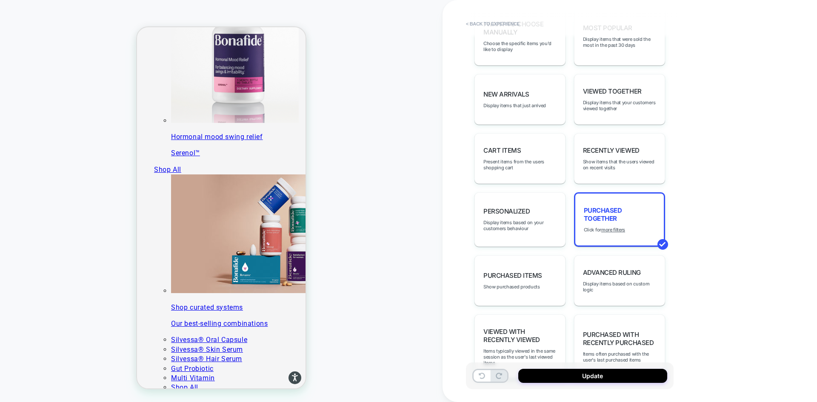
scroll to position [500, 0]
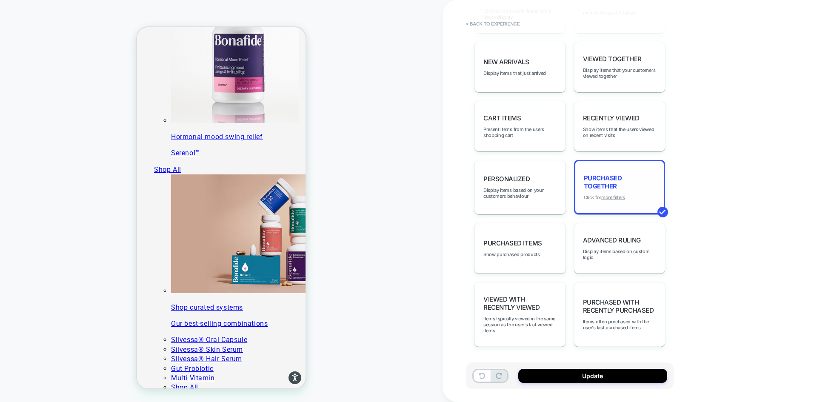
click at [610, 197] on u "more filters" at bounding box center [613, 197] width 24 height 6
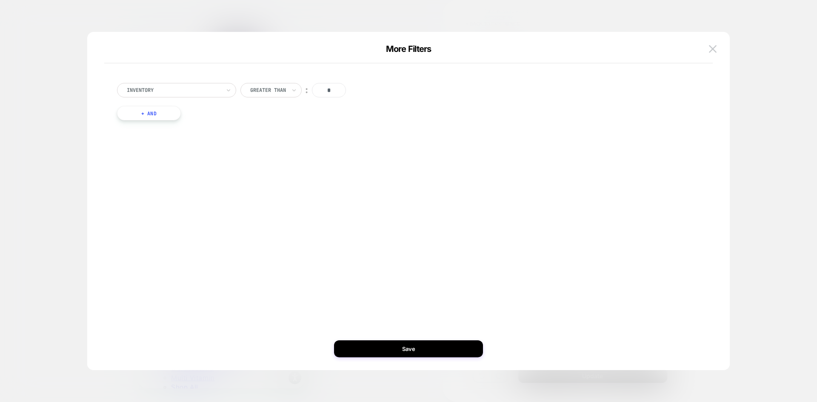
click at [191, 89] on div at bounding box center [174, 90] width 94 height 8
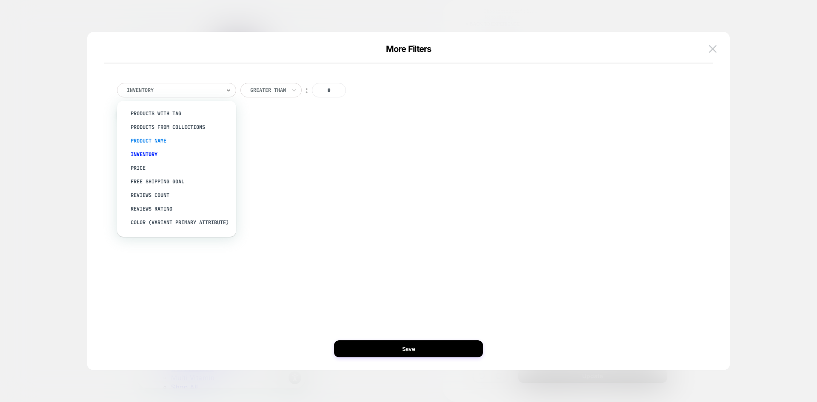
click at [168, 140] on div "Product Name" at bounding box center [180, 141] width 111 height 14
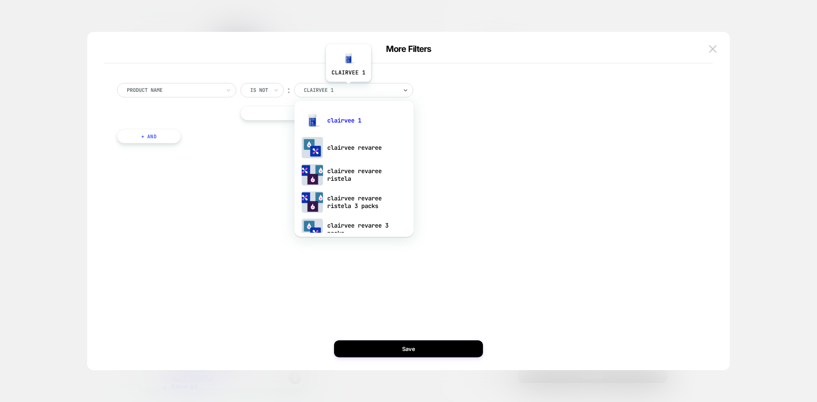
click at [348, 88] on div at bounding box center [351, 90] width 94 height 8
click at [330, 119] on div "clairvee 1" at bounding box center [354, 120] width 111 height 27
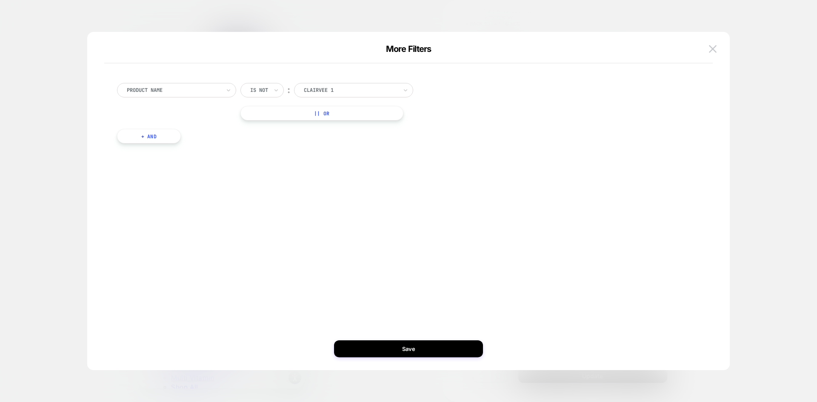
click at [274, 115] on button "|| Or" at bounding box center [321, 113] width 163 height 14
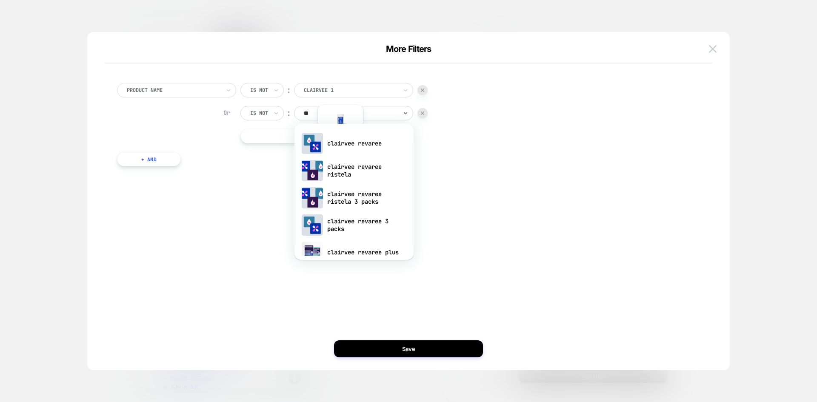
type input "***"
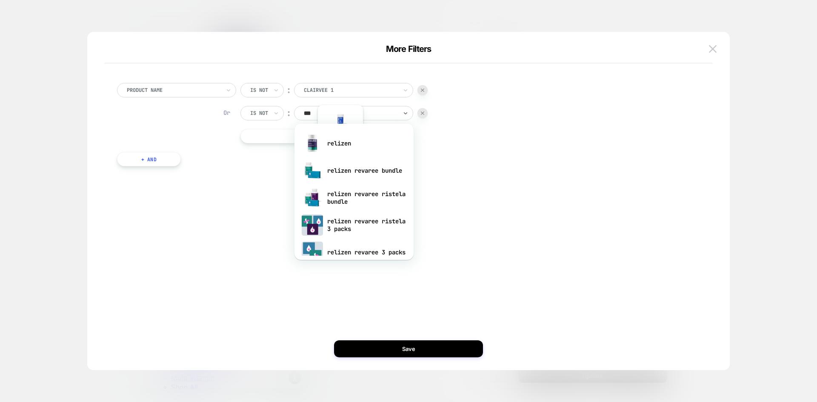
click at [340, 149] on div "relizen" at bounding box center [354, 143] width 111 height 27
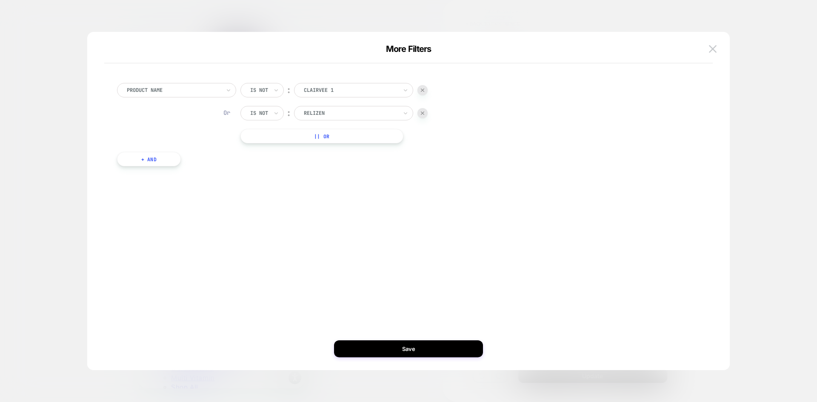
click at [154, 163] on button "+ And" at bounding box center [149, 159] width 64 height 14
click at [172, 162] on div "products with tag" at bounding box center [197, 167] width 119 height 14
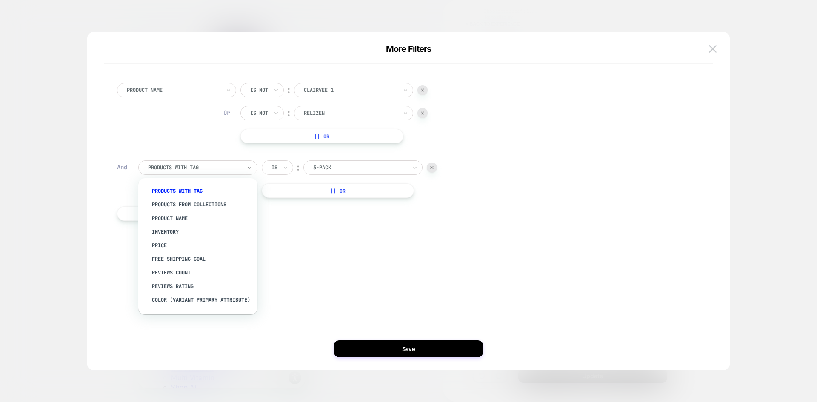
click at [330, 165] on div at bounding box center [360, 168] width 94 height 8
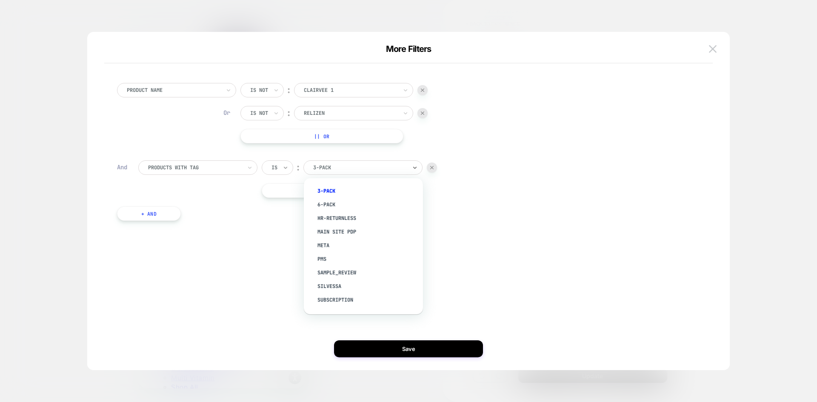
click at [287, 168] on icon at bounding box center [285, 167] width 6 height 9
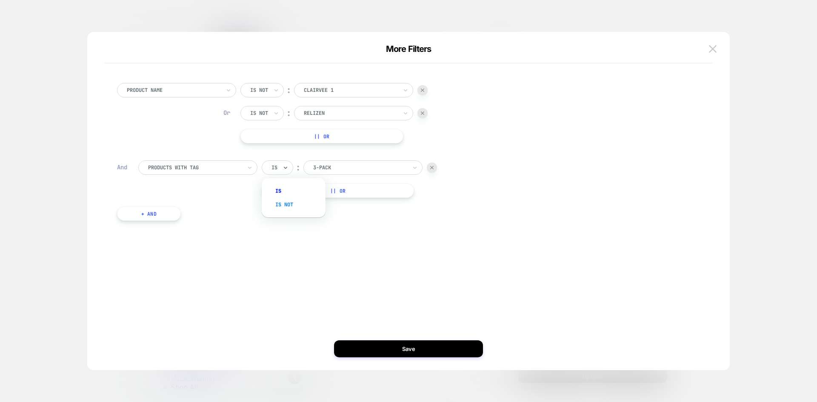
click at [282, 201] on div "Is not" at bounding box center [297, 205] width 55 height 14
click at [289, 191] on button "|| Or" at bounding box center [343, 190] width 163 height 14
click at [290, 188] on div "Is" at bounding box center [277, 190] width 31 height 14
click at [284, 227] on div "Is not" at bounding box center [297, 228] width 55 height 14
click at [333, 180] on div "Is not ︰ 3-pack Or option Is not, selected. Select is focused ,type to refine l…" at bounding box center [355, 190] width 187 height 60
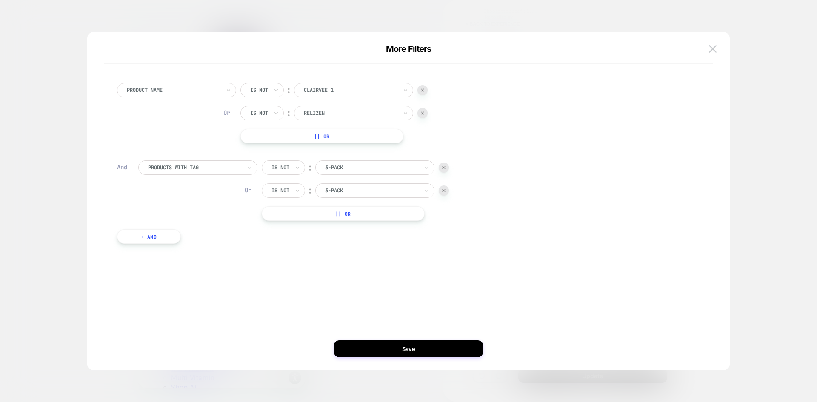
click at [334, 190] on div at bounding box center [372, 191] width 94 height 8
click at [349, 225] on div "6-pack" at bounding box center [379, 228] width 111 height 14
click at [279, 212] on button "|| Or" at bounding box center [343, 213] width 163 height 14
click at [277, 211] on div at bounding box center [274, 214] width 6 height 8
click at [281, 250] on div "Is not" at bounding box center [297, 251] width 55 height 14
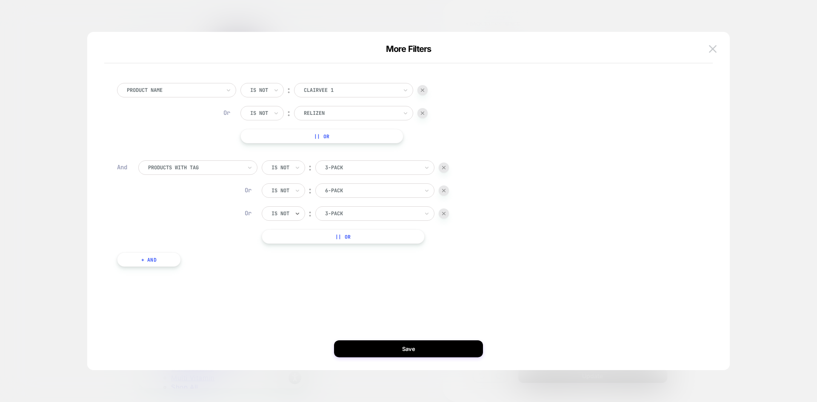
click at [333, 213] on div at bounding box center [372, 214] width 94 height 8
type input "***"
click at [346, 236] on div "bundle" at bounding box center [379, 237] width 111 height 14
click at [286, 216] on div at bounding box center [280, 214] width 18 height 8
click at [361, 266] on div "Product Name Is not ︰ clairvee 1 CLAIRVEE 1 Or Is not ︰ relizen RELIZEN || Or A…" at bounding box center [404, 174] width 583 height 209
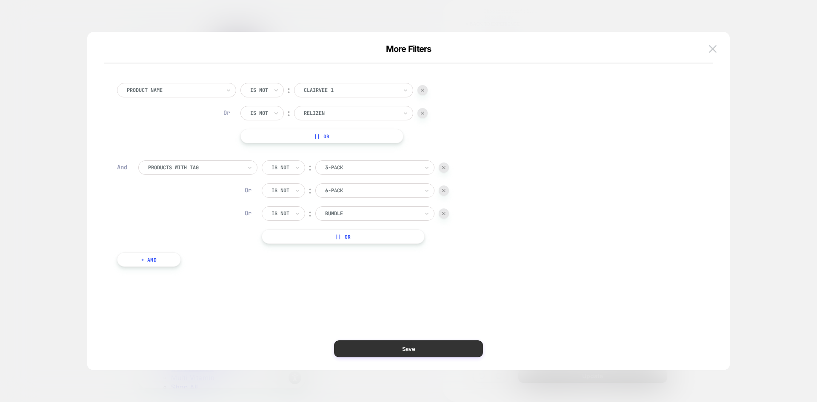
click at [408, 345] on button "Save" at bounding box center [408, 348] width 149 height 17
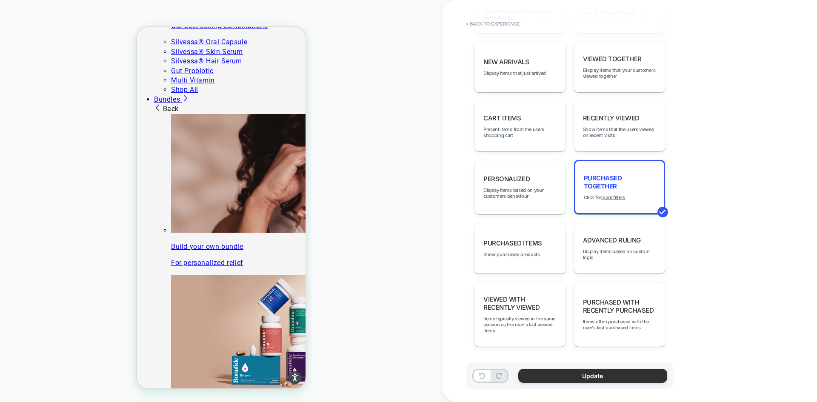
click at [618, 372] on button "Update" at bounding box center [592, 376] width 149 height 14
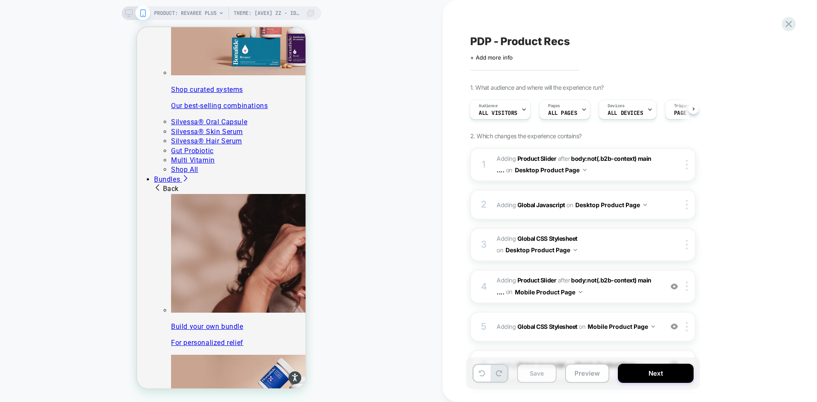
scroll to position [1087, 0]
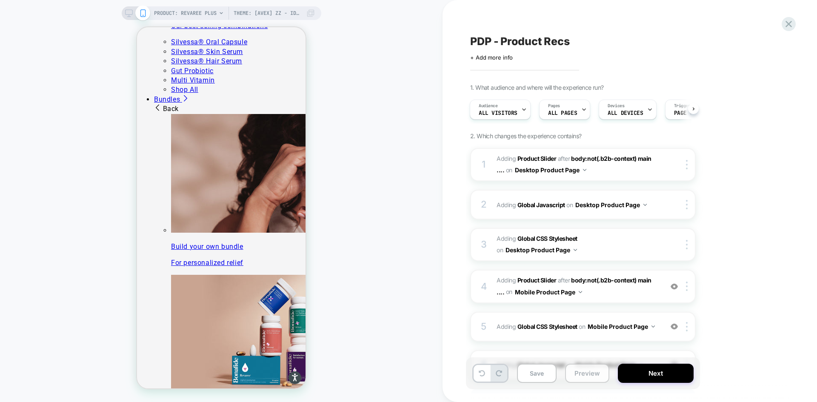
click at [578, 373] on button "Preview" at bounding box center [587, 373] width 44 height 19
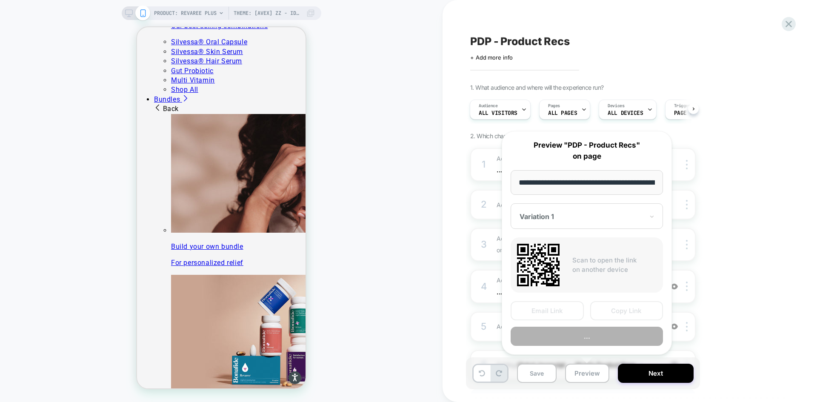
scroll to position [0, 147]
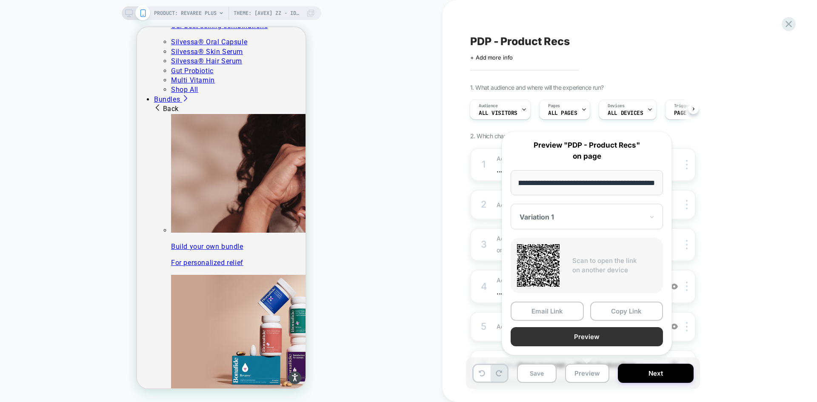
click at [587, 335] on button "Preview" at bounding box center [586, 336] width 152 height 19
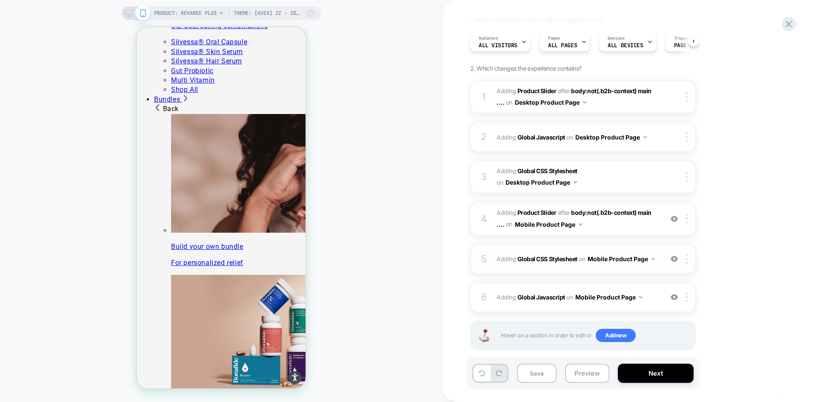
scroll to position [80, 0]
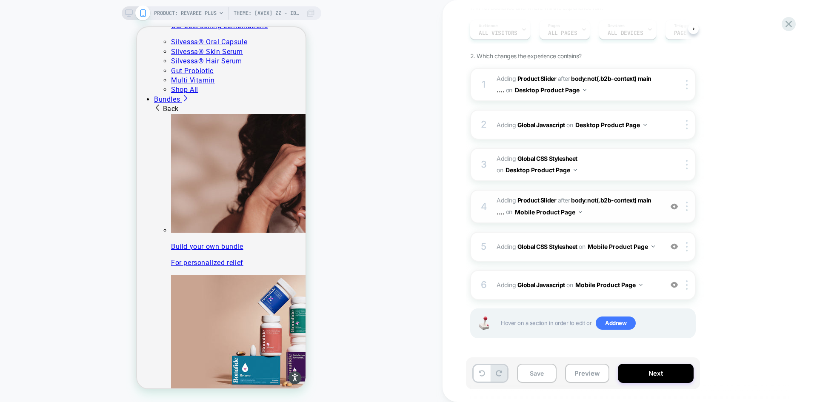
click at [616, 215] on span "#_loomi_addon_1755094638342_dup1757434986_dup1757435364 Adding Product Slider A…" at bounding box center [577, 206] width 162 height 23
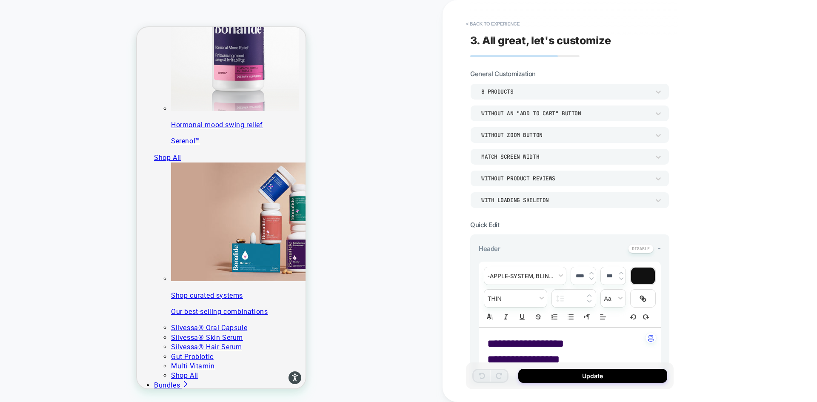
scroll to position [794, 0]
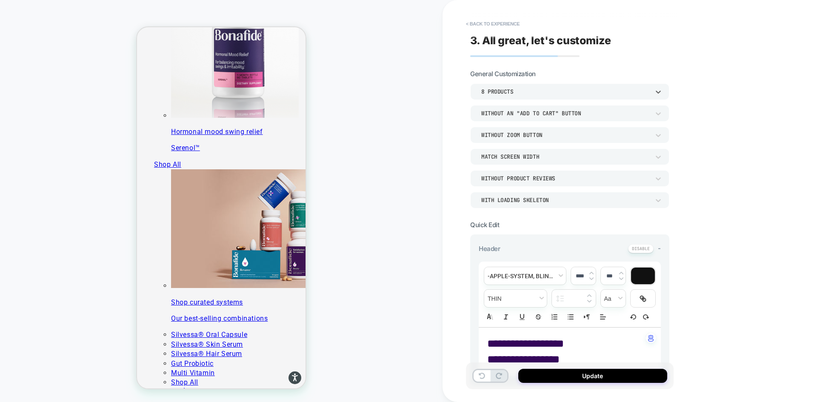
click at [521, 90] on div "8 Products" at bounding box center [565, 91] width 168 height 7
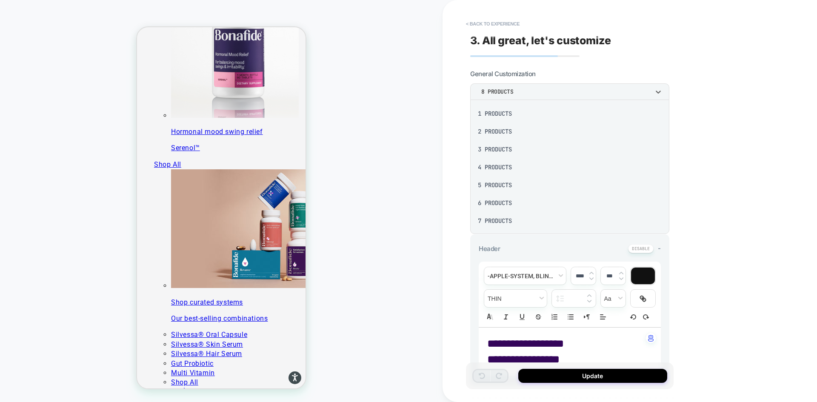
click at [509, 182] on div "5 Products" at bounding box center [569, 185] width 192 height 18
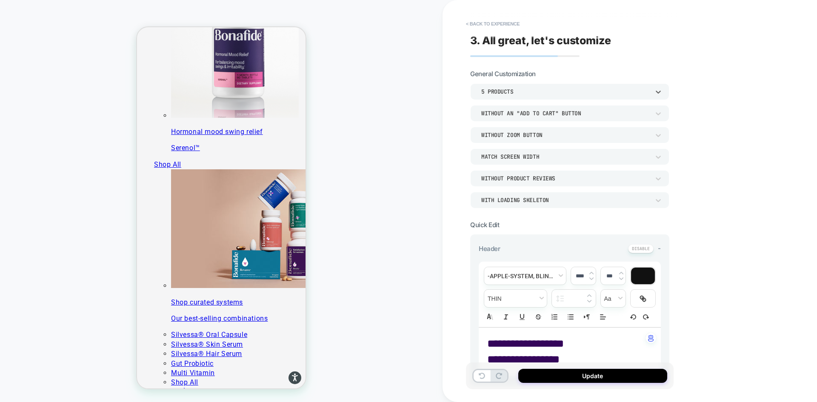
click at [611, 378] on button "Update" at bounding box center [592, 376] width 149 height 14
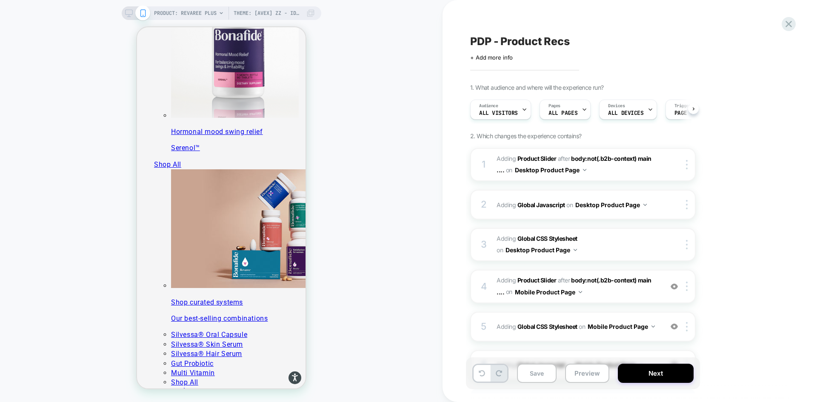
scroll to position [0, 0]
click at [539, 377] on button "Save" at bounding box center [537, 373] width 40 height 19
click at [790, 28] on icon at bounding box center [788, 23] width 11 height 11
